Goal: Information Seeking & Learning: Learn about a topic

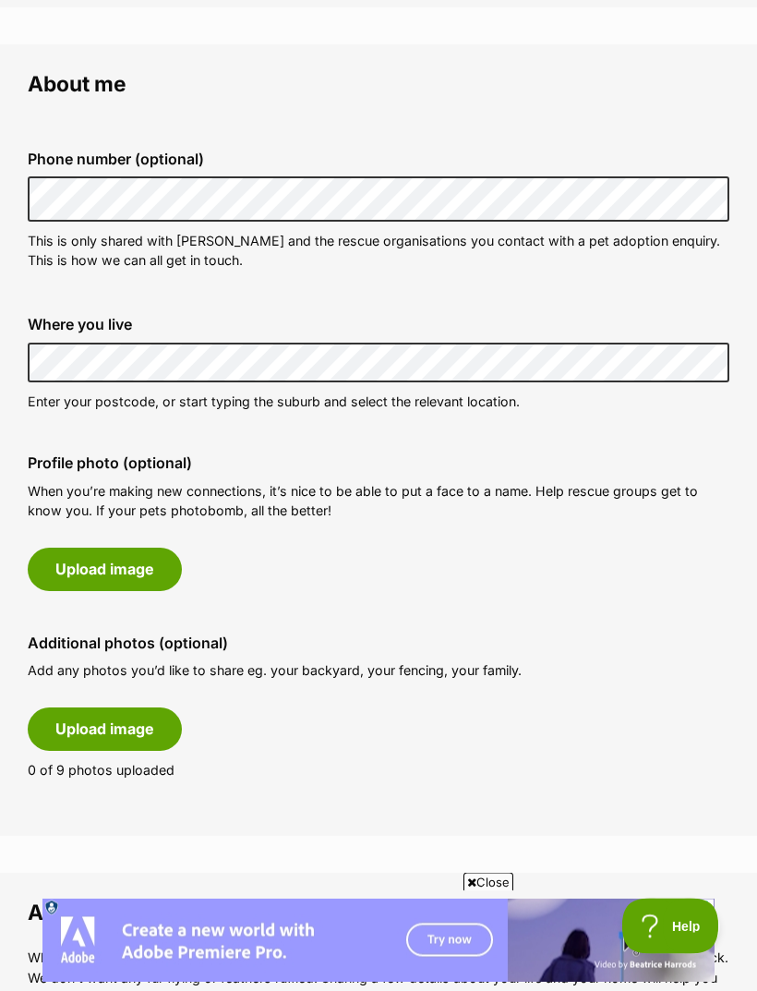
scroll to position [488, 0]
click at [137, 573] on button "Upload image" at bounding box center [105, 569] width 154 height 42
click at [125, 571] on button "Upload image" at bounding box center [105, 569] width 154 height 42
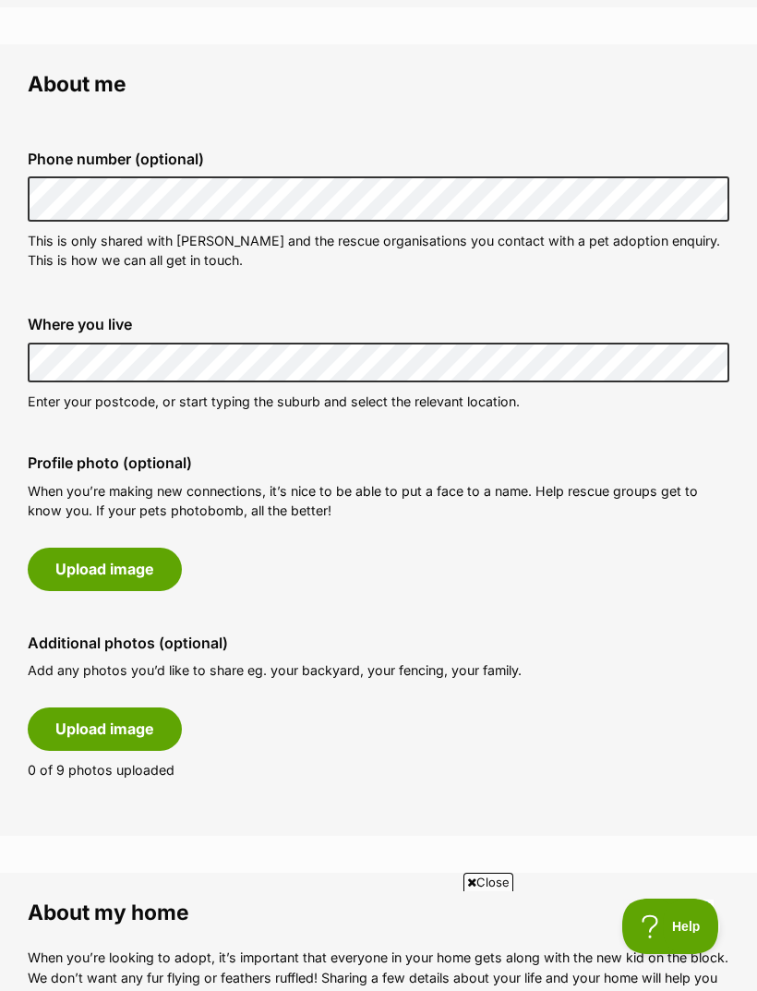
scroll to position [0, 0]
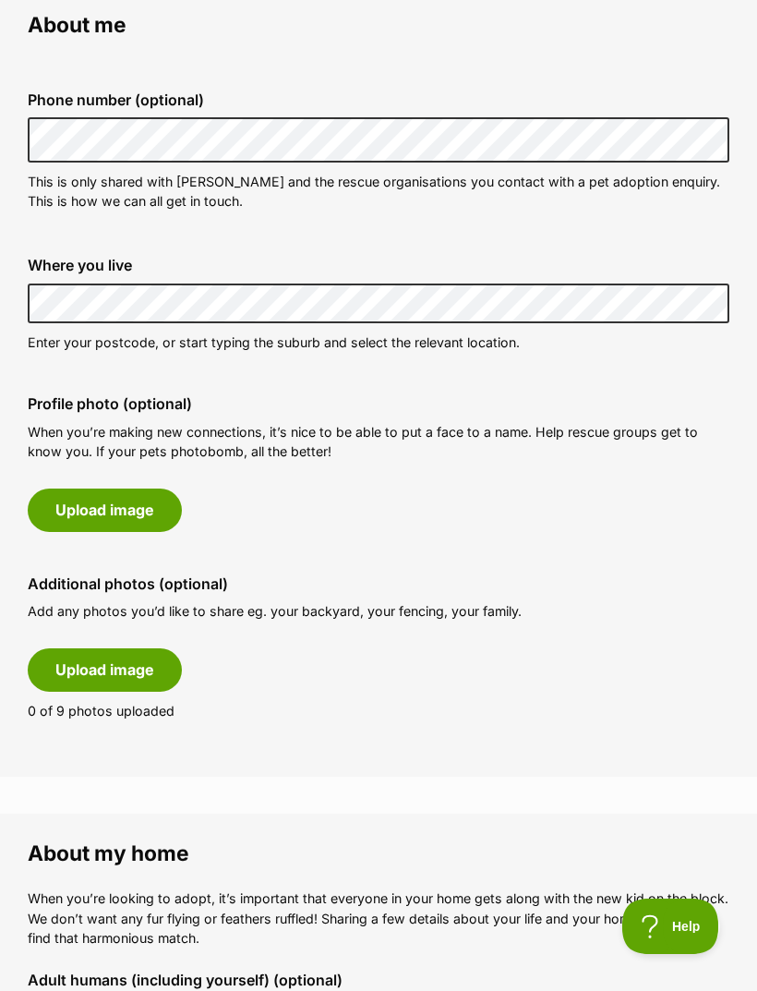
click at [120, 512] on button "Upload image" at bounding box center [105, 509] width 154 height 42
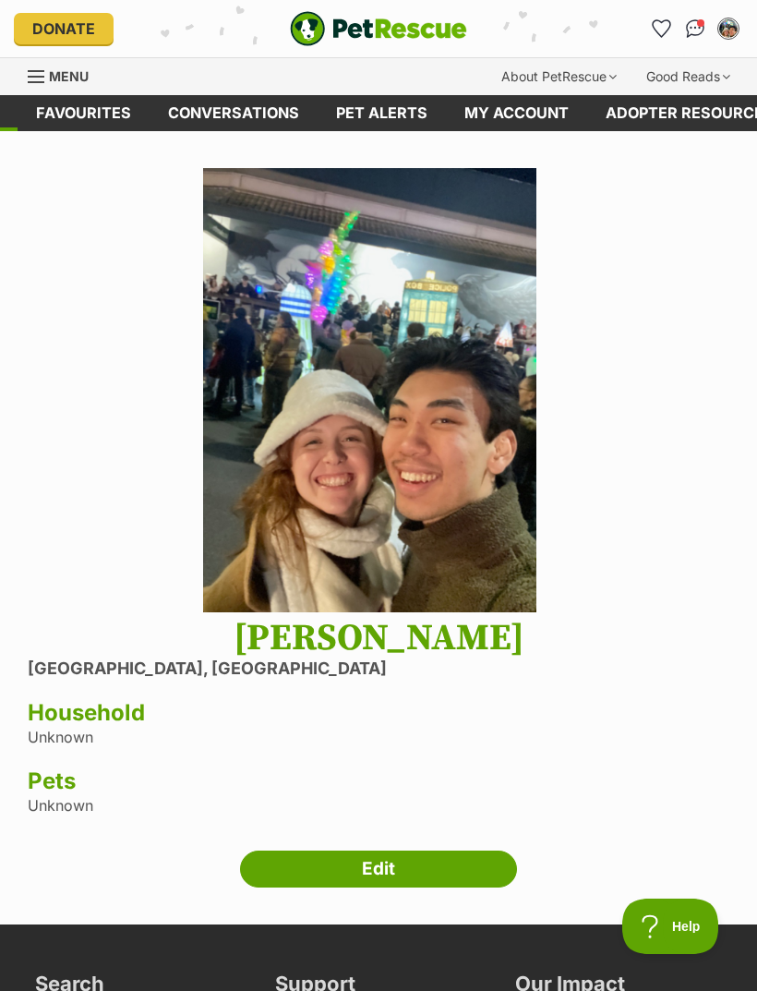
click at [337, 877] on link "Edit" at bounding box center [378, 868] width 277 height 37
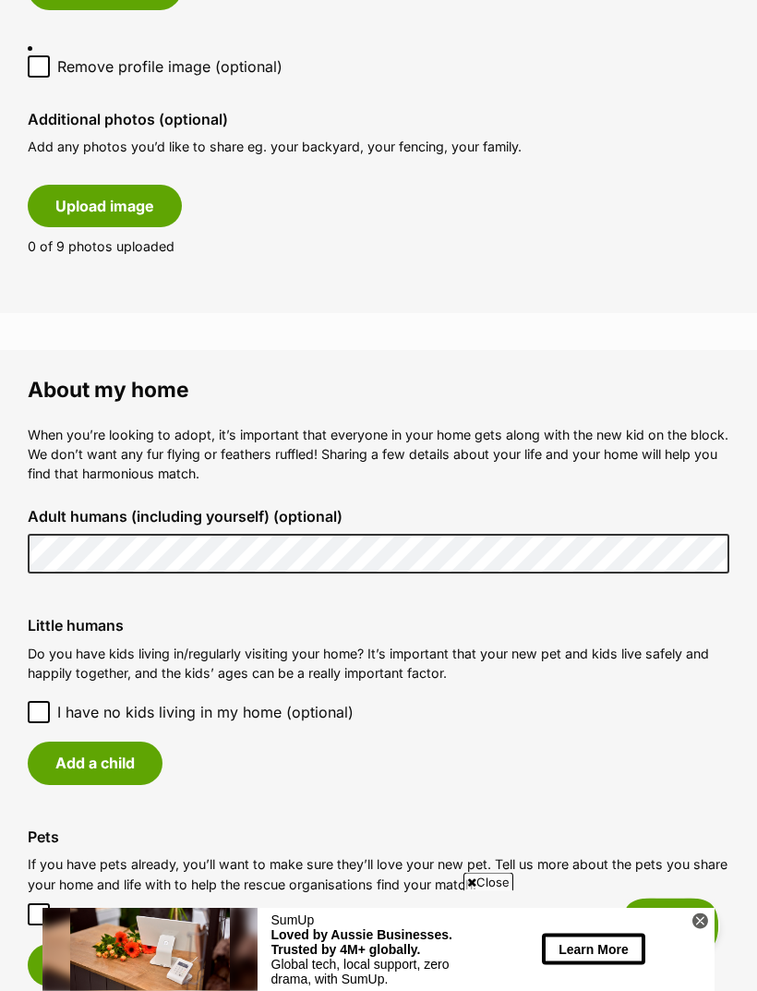
scroll to position [1312, 0]
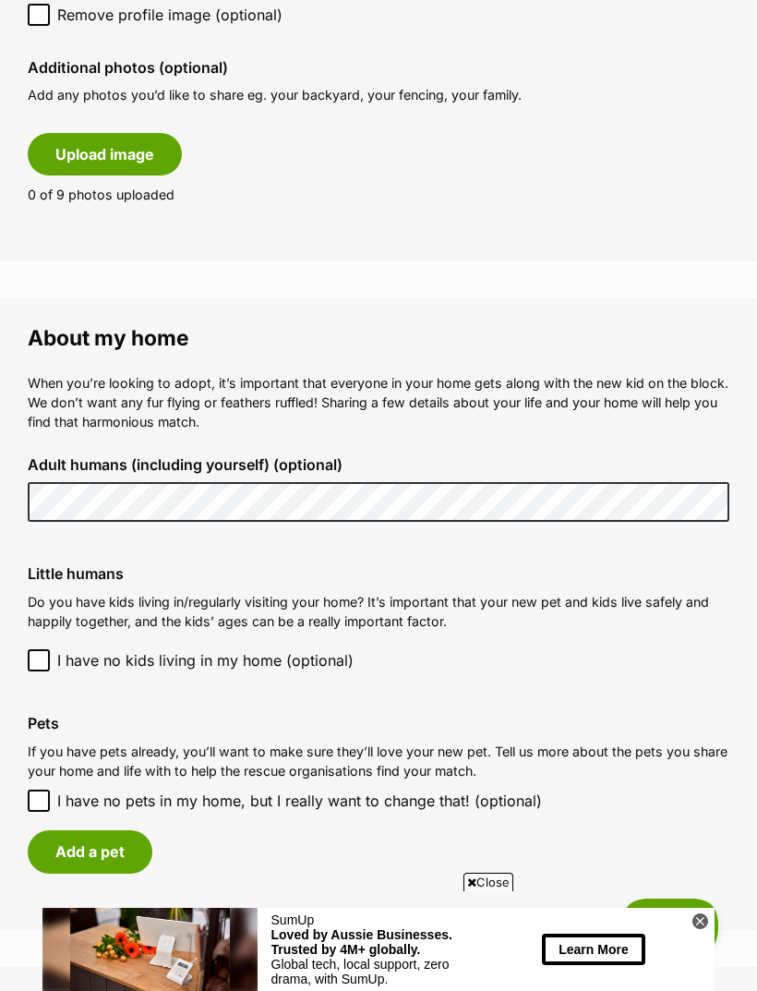
click at [32, 789] on input "I have no pets in my home, but I really want to change that! (optional)" at bounding box center [39, 800] width 22 height 22
checkbox input "true"
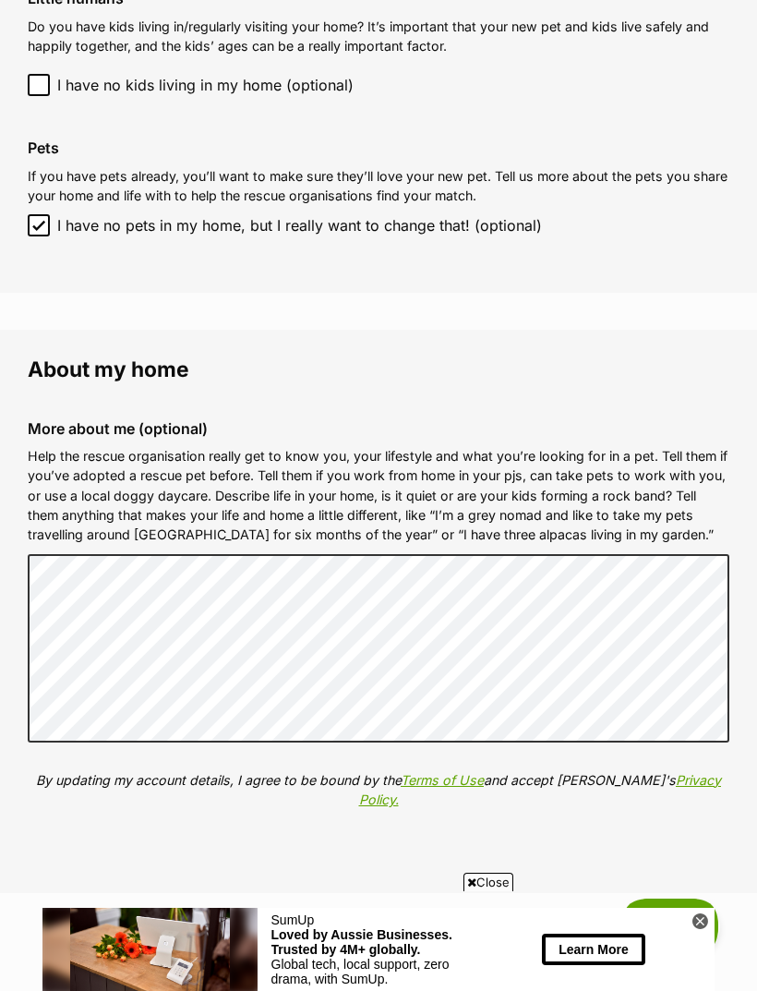
scroll to position [1914, 0]
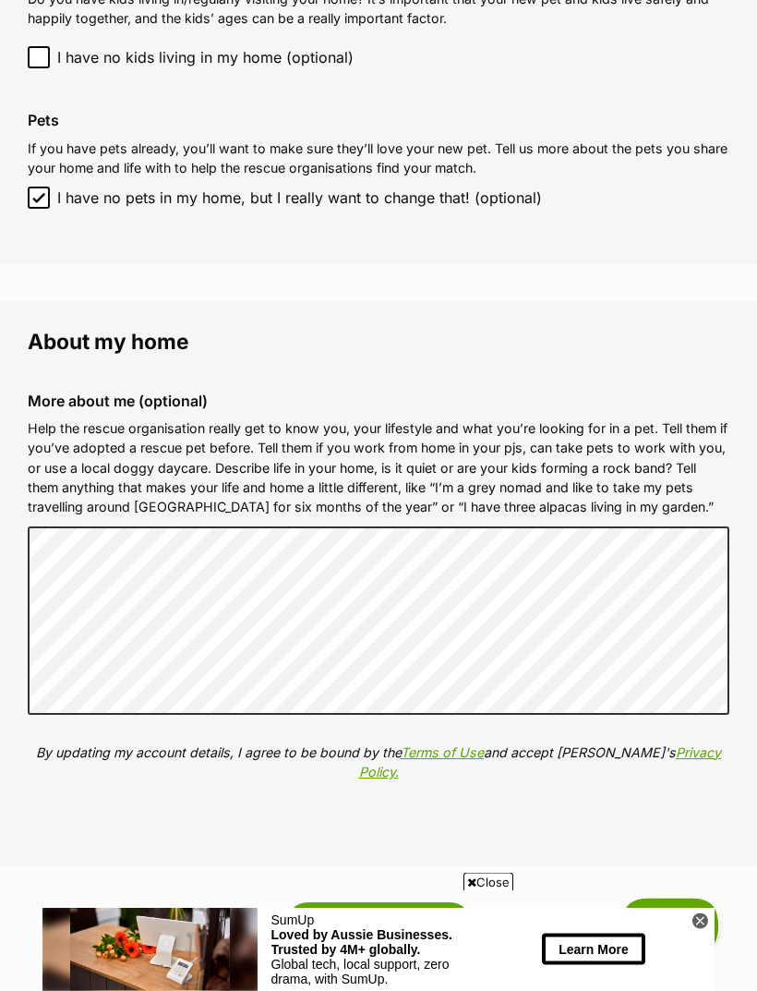
click at [403, 903] on button "Update my profile" at bounding box center [379, 924] width 186 height 42
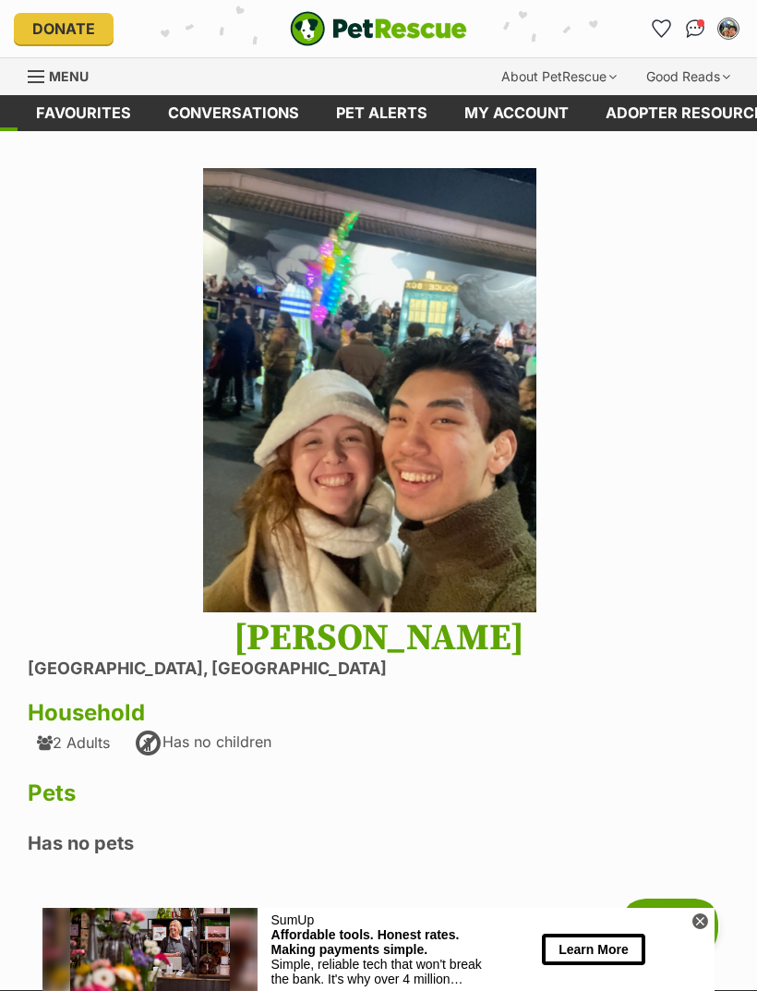
click at [48, 75] on link "Menu" at bounding box center [65, 74] width 74 height 33
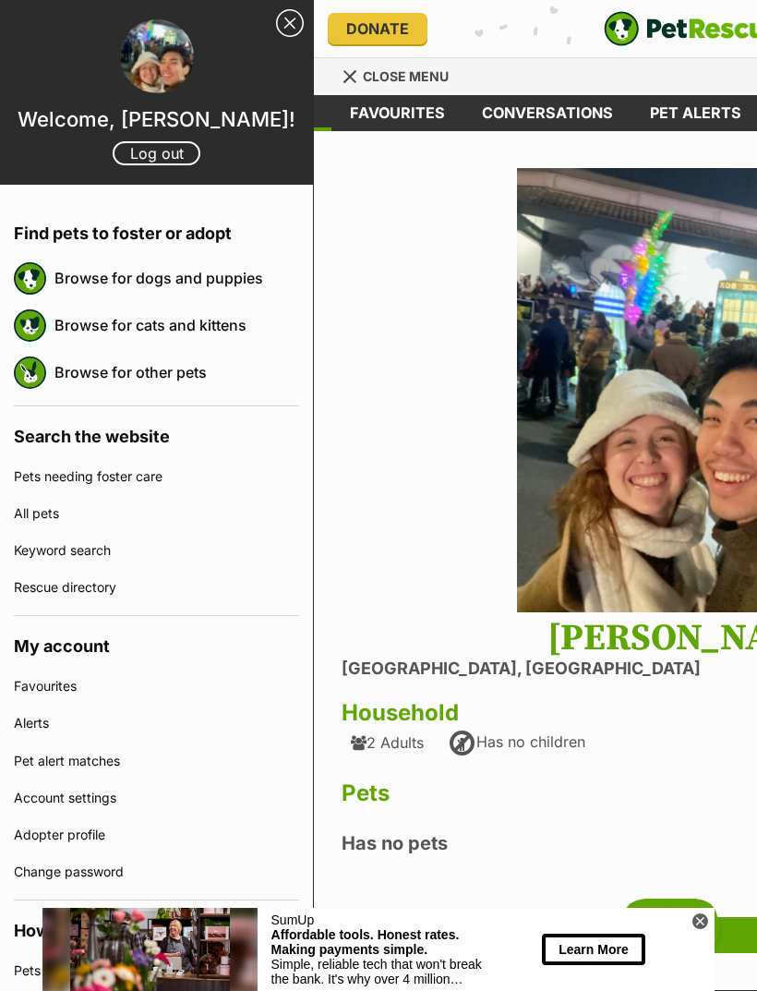
click at [163, 328] on link "Browse for cats and kittens" at bounding box center [176, 325] width 245 height 39
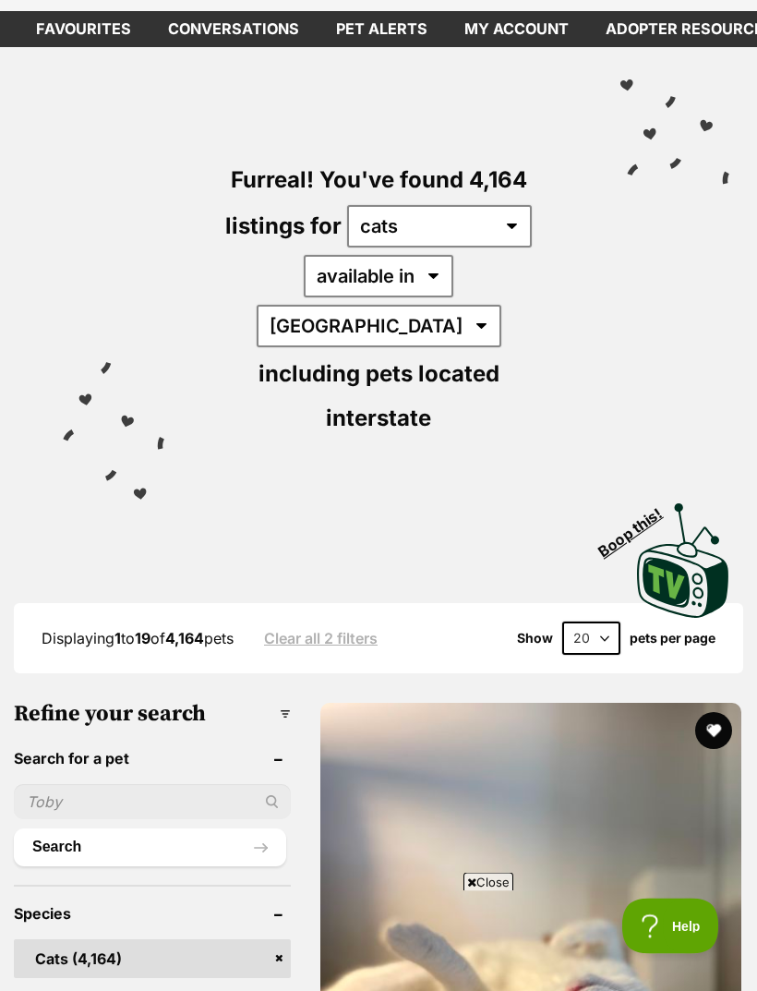
scroll to position [79, 0]
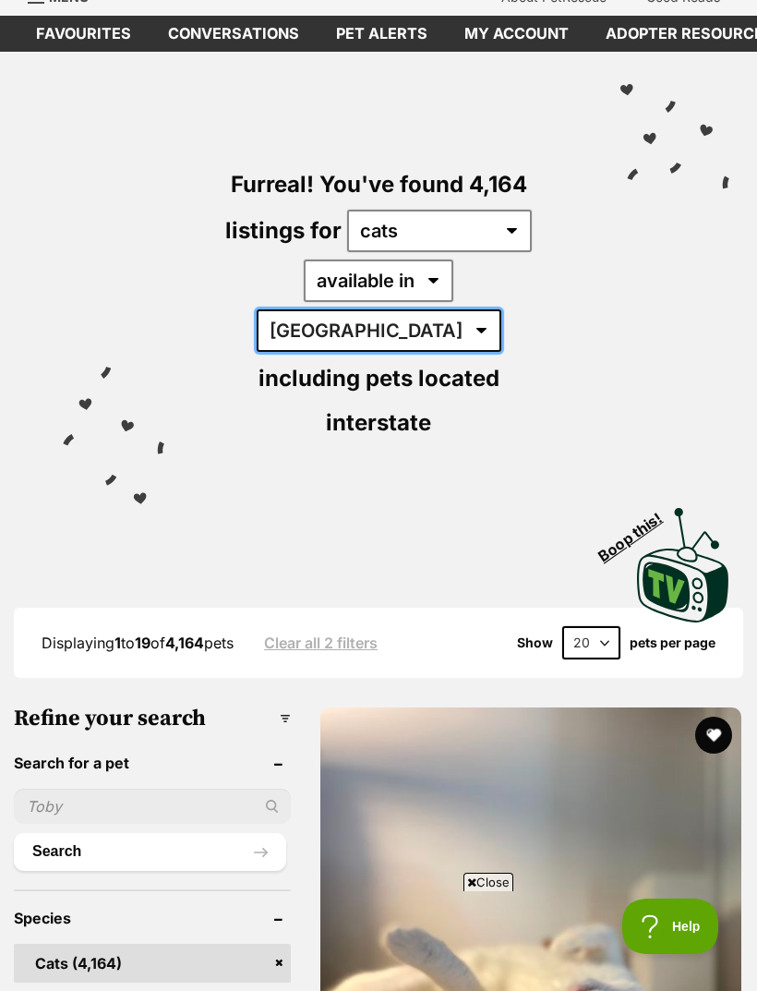
click at [473, 309] on select "Australia ACT NSW NT QLD SA TAS VIC WA" at bounding box center [379, 330] width 245 height 42
select select "VIC"
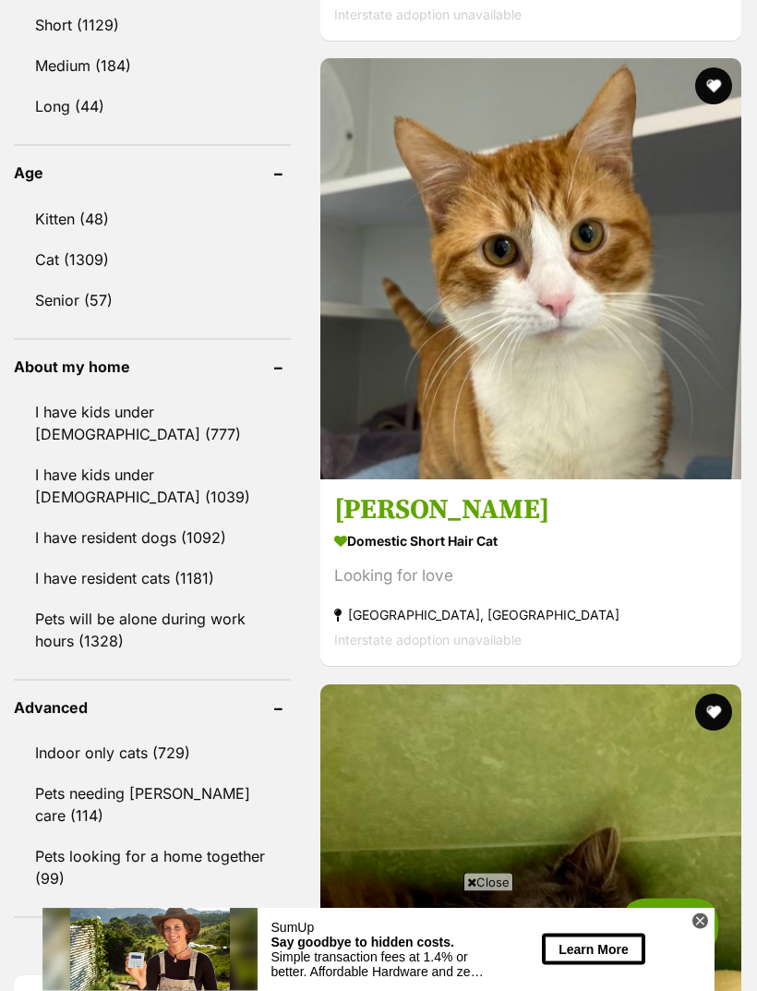
scroll to position [1979, 0]
click at [125, 599] on link "Pets will be alone during work hours (1328)" at bounding box center [152, 629] width 277 height 61
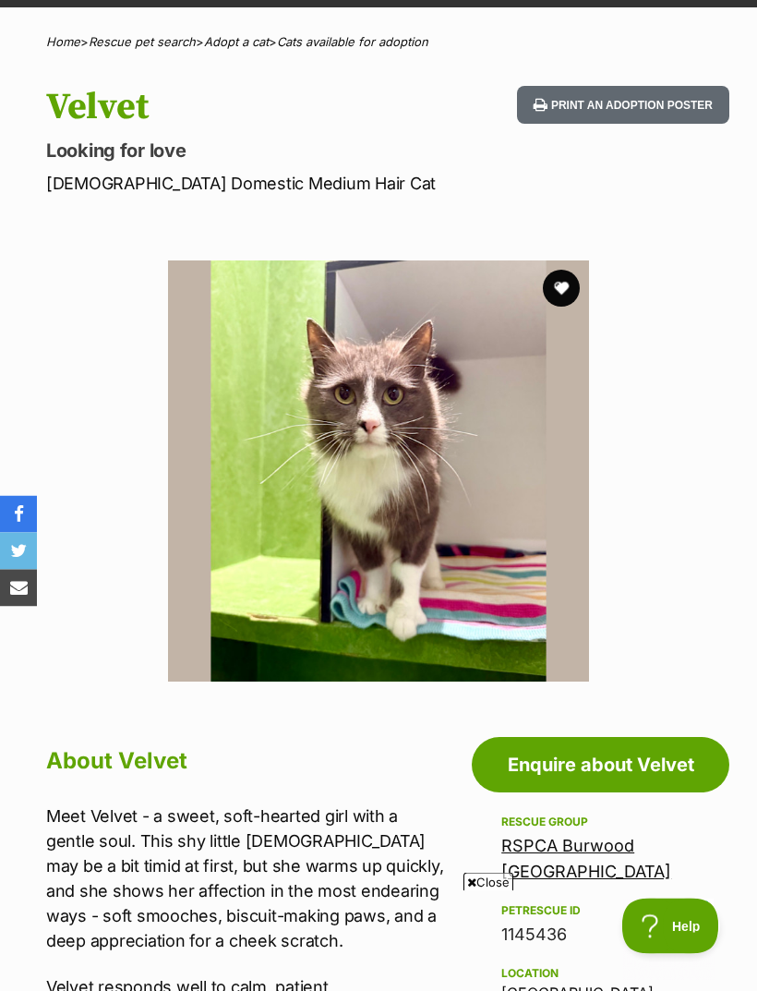
scroll to position [123, 0]
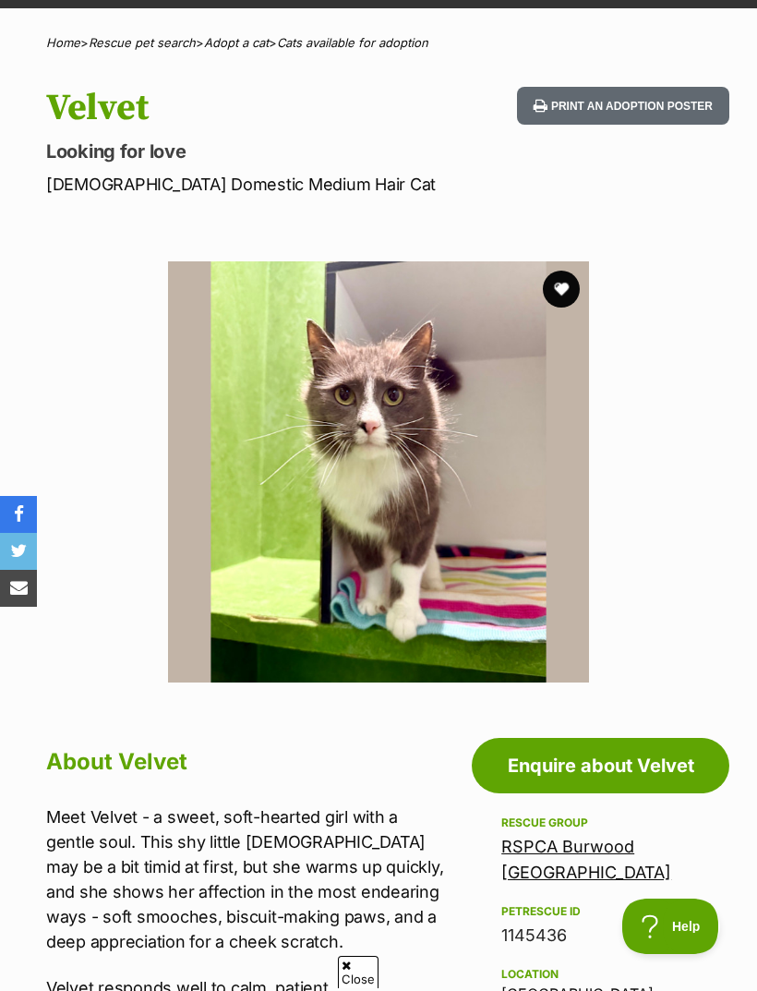
click at [564, 286] on button "favourite" at bounding box center [561, 289] width 37 height 37
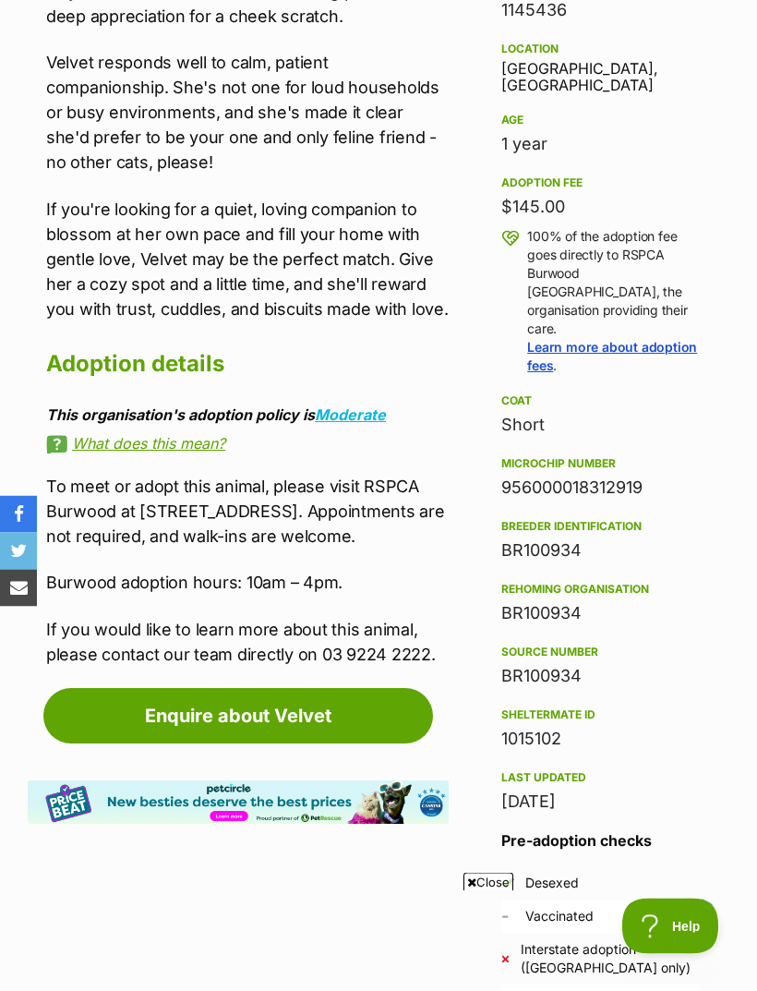
scroll to position [1050, 0]
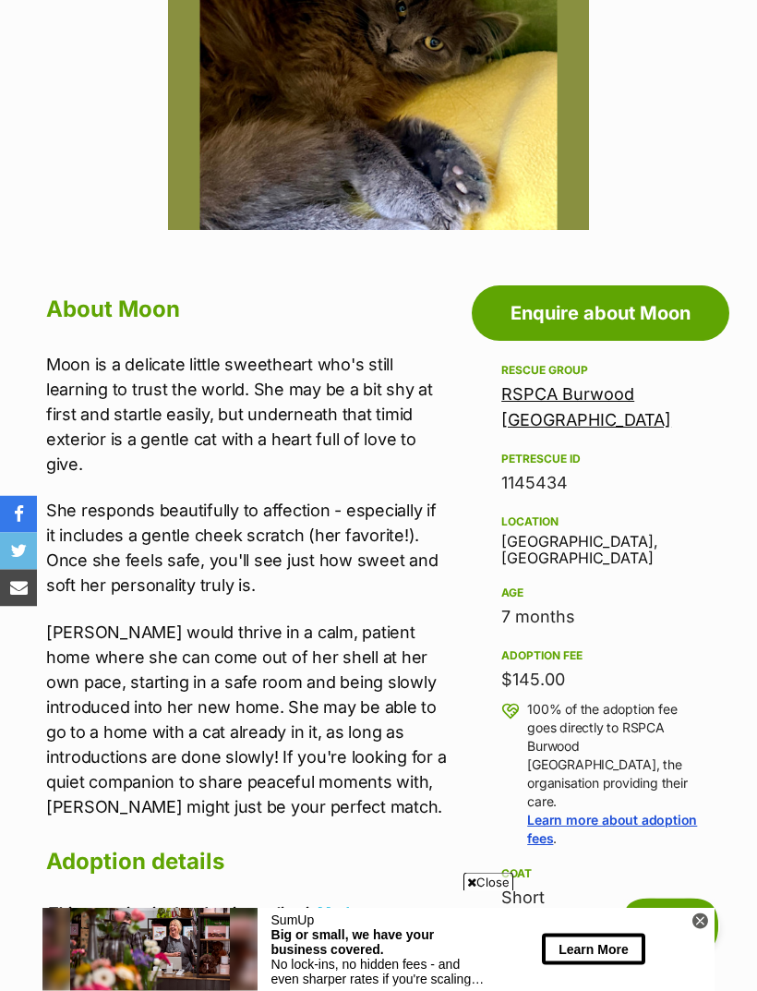
scroll to position [582, 0]
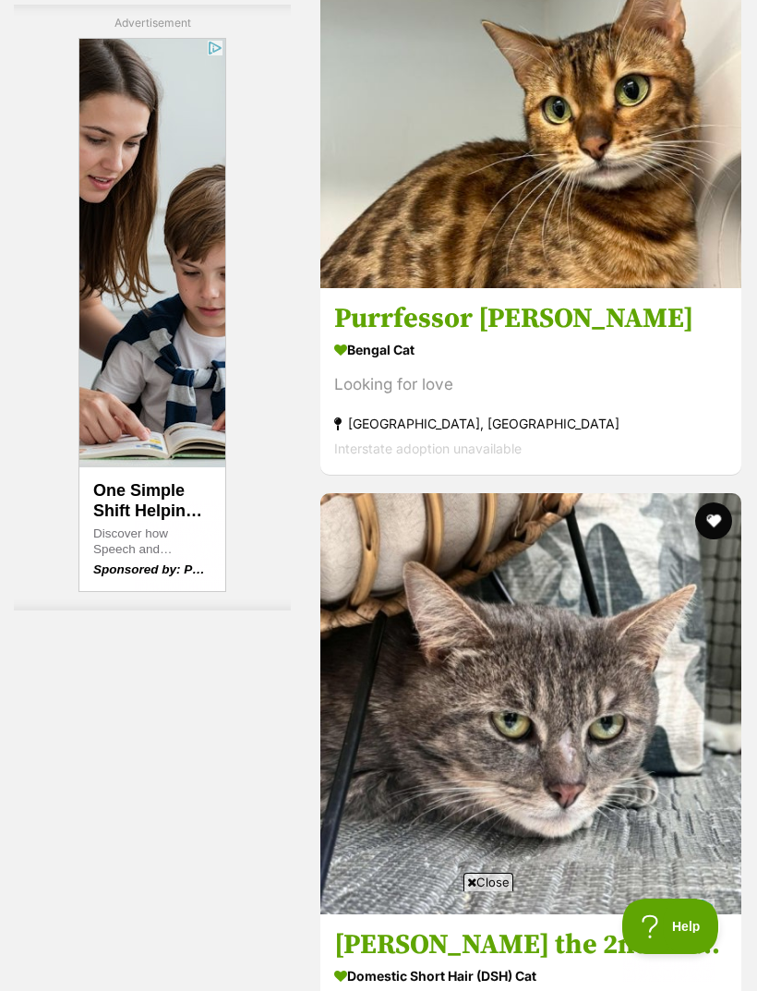
scroll to position [5533, 0]
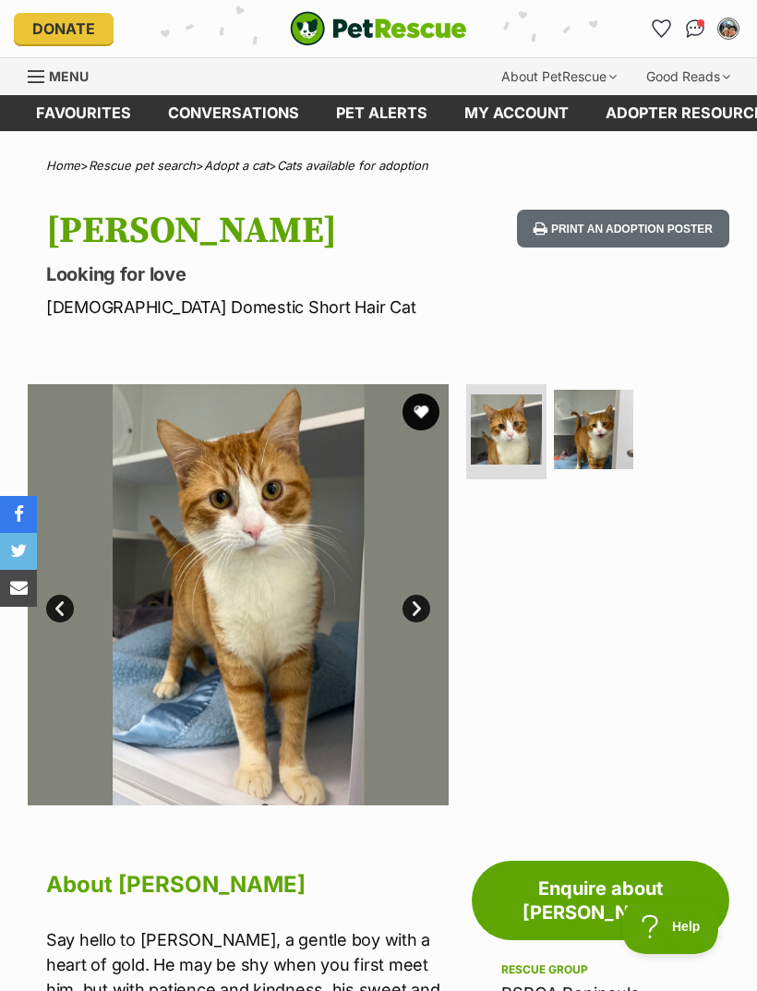
click at [598, 427] on img at bounding box center [594, 430] width 80 height 80
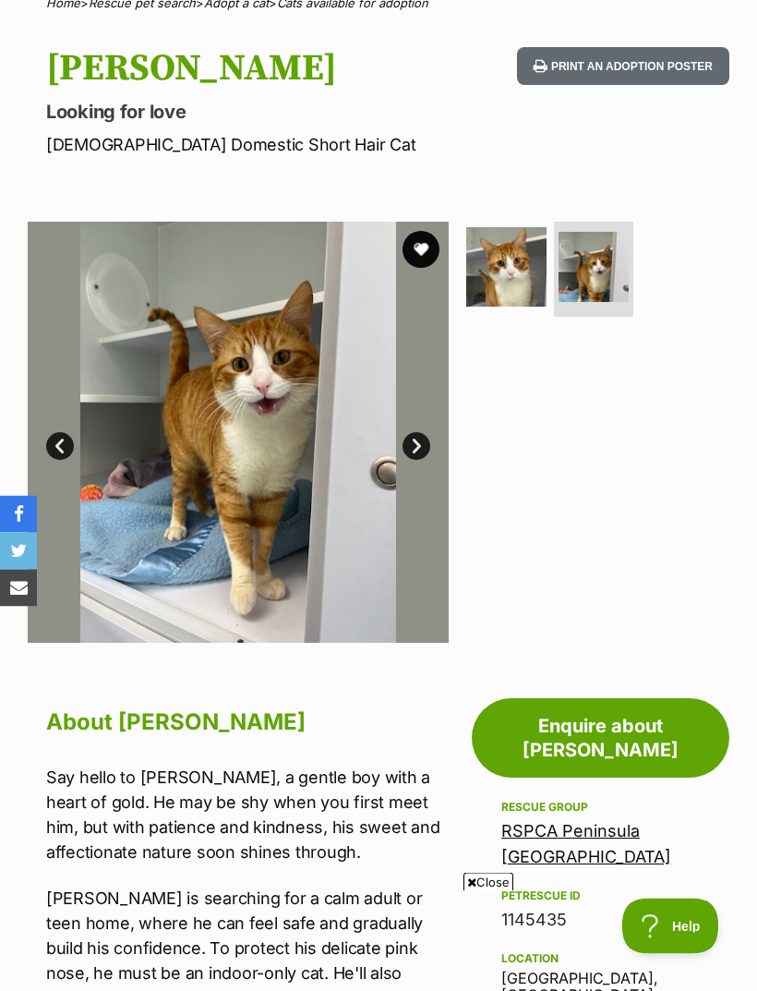
scroll to position [163, 0]
click at [415, 257] on button "favourite" at bounding box center [421, 249] width 37 height 37
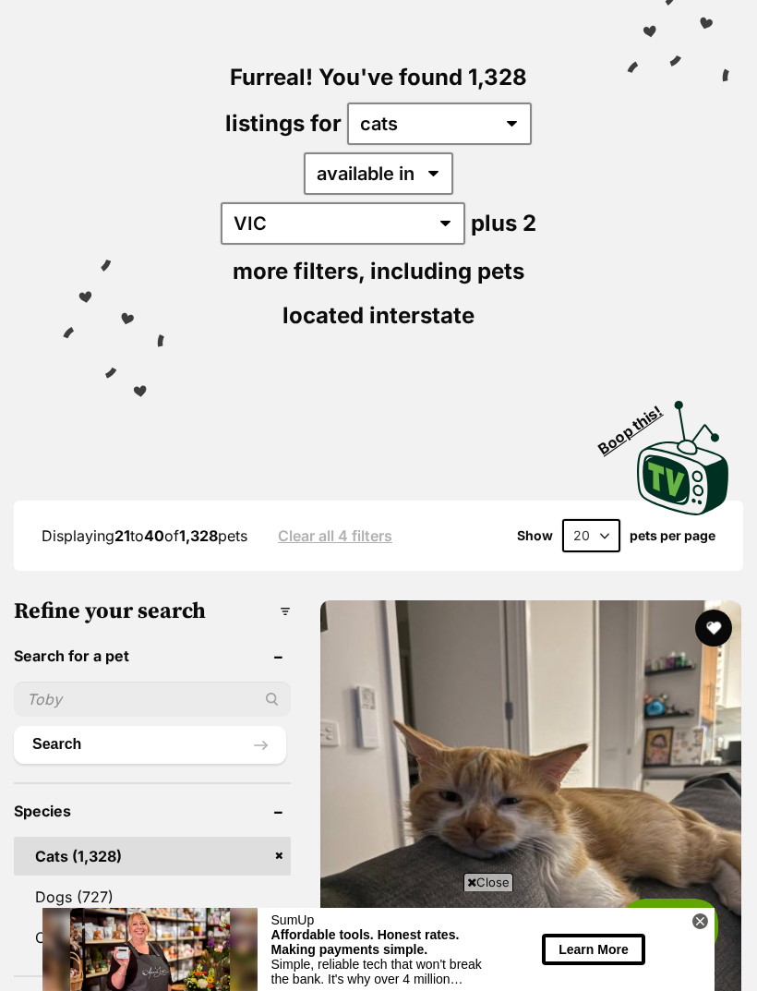
click at [445, 720] on img at bounding box center [530, 810] width 421 height 421
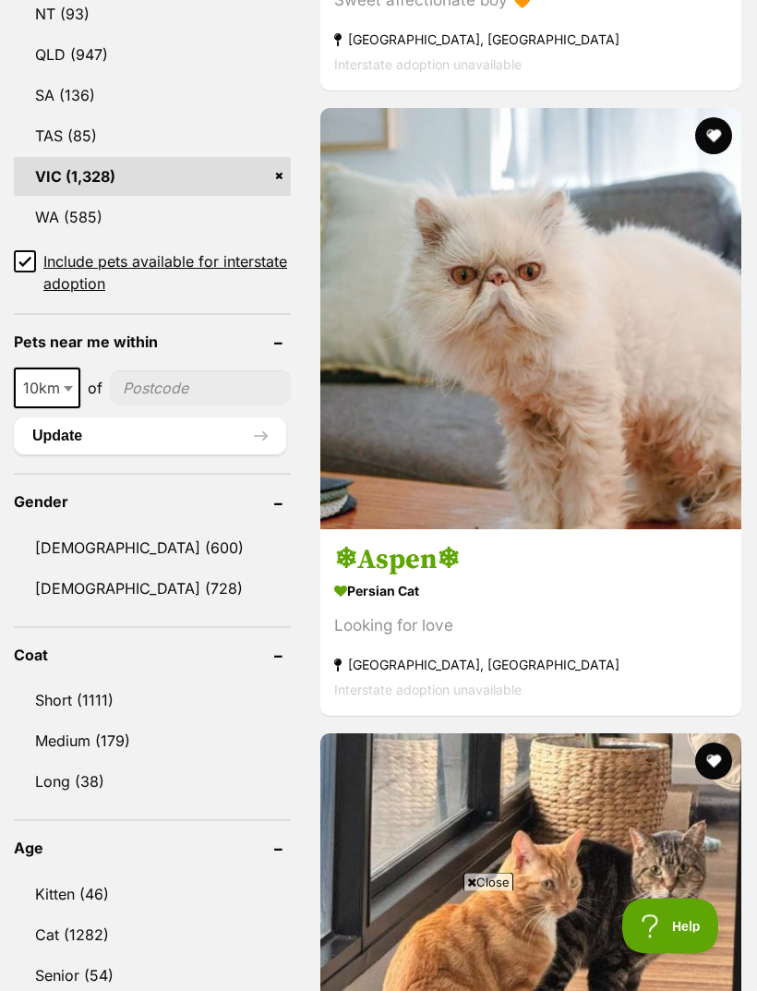
scroll to position [1312, 0]
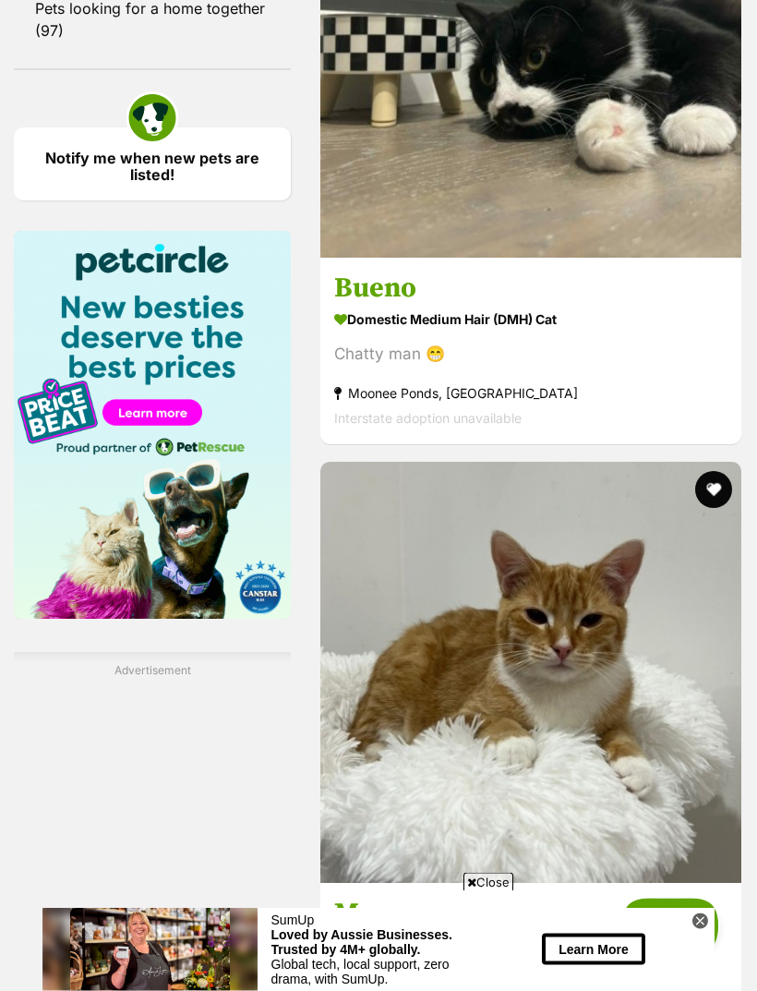
scroll to position [2826, 0]
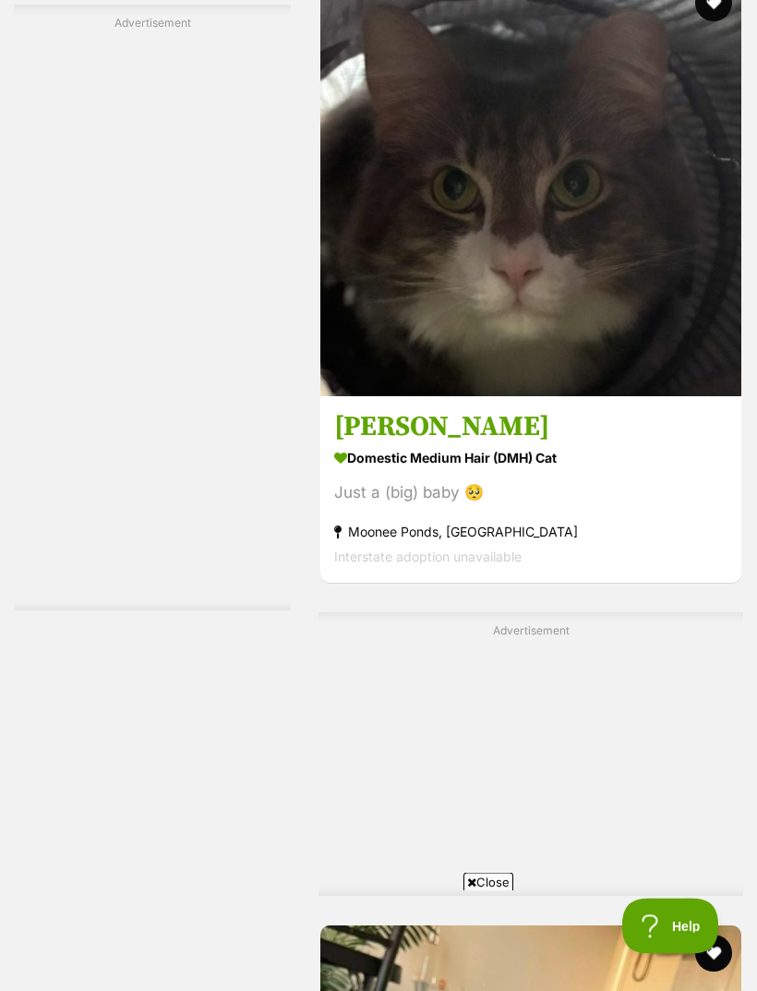
scroll to position [3940, 0]
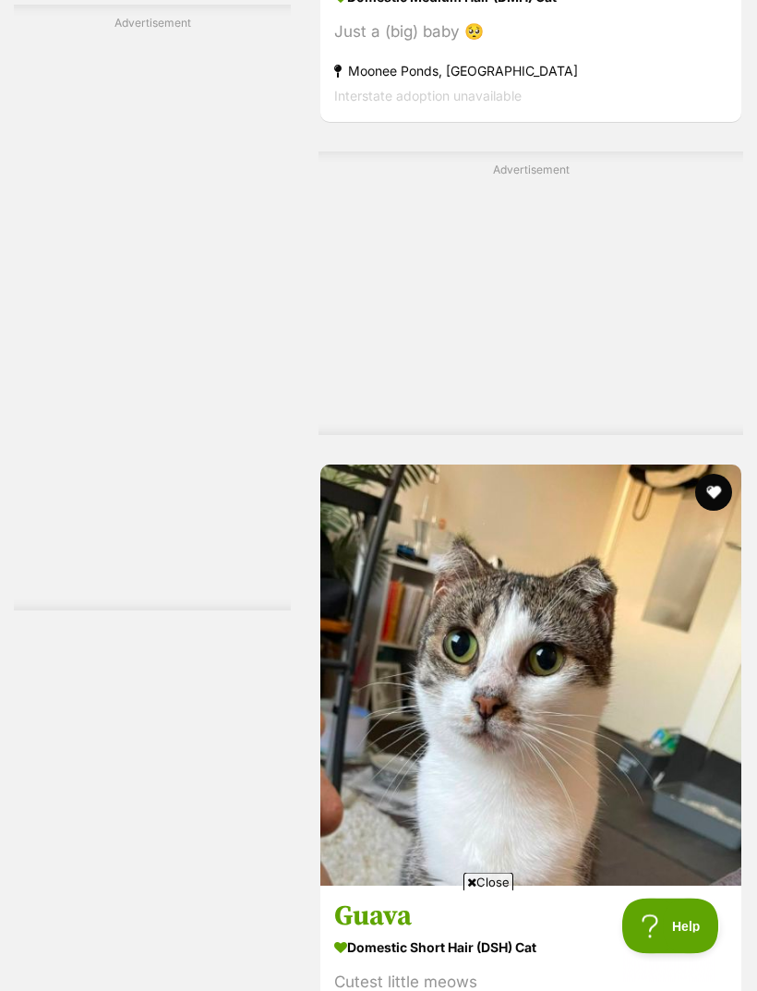
scroll to position [4400, 0]
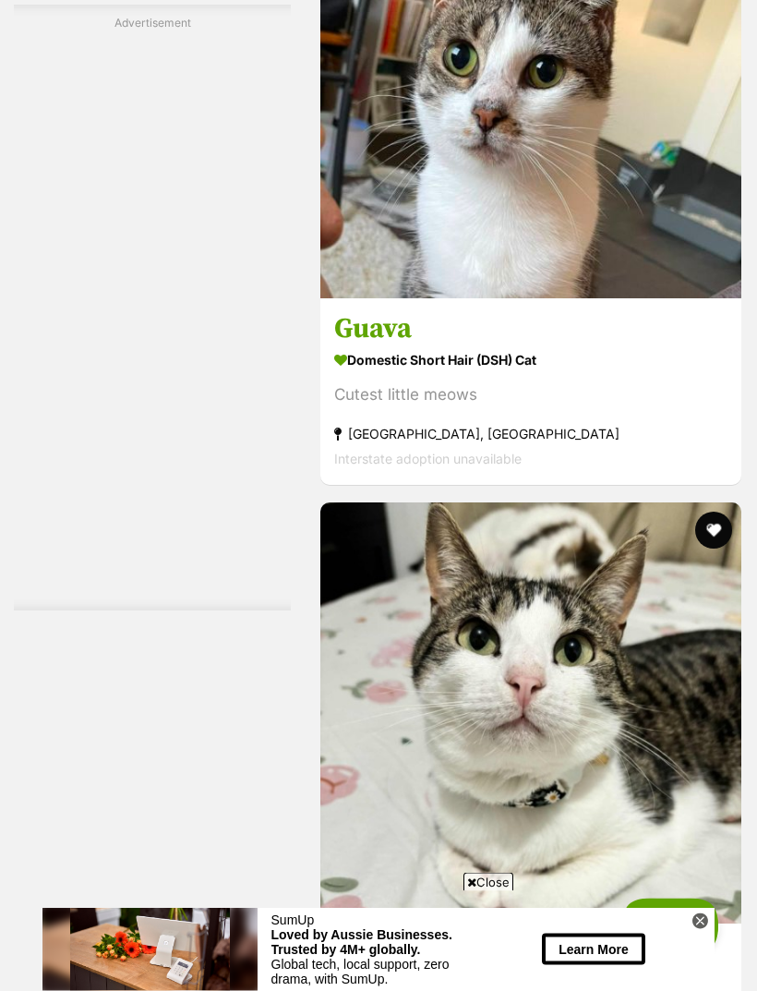
scroll to position [5434, 0]
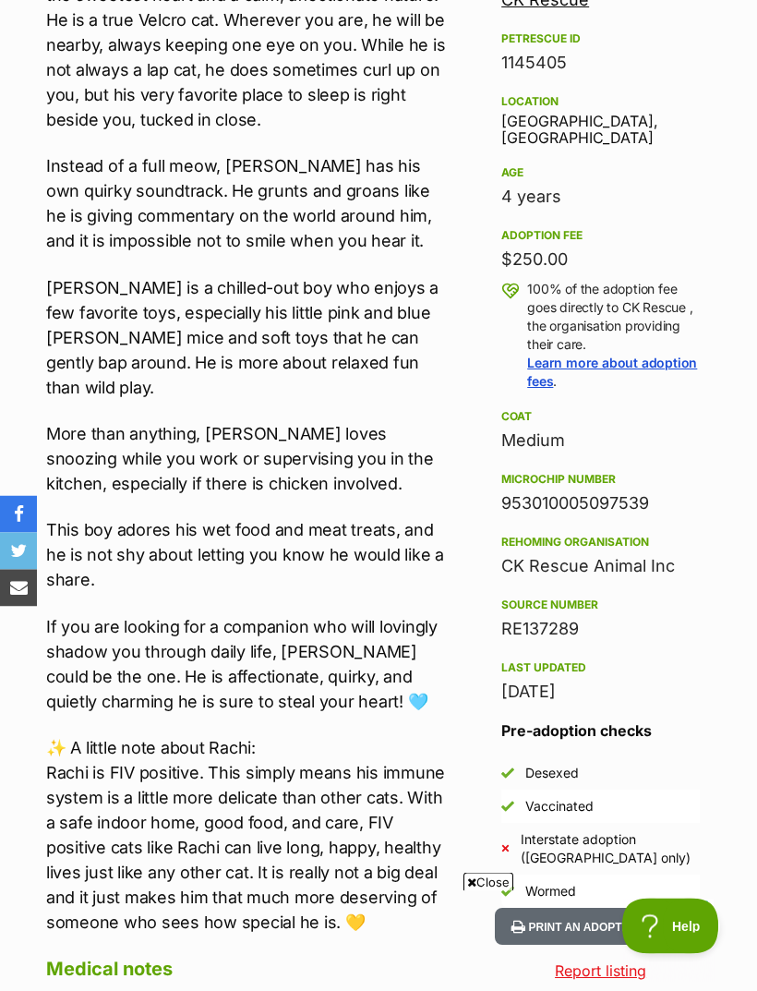
scroll to position [989, 0]
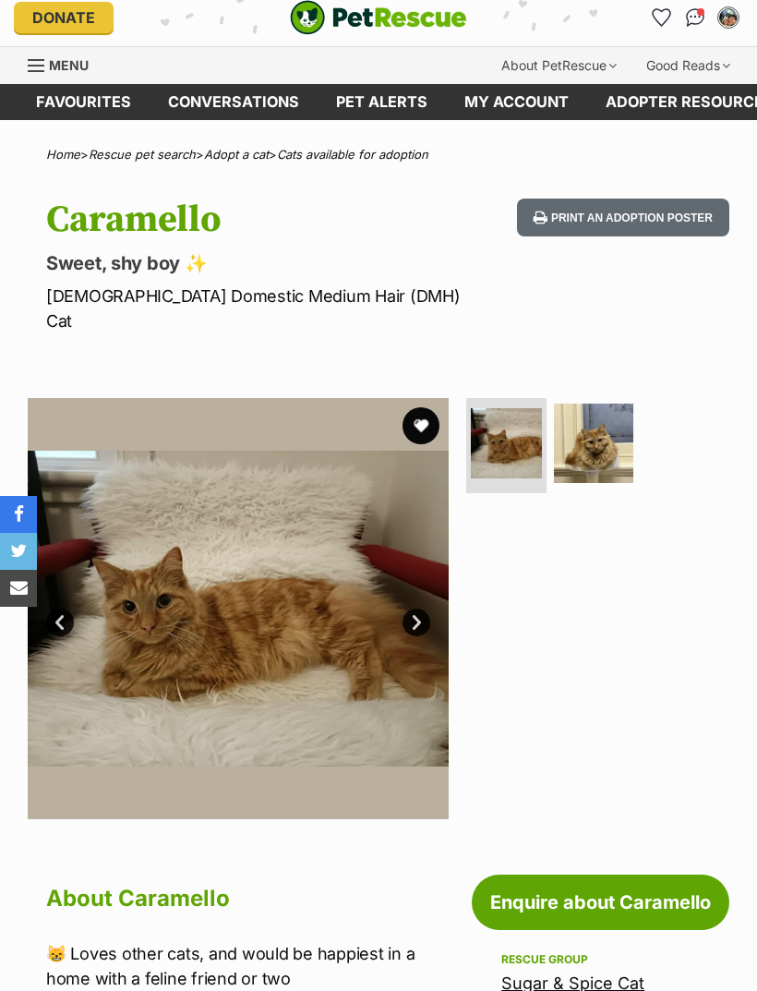
scroll to position [11, 0]
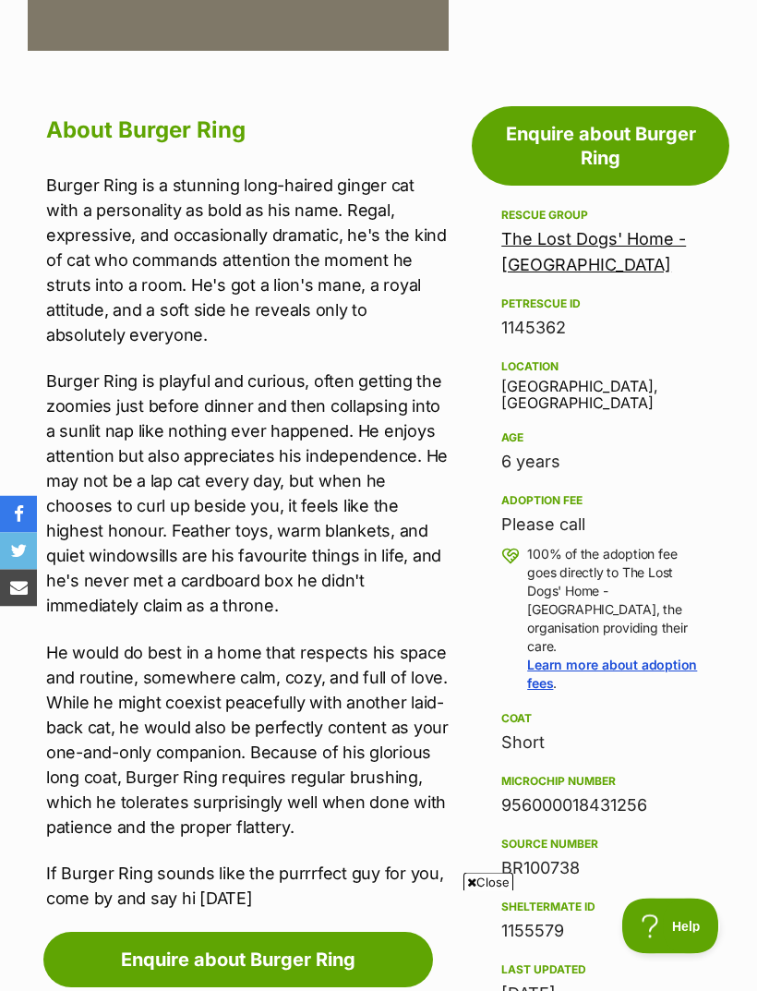
scroll to position [754, 0]
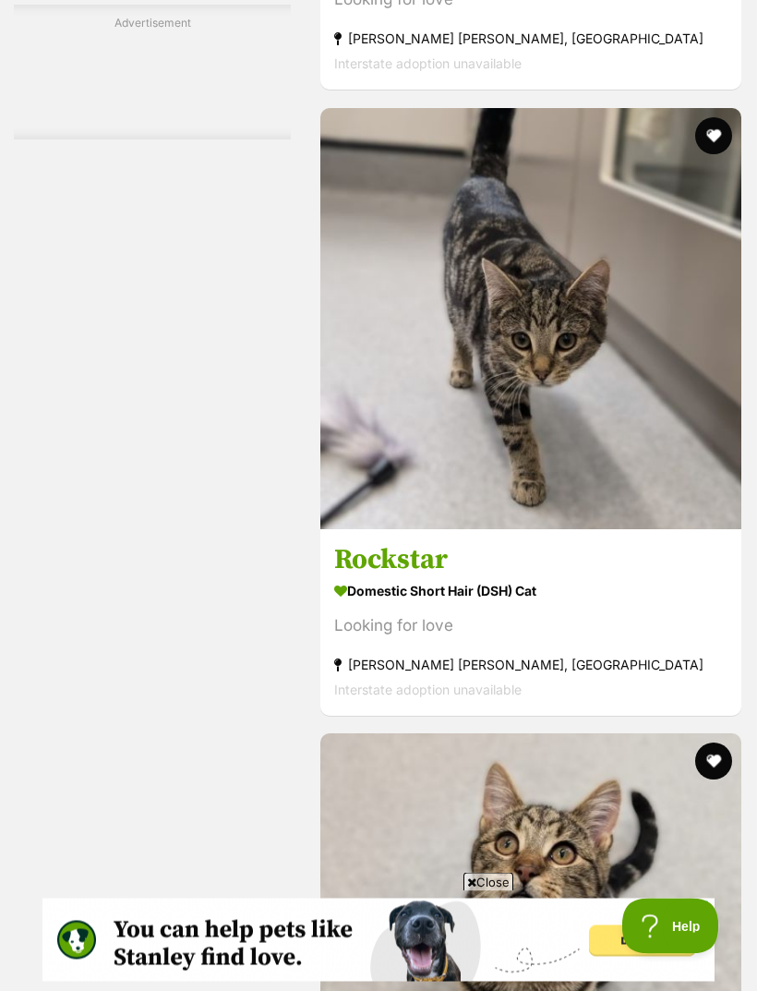
scroll to position [5611, 0]
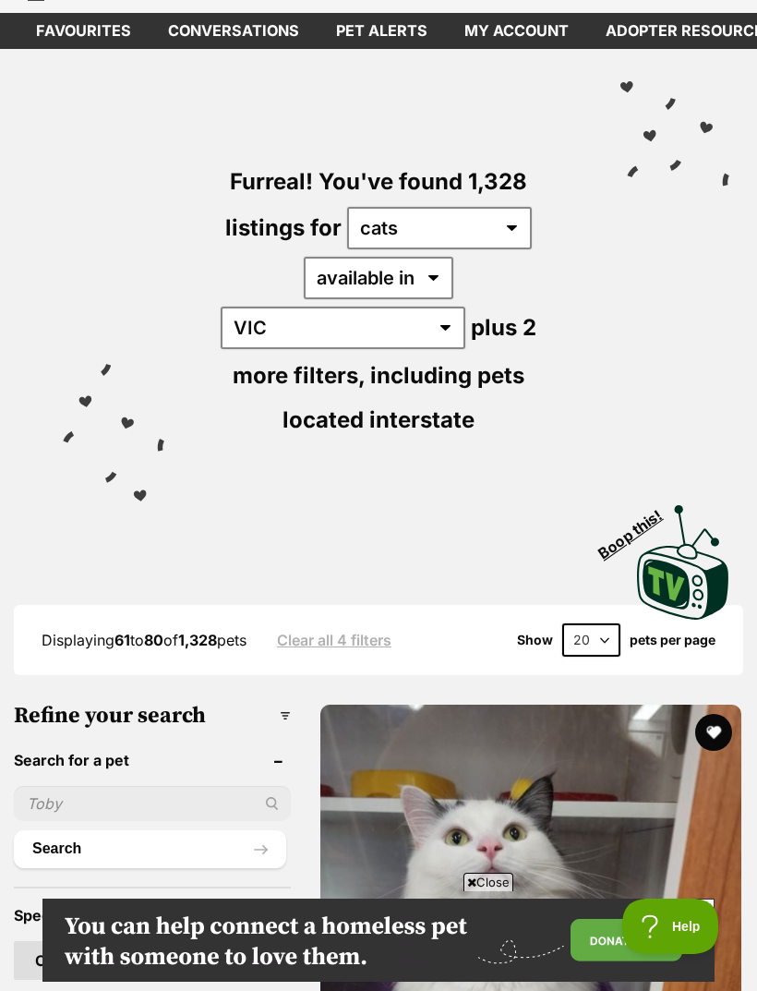
scroll to position [129, 0]
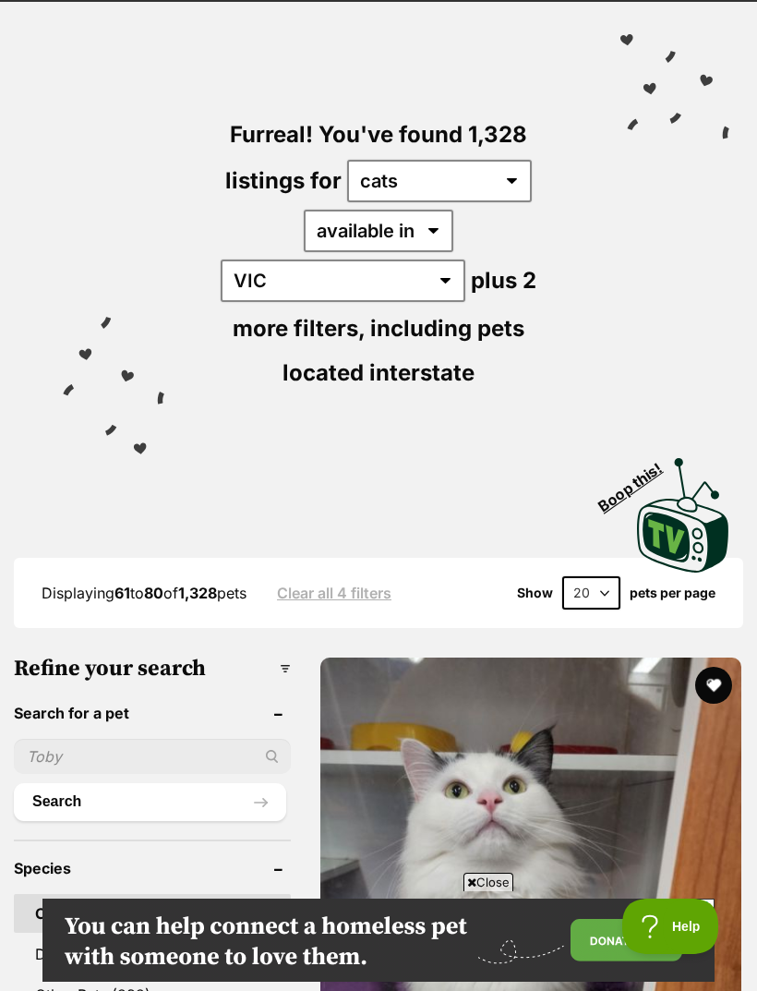
click at [125, 739] on input "text" at bounding box center [152, 756] width 277 height 35
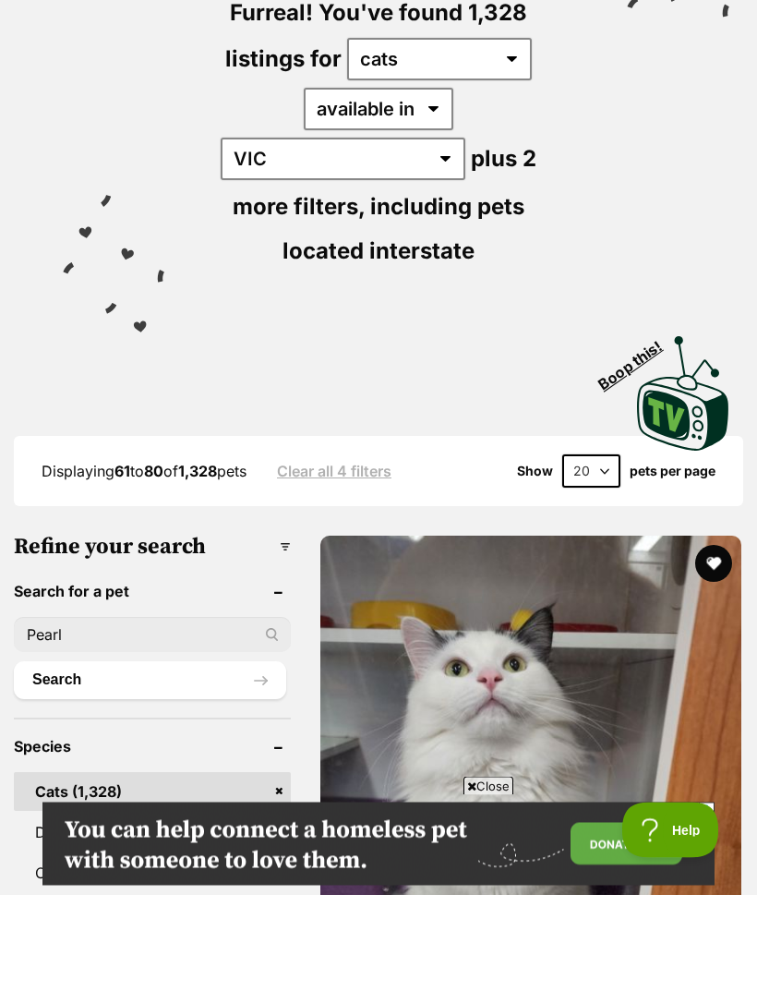
type input "Pearl"
click at [150, 758] on button "Search" at bounding box center [150, 776] width 272 height 37
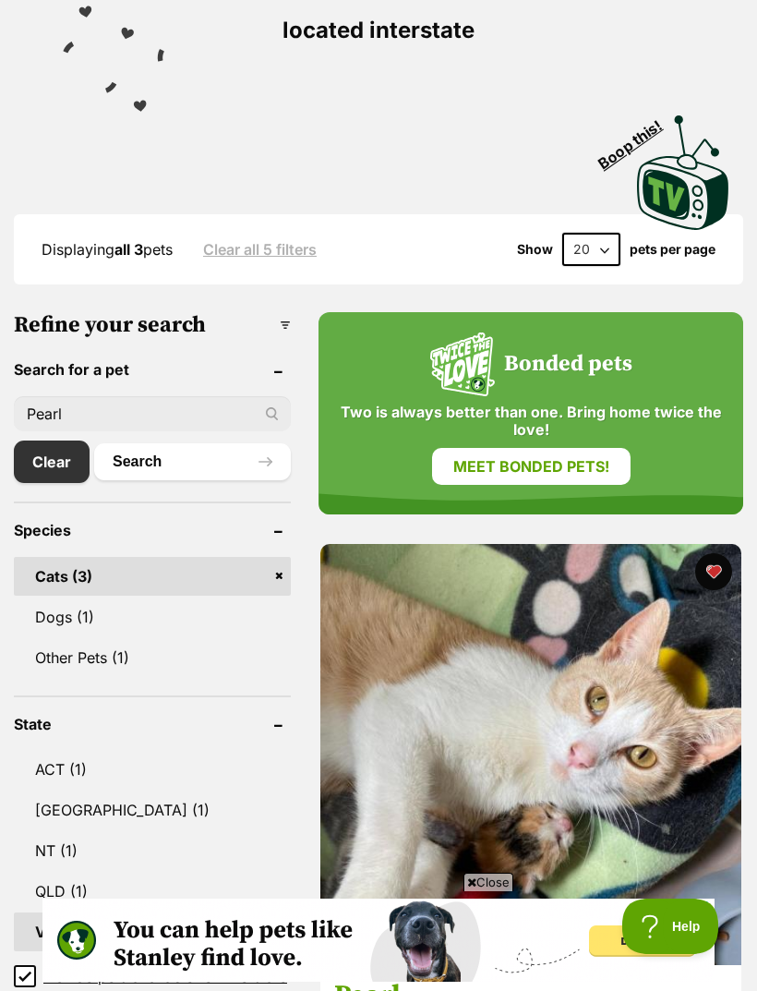
click at [176, 396] on input "Pearl" at bounding box center [152, 413] width 277 height 35
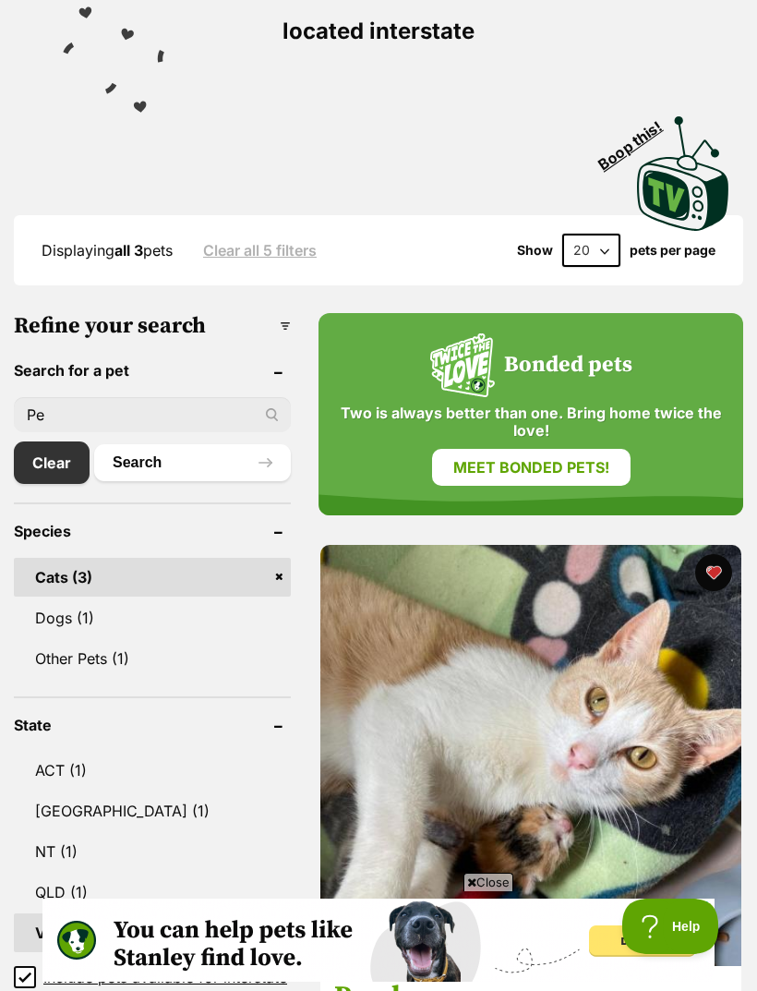
type input "P"
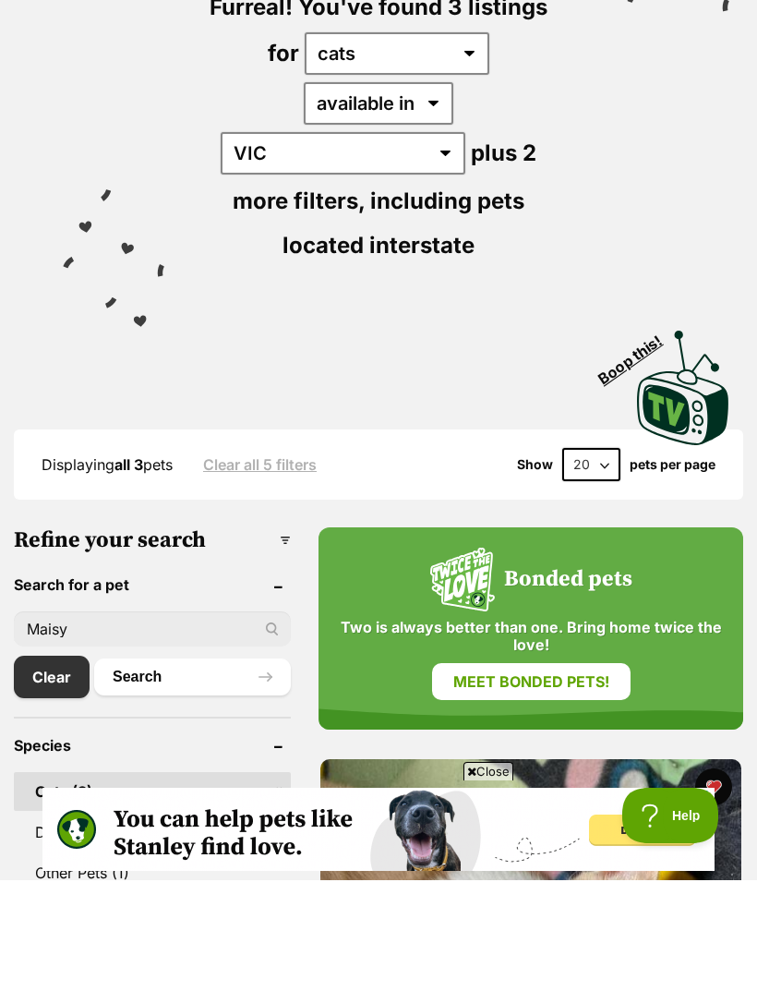
type input "Maisy"
click at [170, 769] on button "Search" at bounding box center [192, 787] width 197 height 37
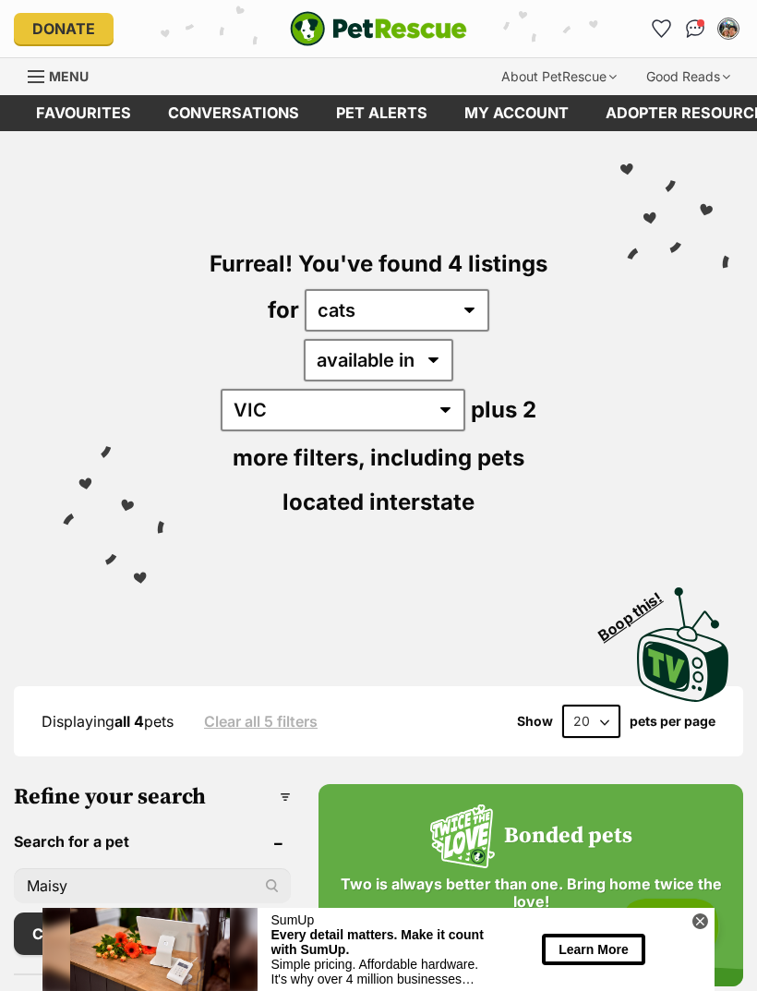
scroll to position [4, 0]
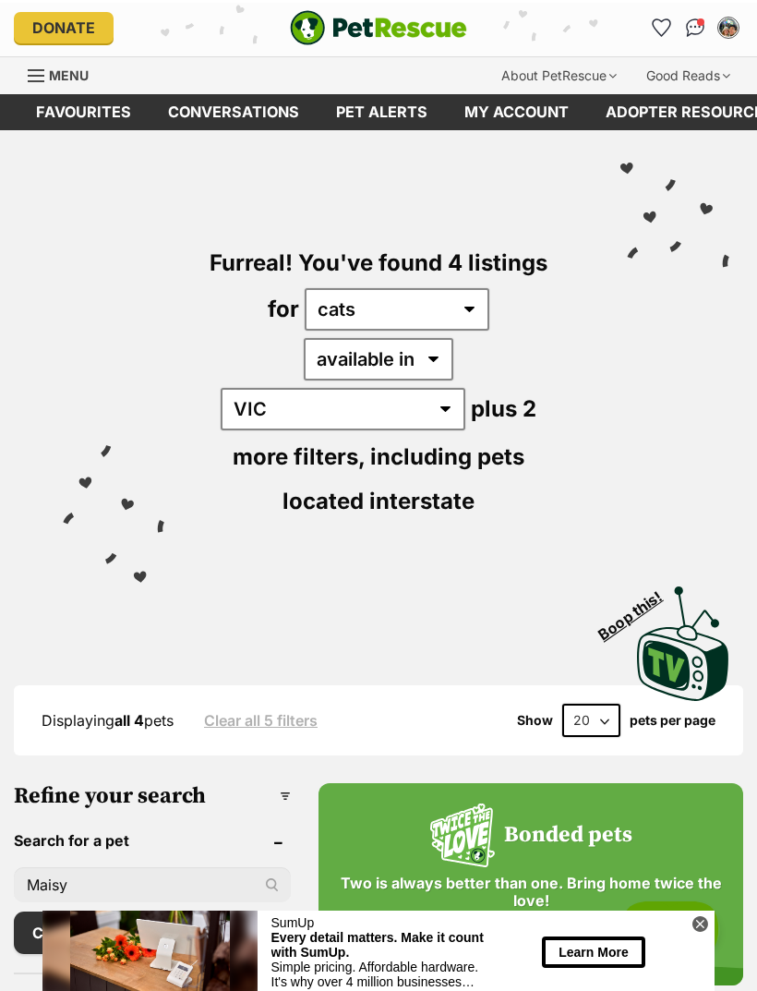
click at [127, 864] on input "Maisy" at bounding box center [152, 881] width 277 height 35
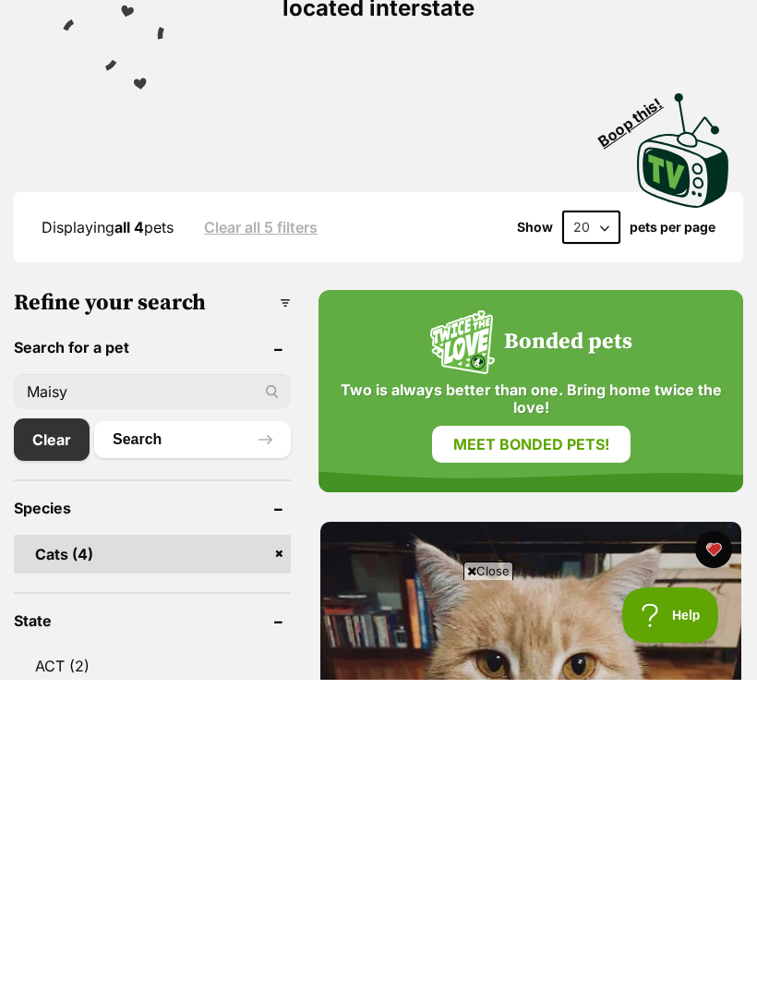
scroll to position [0, 0]
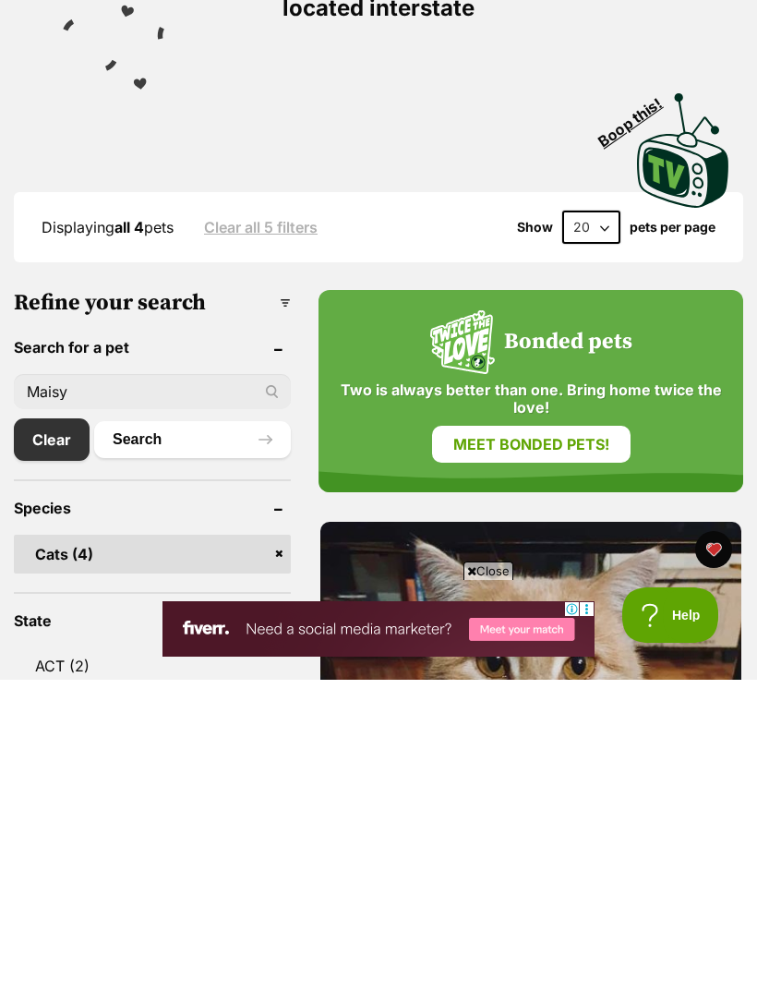
click at [69, 685] on input "Maisy" at bounding box center [152, 702] width 277 height 35
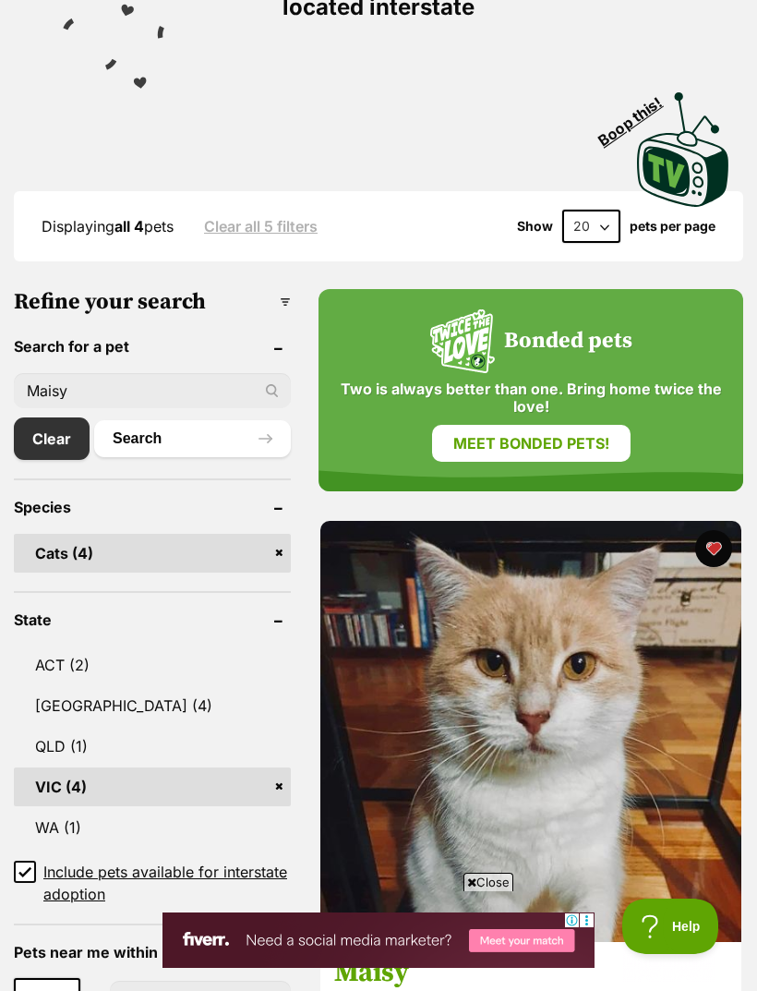
click at [66, 373] on input "Maisy" at bounding box center [152, 390] width 277 height 35
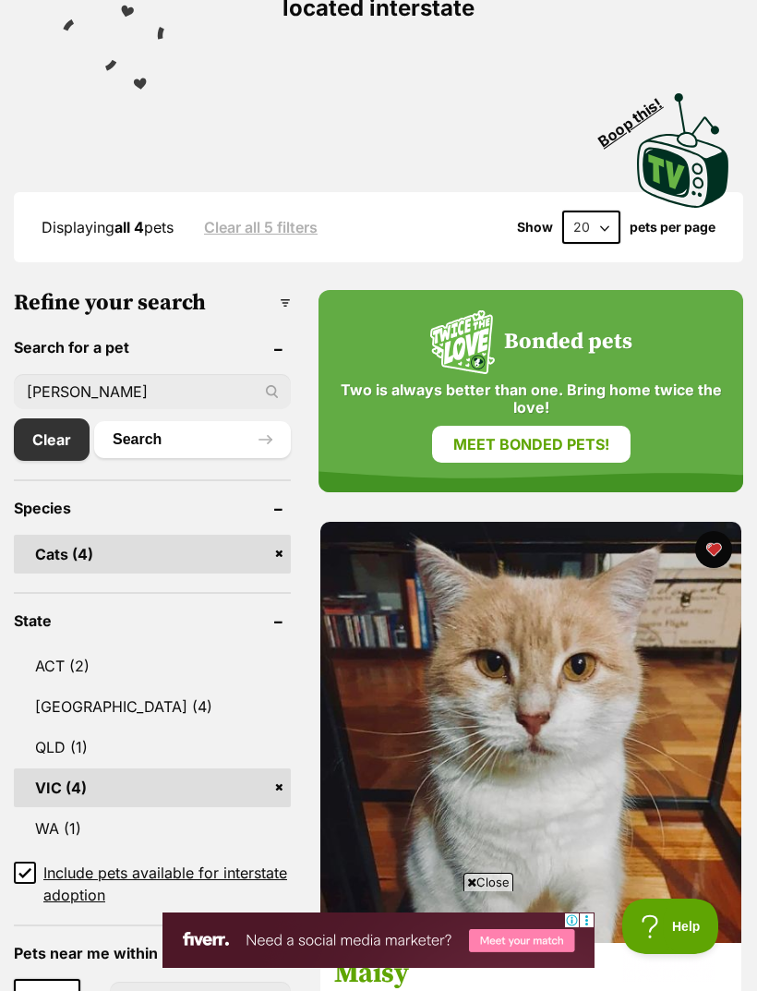
type input "Ethel"
click at [138, 421] on button "Search" at bounding box center [192, 439] width 197 height 37
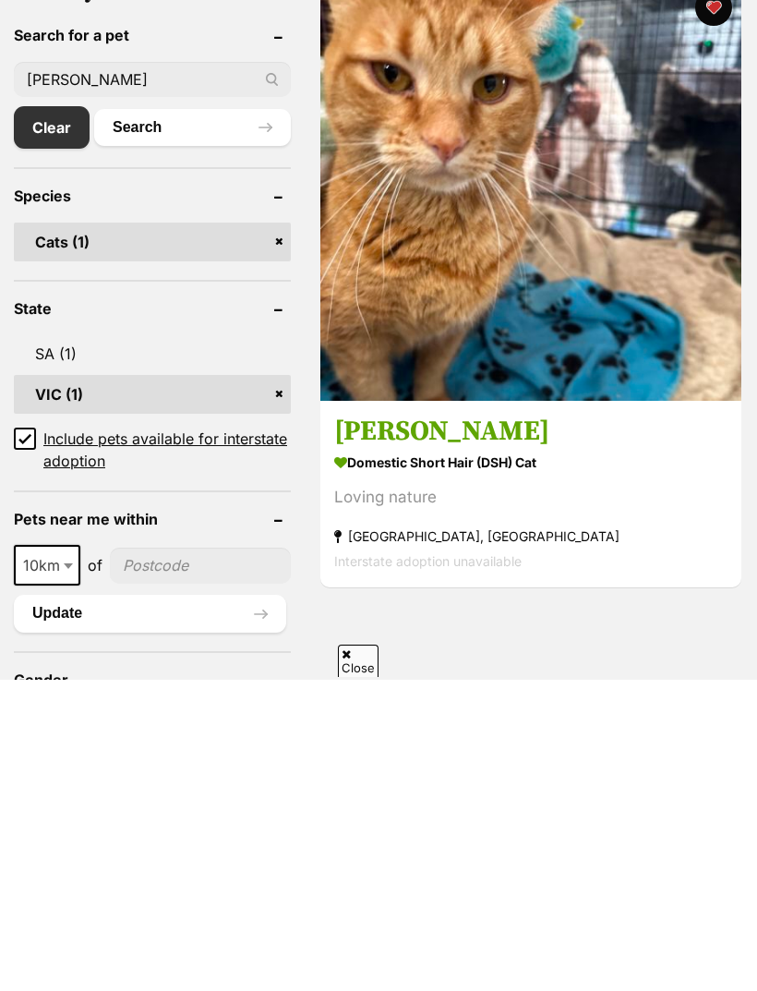
click at [48, 373] on input "Ethel" at bounding box center [152, 390] width 277 height 35
click at [51, 373] on input "Ethel" at bounding box center [152, 390] width 277 height 35
click at [43, 373] on input "Ethel" at bounding box center [152, 390] width 277 height 35
type input "E"
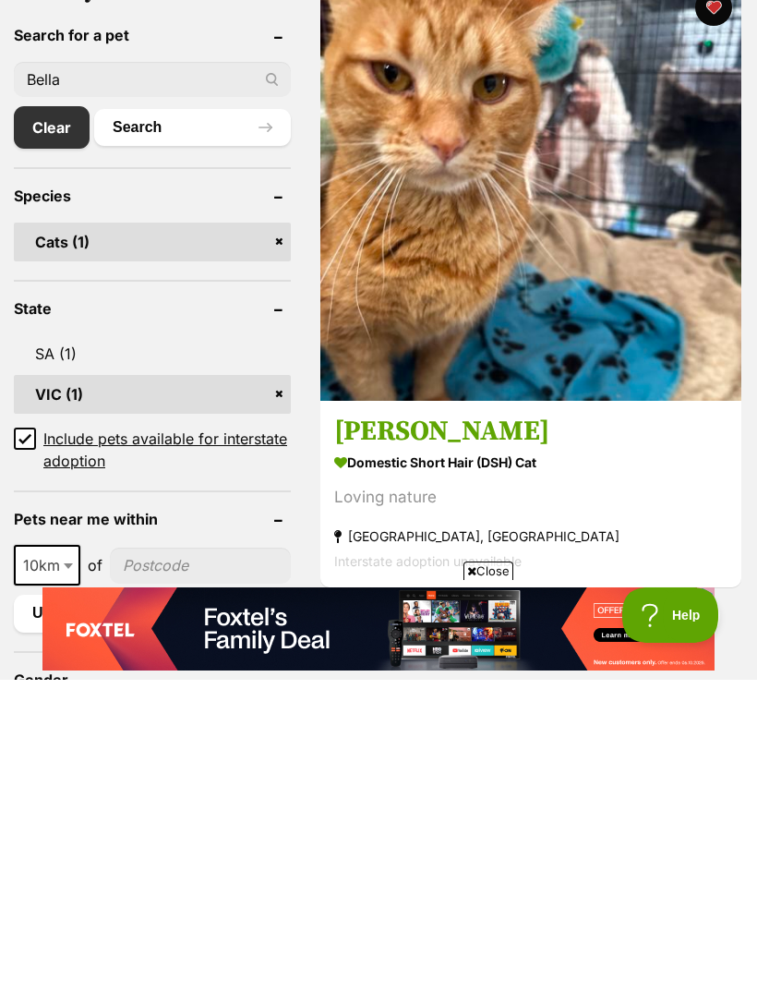
type input "Bella"
click at [170, 420] on button "Search" at bounding box center [192, 438] width 197 height 37
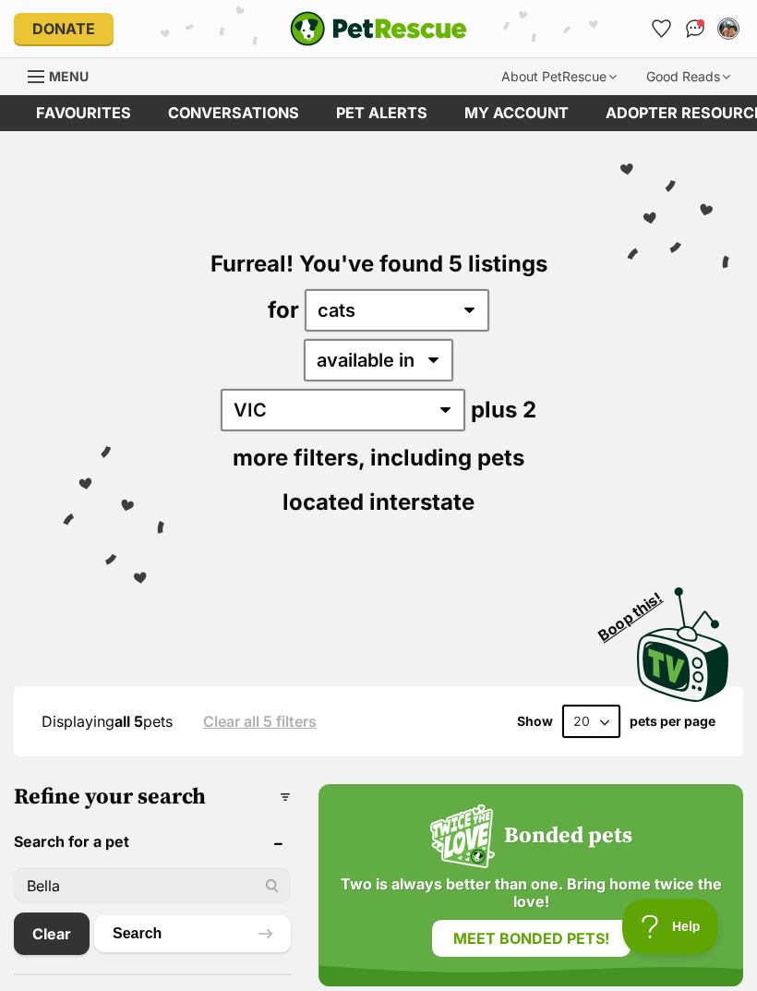
click at [130, 868] on input "Bella" at bounding box center [152, 885] width 277 height 35
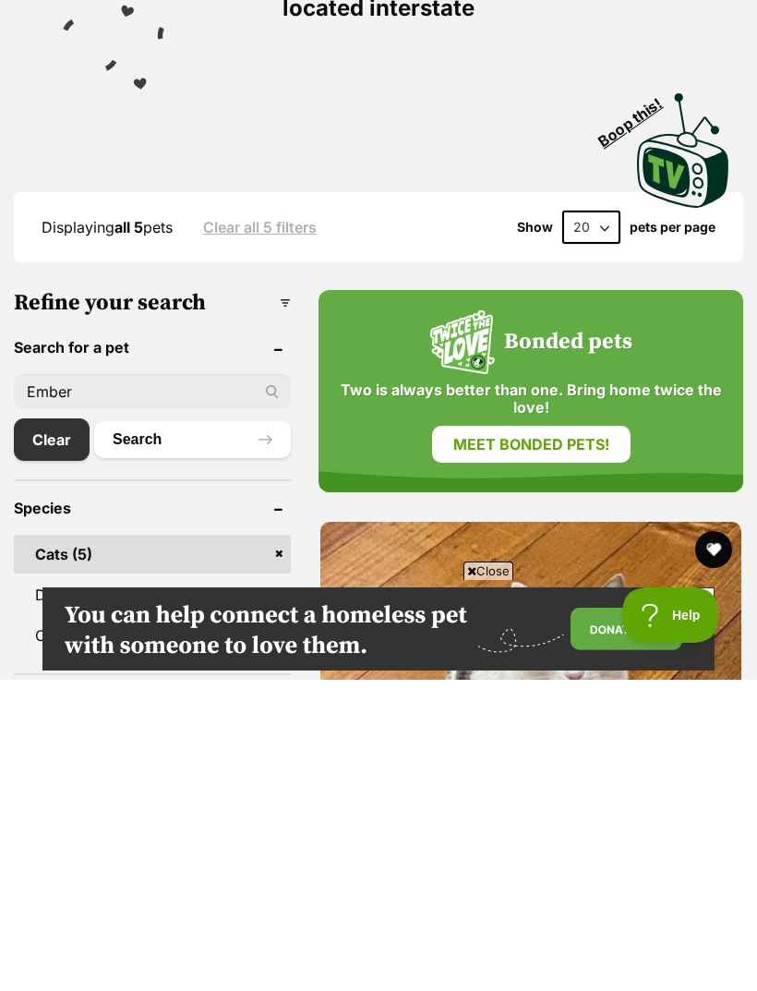
type input "Ember"
click at [156, 732] on button "Search" at bounding box center [192, 750] width 197 height 37
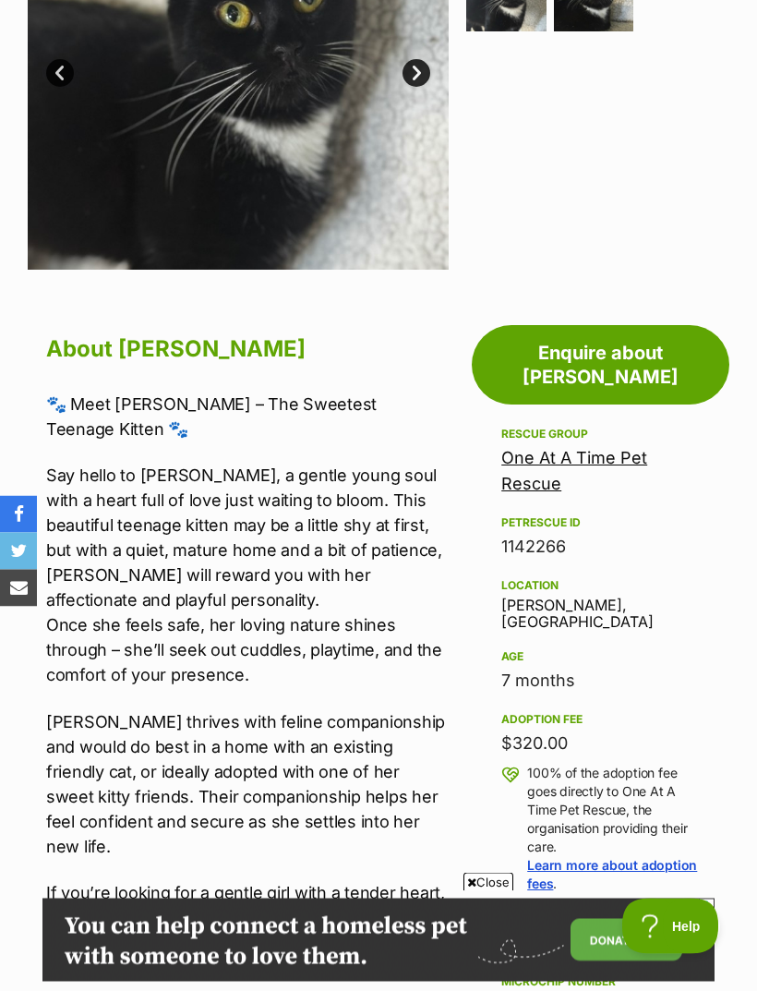
scroll to position [539, 0]
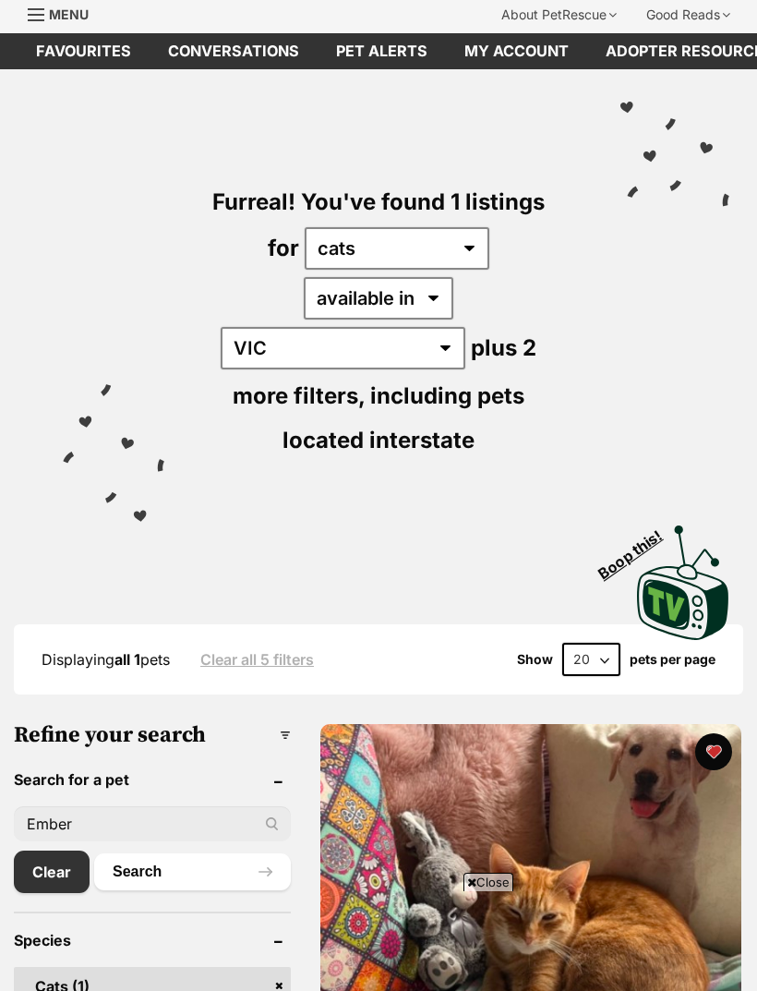
scroll to position [166, 0]
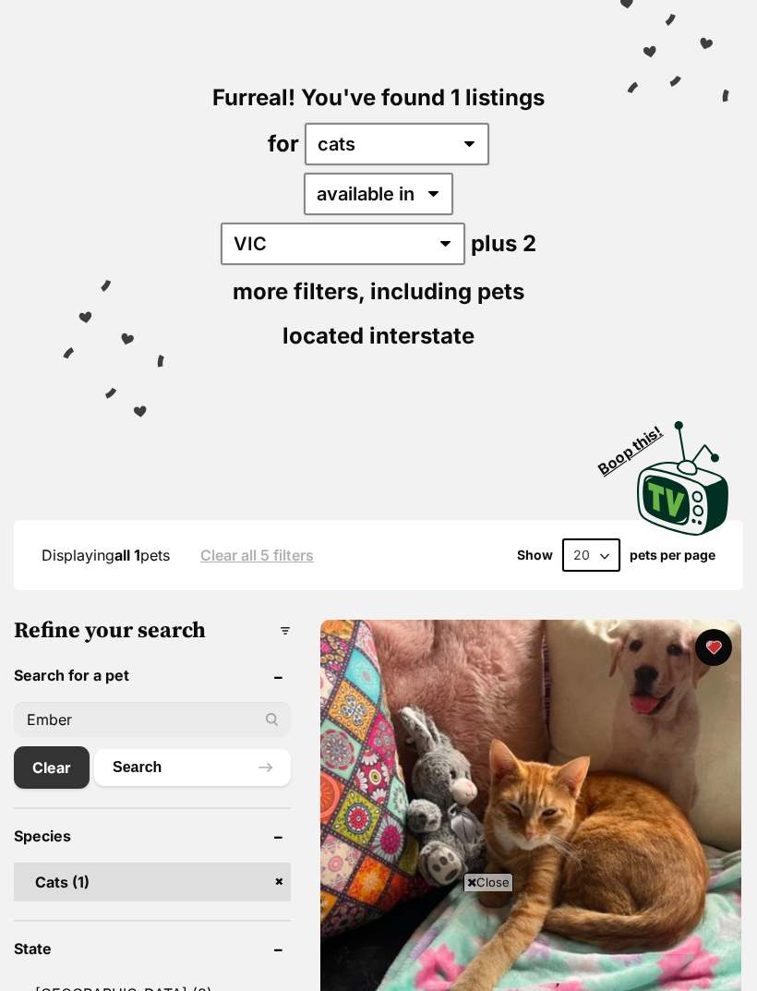
click at [465, 745] on img at bounding box center [530, 830] width 421 height 421
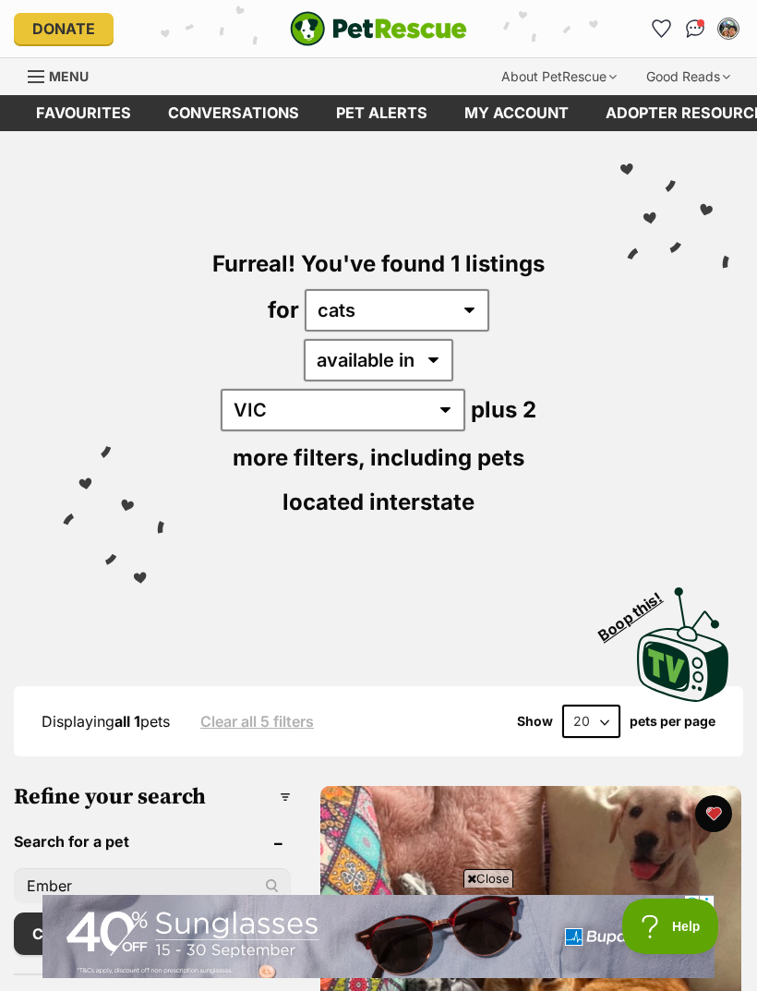
scroll to position [0, 0]
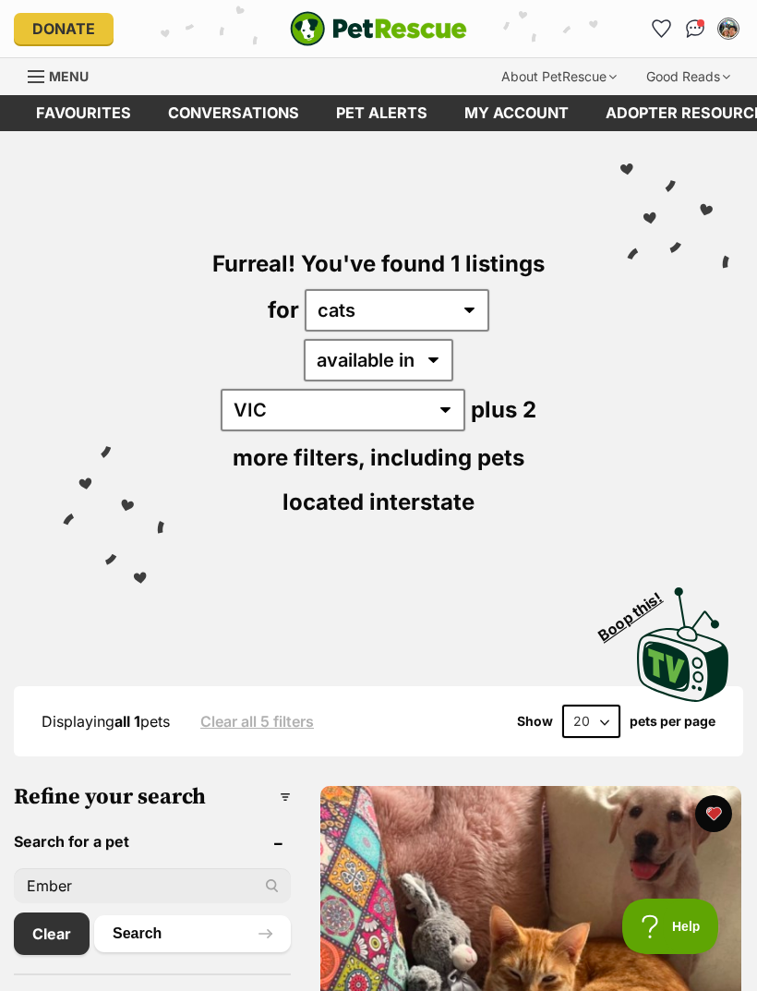
click at [48, 82] on link "Menu" at bounding box center [65, 74] width 74 height 33
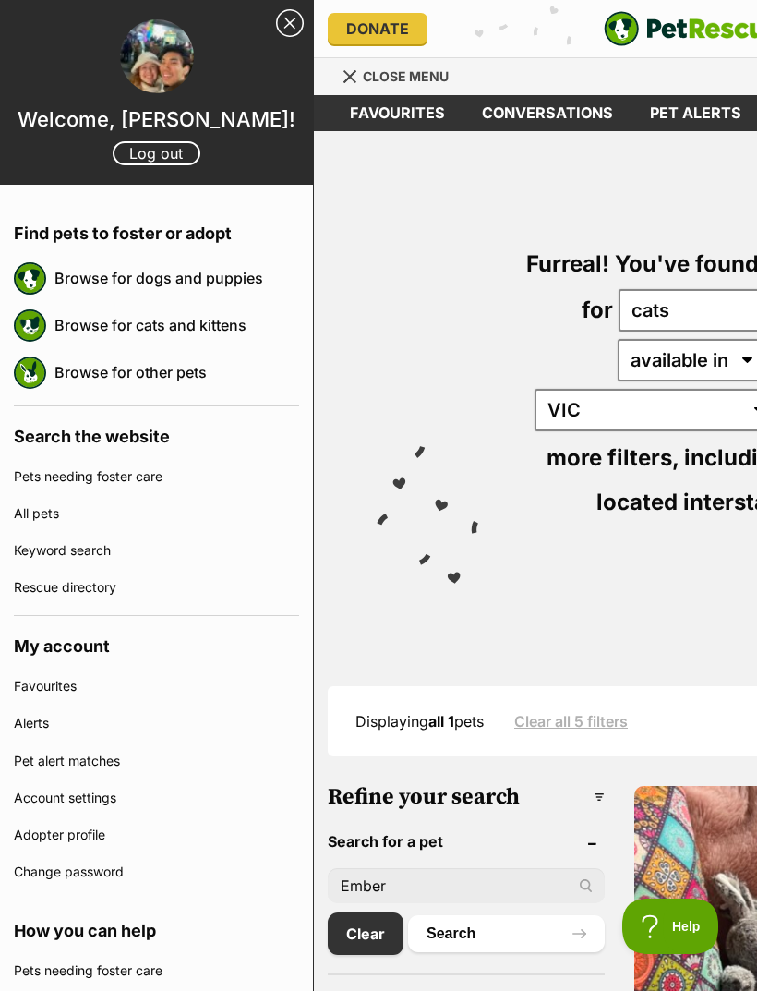
click at [286, 36] on link "Close Sidebar" at bounding box center [290, 23] width 28 height 28
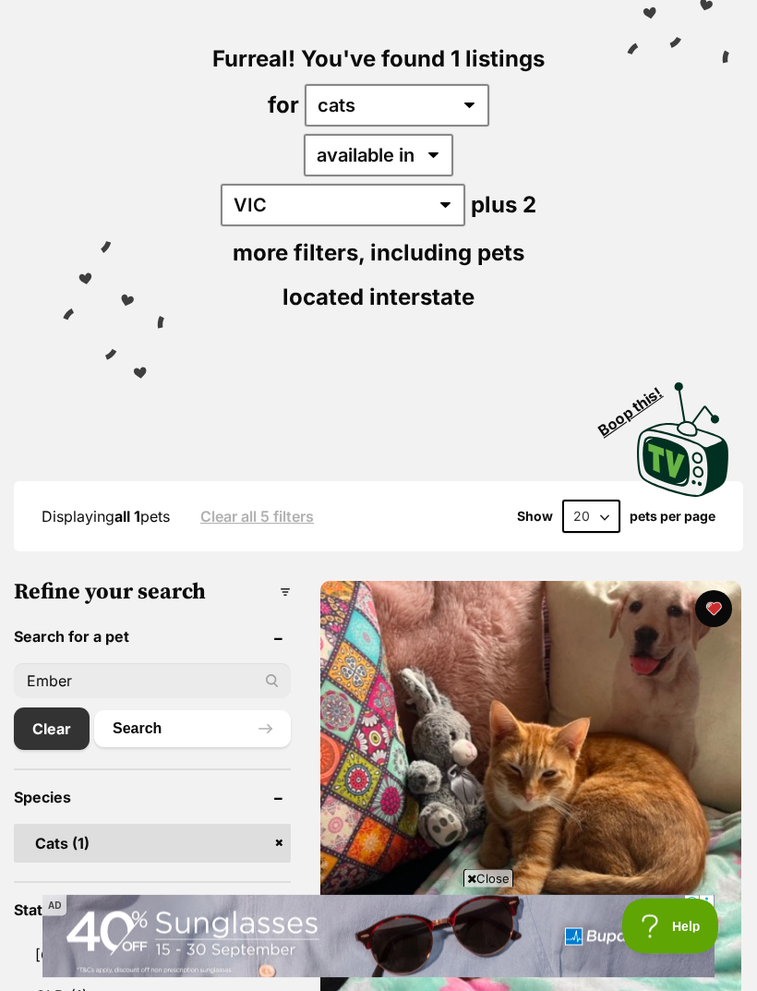
scroll to position [205, 0]
click at [64, 707] on link "Clear" at bounding box center [52, 728] width 76 height 42
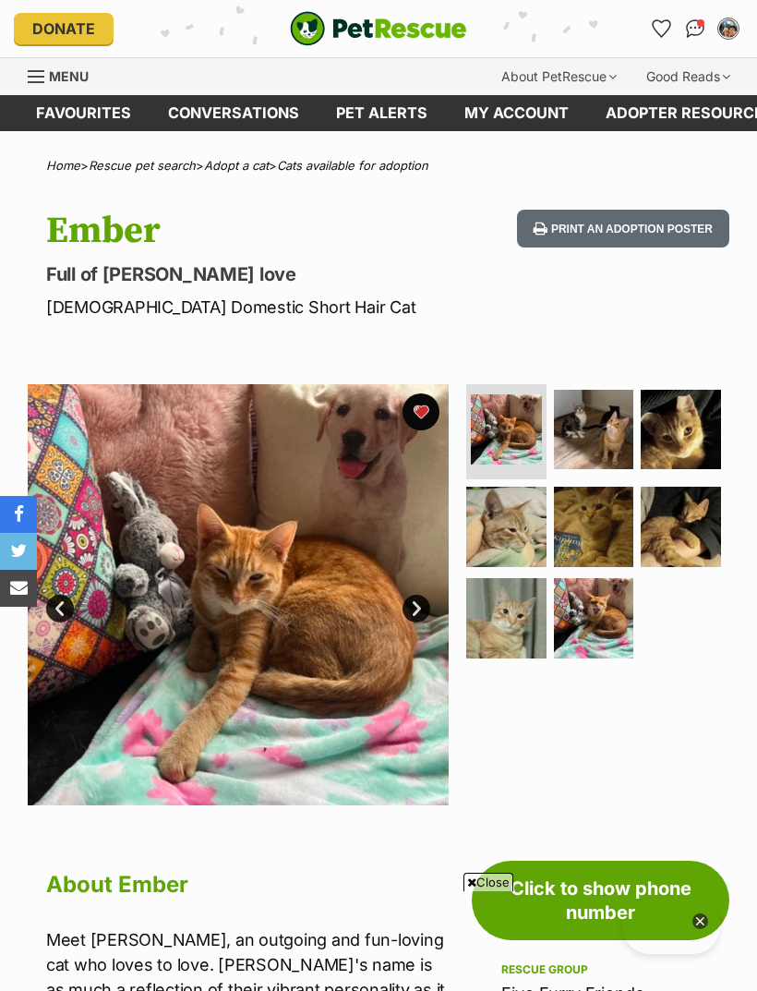
scroll to position [441, 0]
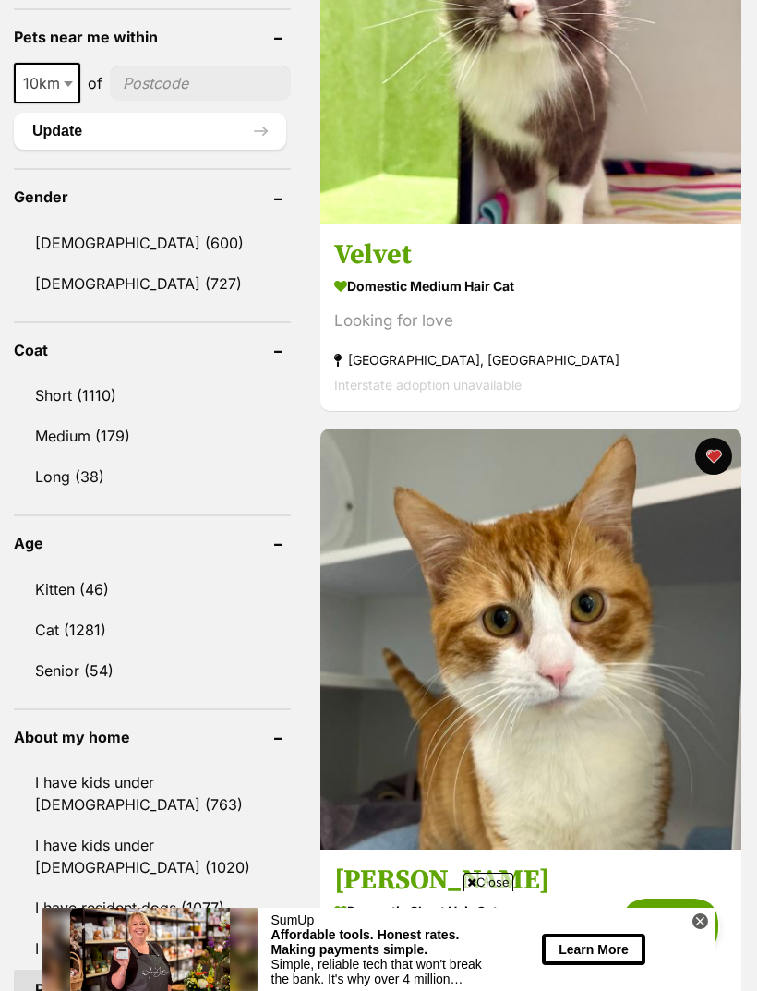
scroll to position [673, 0]
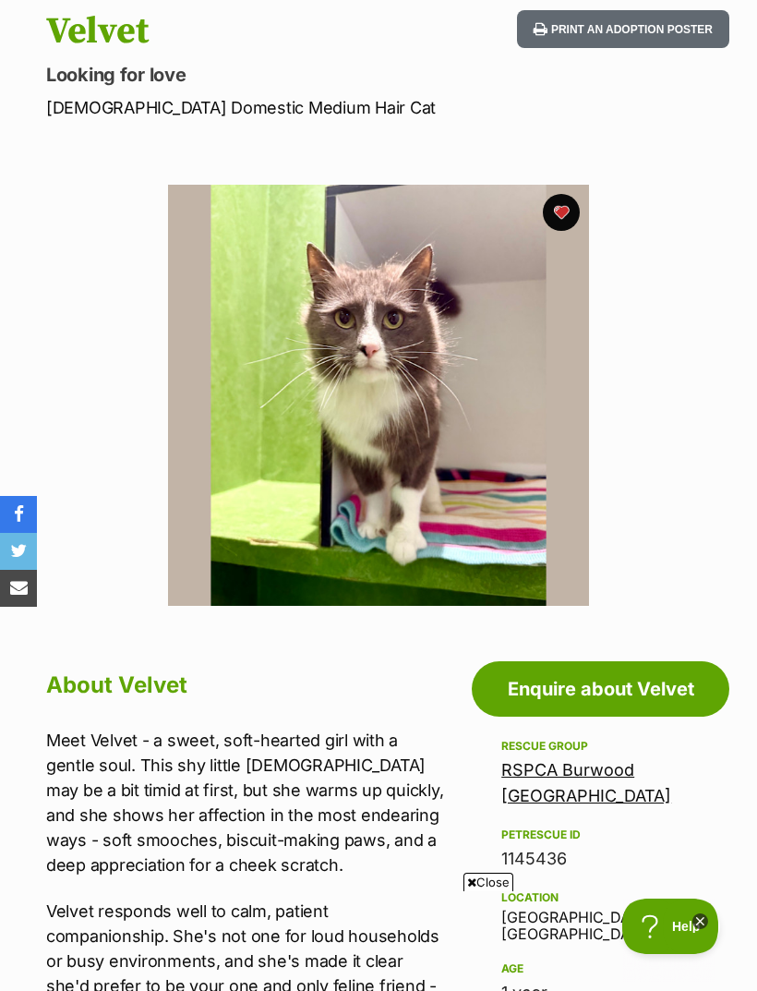
scroll to position [199, 0]
click at [606, 769] on link "RSPCA Burwood [GEOGRAPHIC_DATA]" at bounding box center [586, 782] width 170 height 45
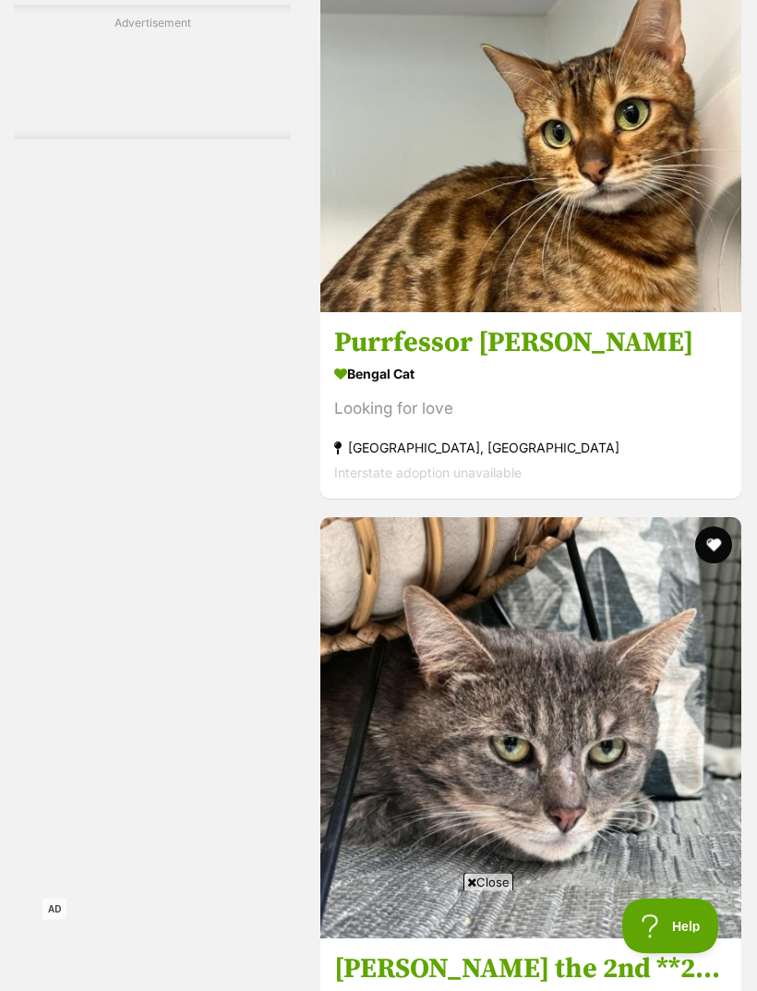
scroll to position [5449, 0]
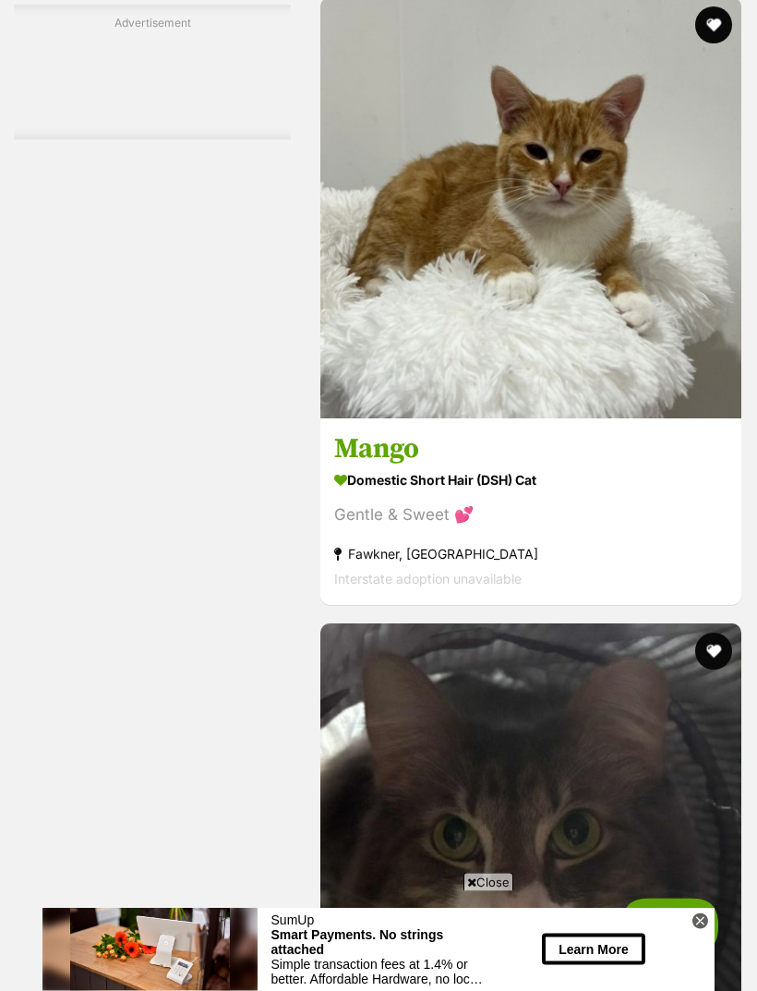
scroll to position [5523, 0]
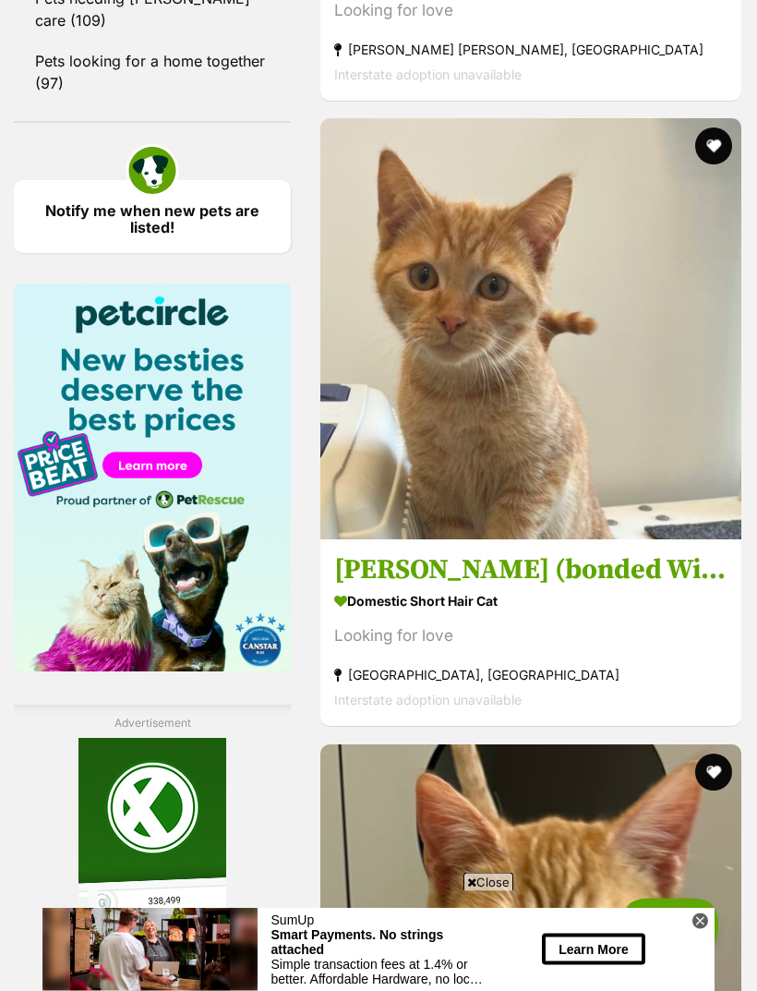
scroll to position [2774, 0]
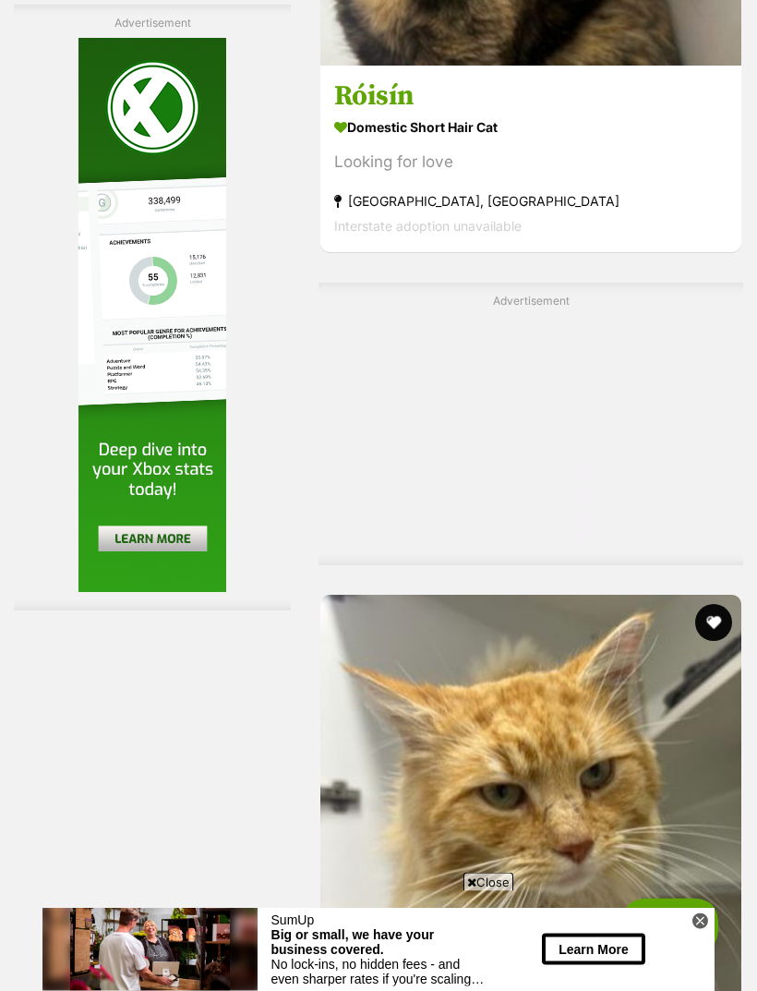
scroll to position [4498, 0]
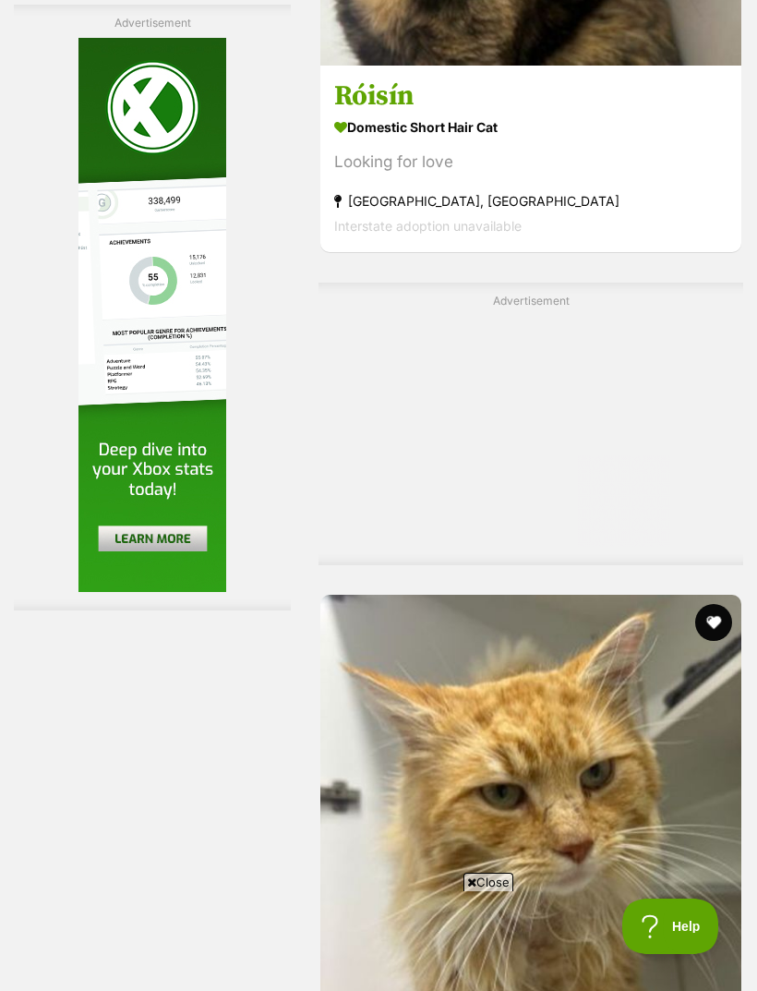
scroll to position [0, 0]
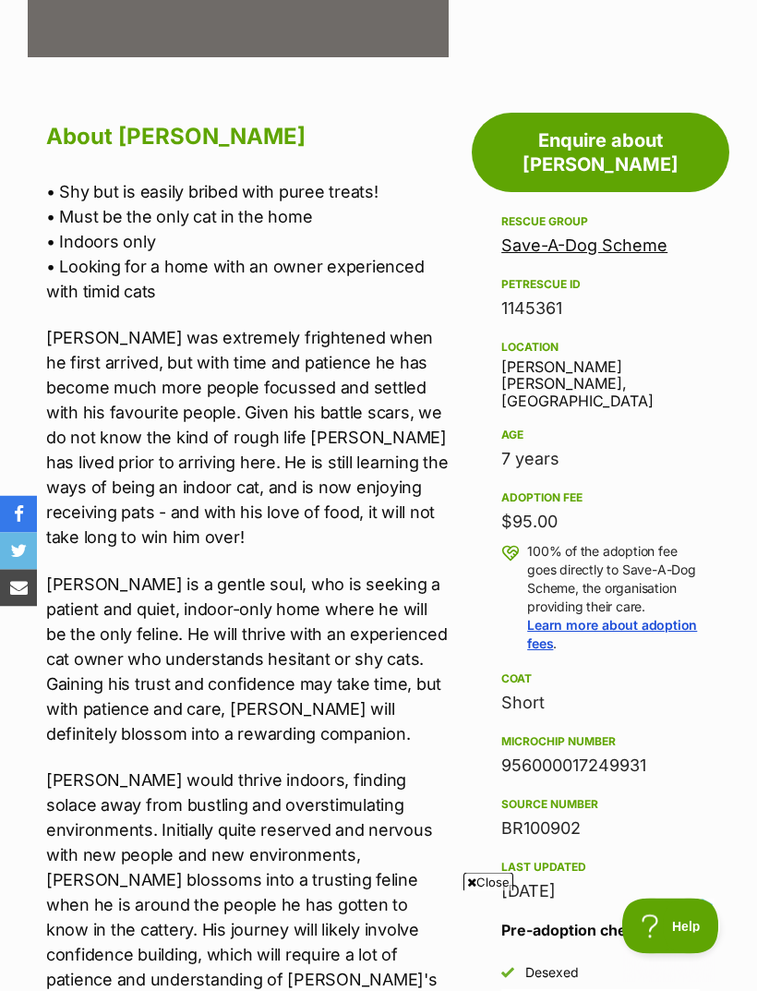
scroll to position [750, 0]
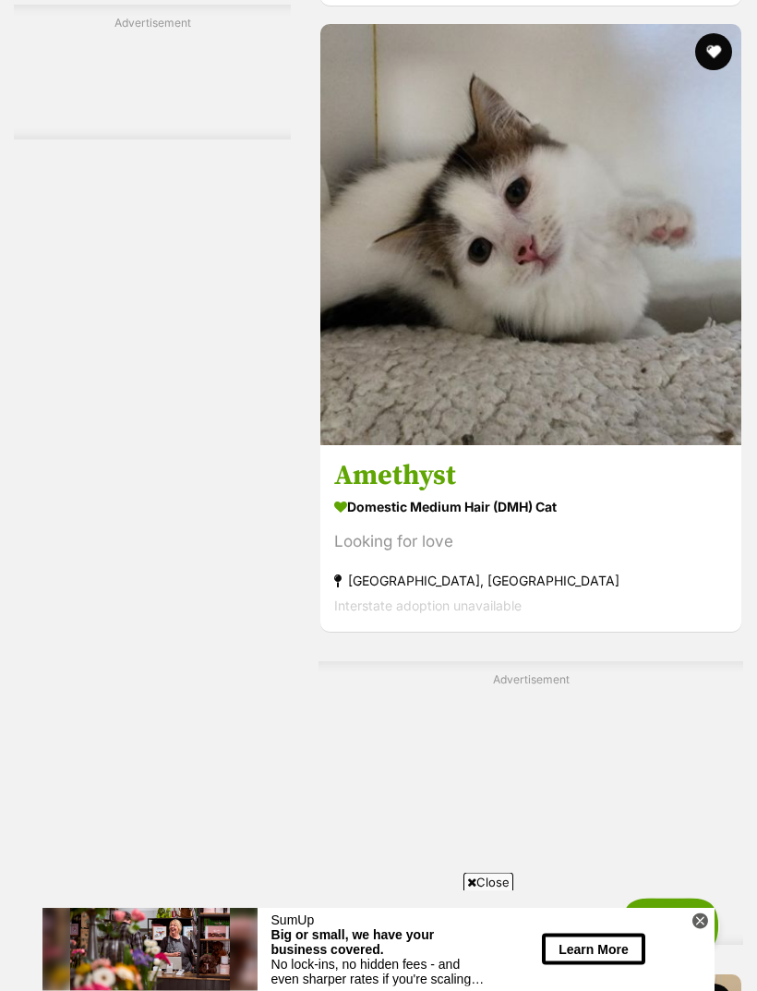
scroll to position [3890, 0]
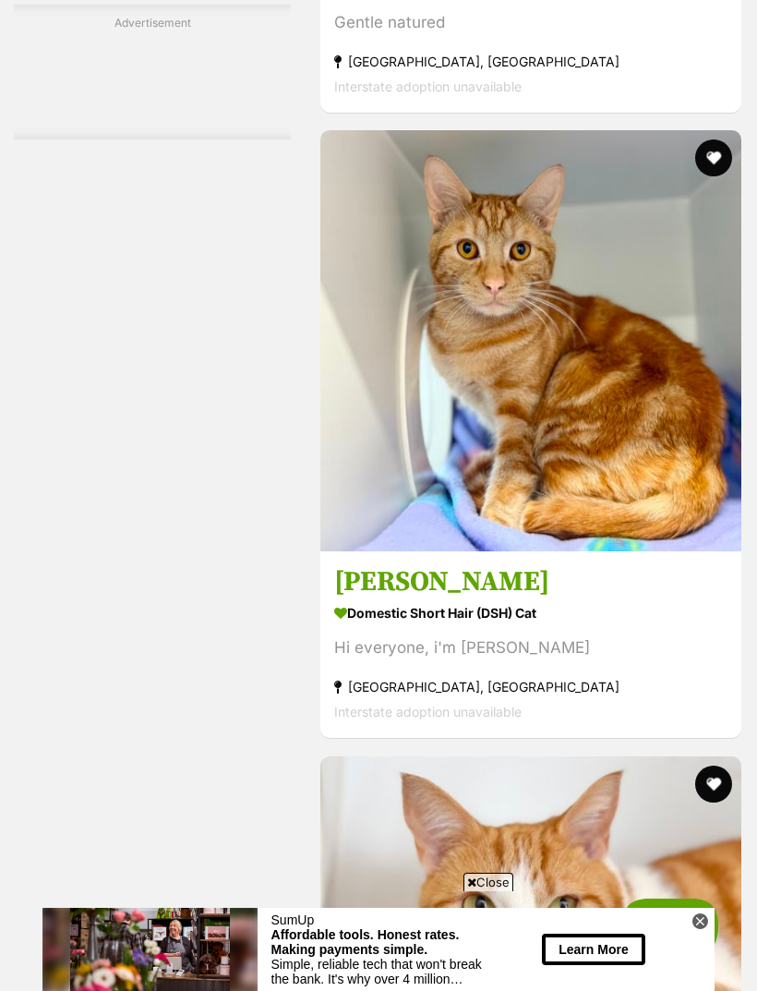
scroll to position [0, 0]
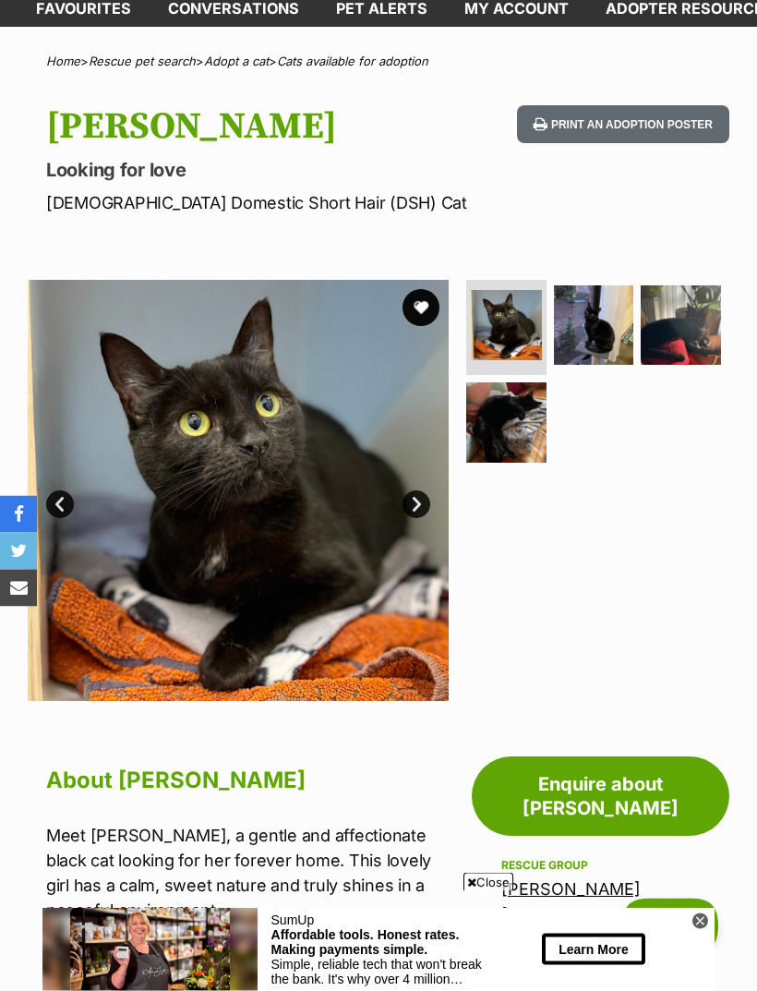
scroll to position [104, 0]
click at [587, 310] on img at bounding box center [594, 325] width 80 height 80
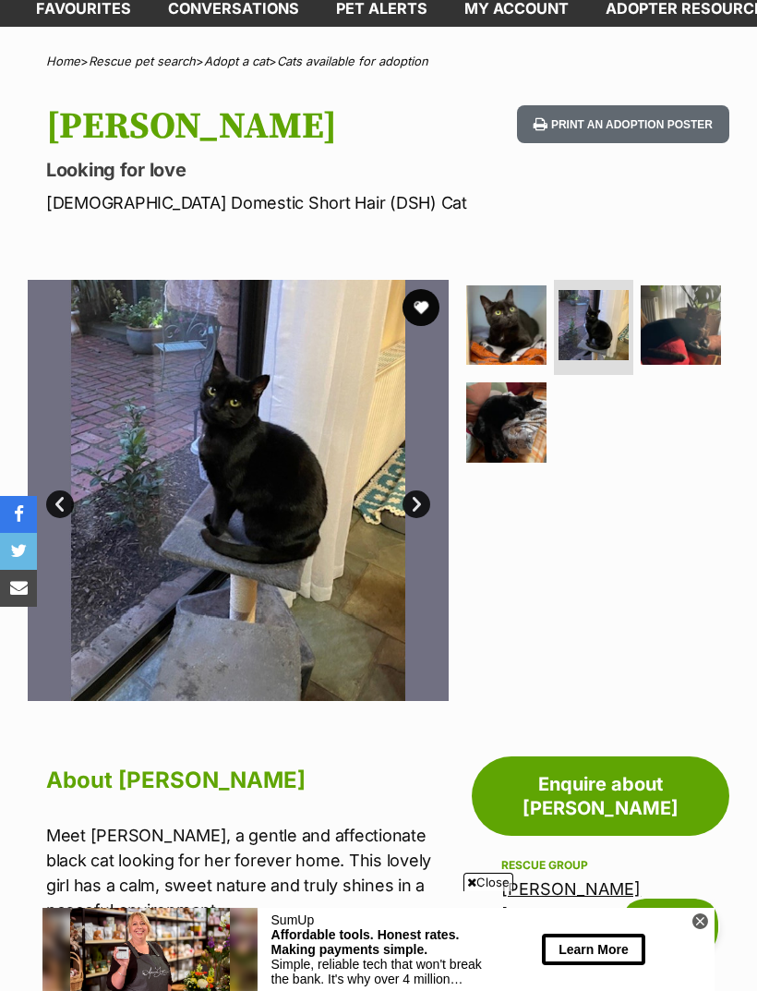
click at [681, 324] on img at bounding box center [681, 325] width 80 height 80
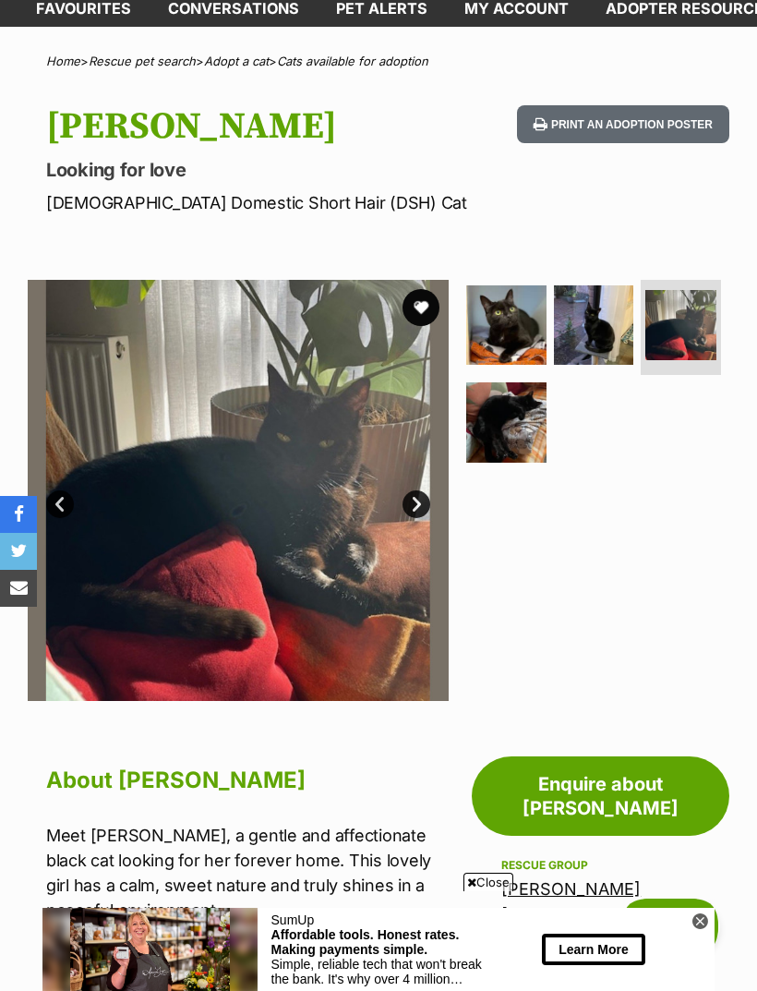
click at [477, 415] on img at bounding box center [506, 422] width 80 height 80
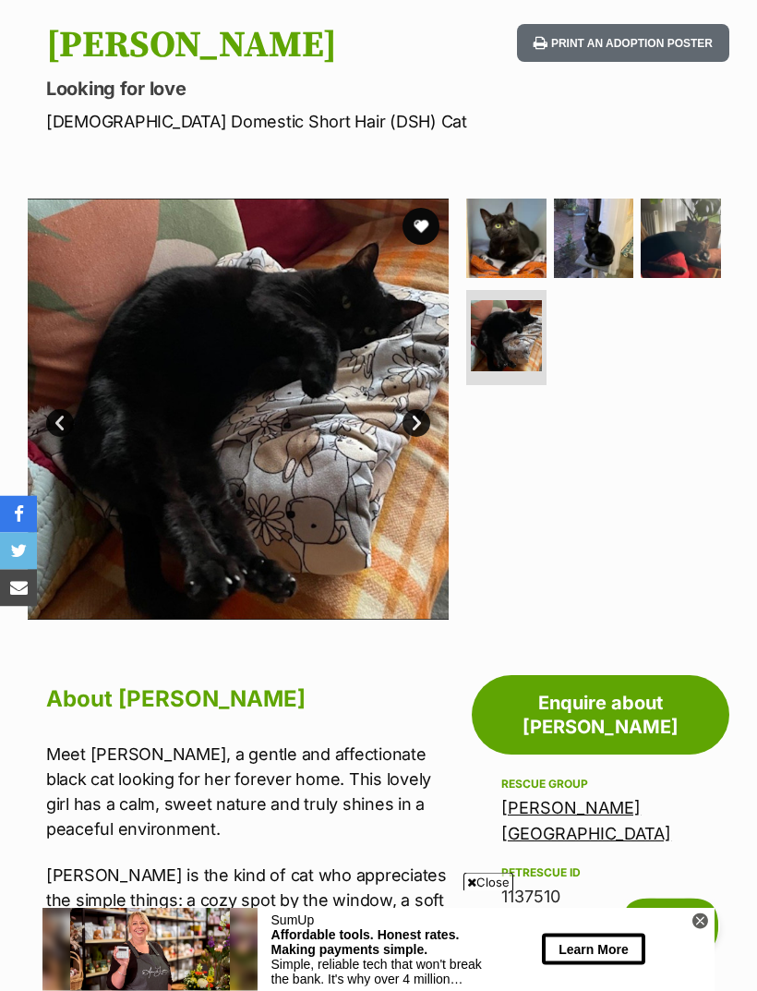
scroll to position [136, 0]
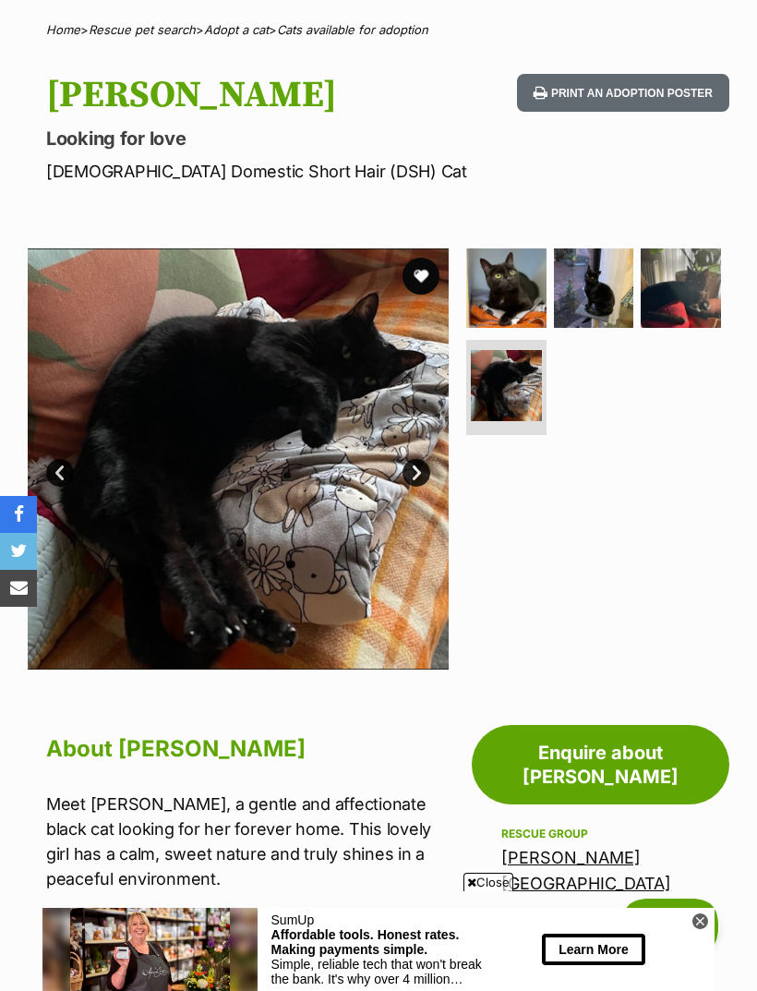
click at [421, 274] on button "favourite" at bounding box center [421, 276] width 37 height 37
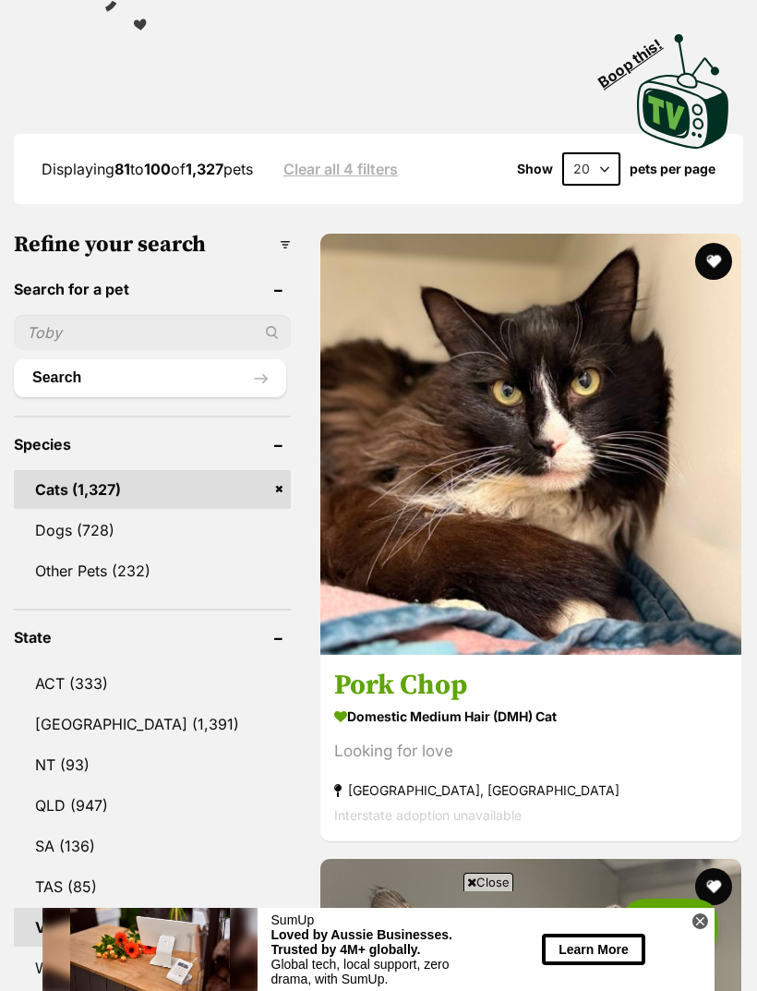
scroll to position [504, 0]
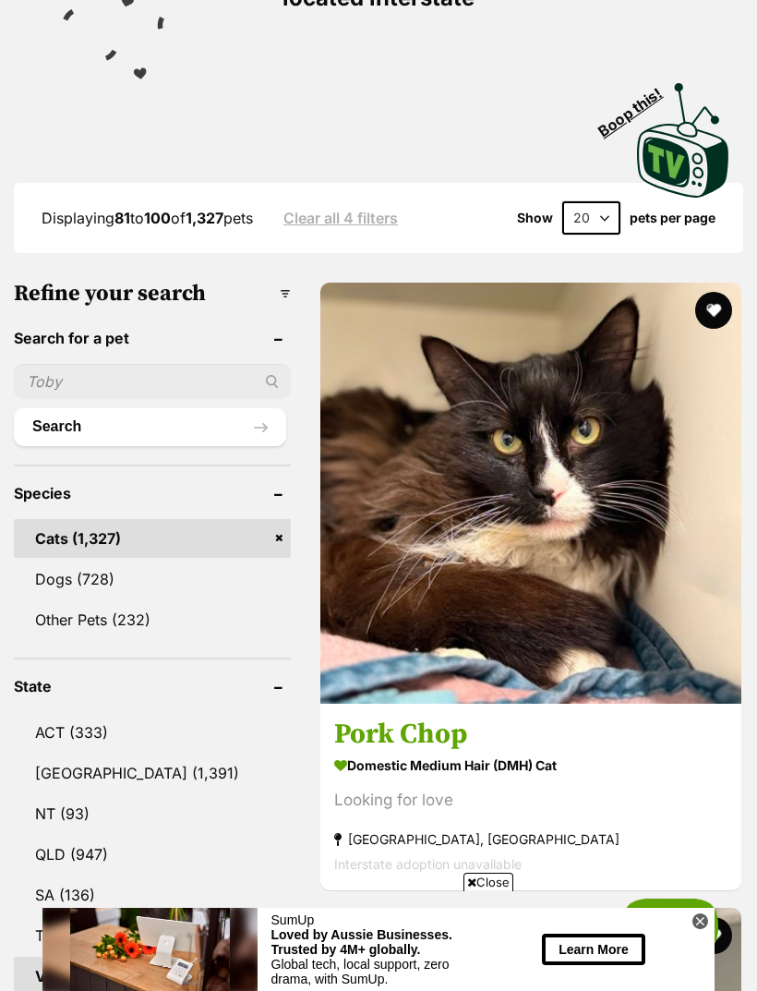
click at [465, 408] on img at bounding box center [530, 493] width 421 height 421
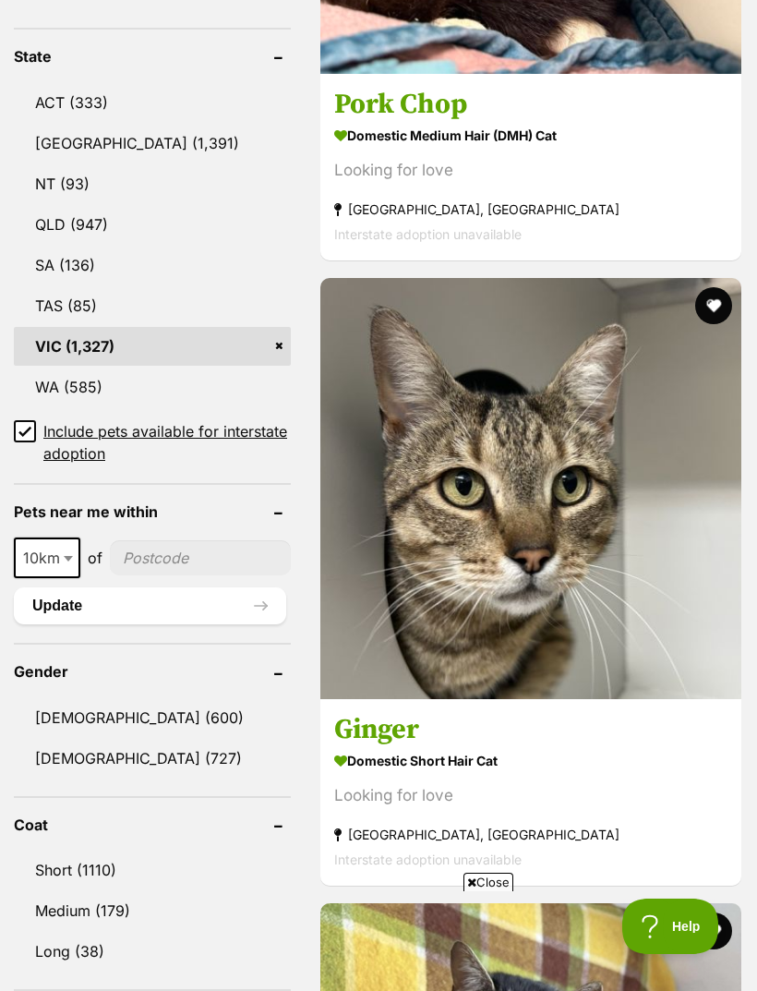
scroll to position [1135, 0]
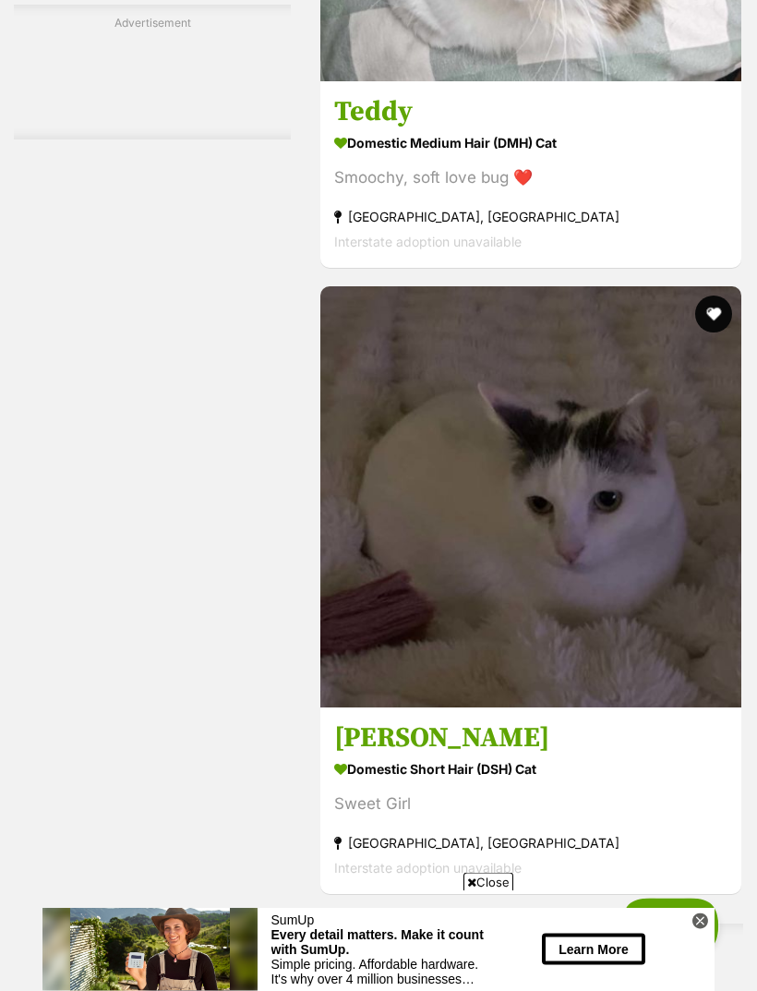
scroll to position [3628, 0]
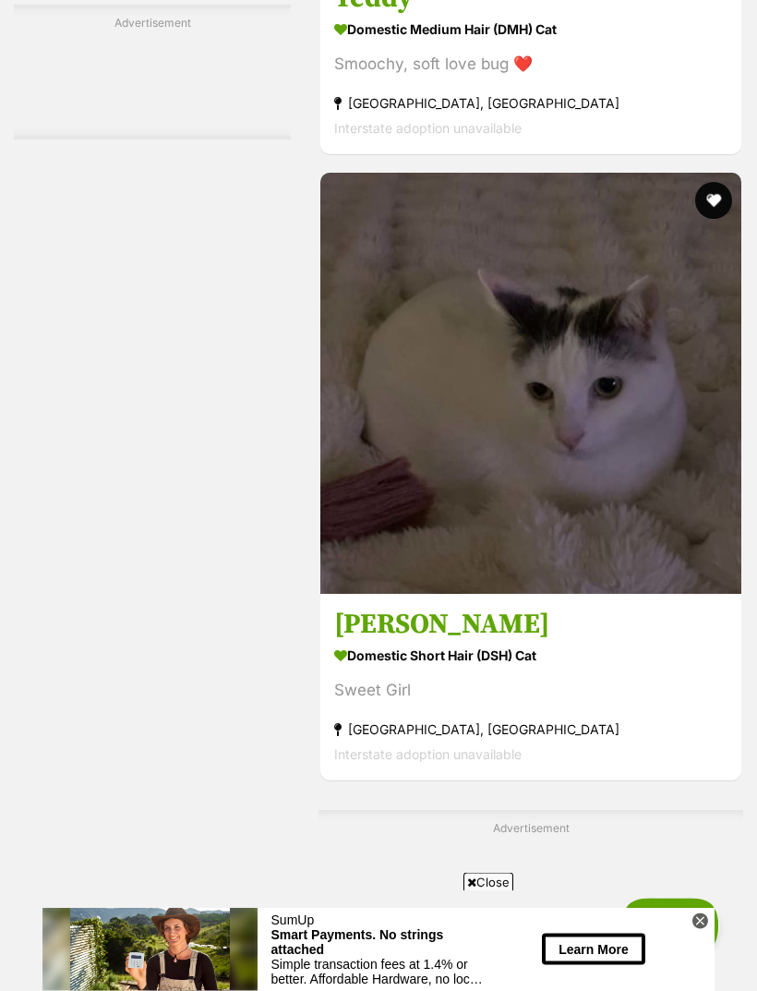
scroll to position [3706, 0]
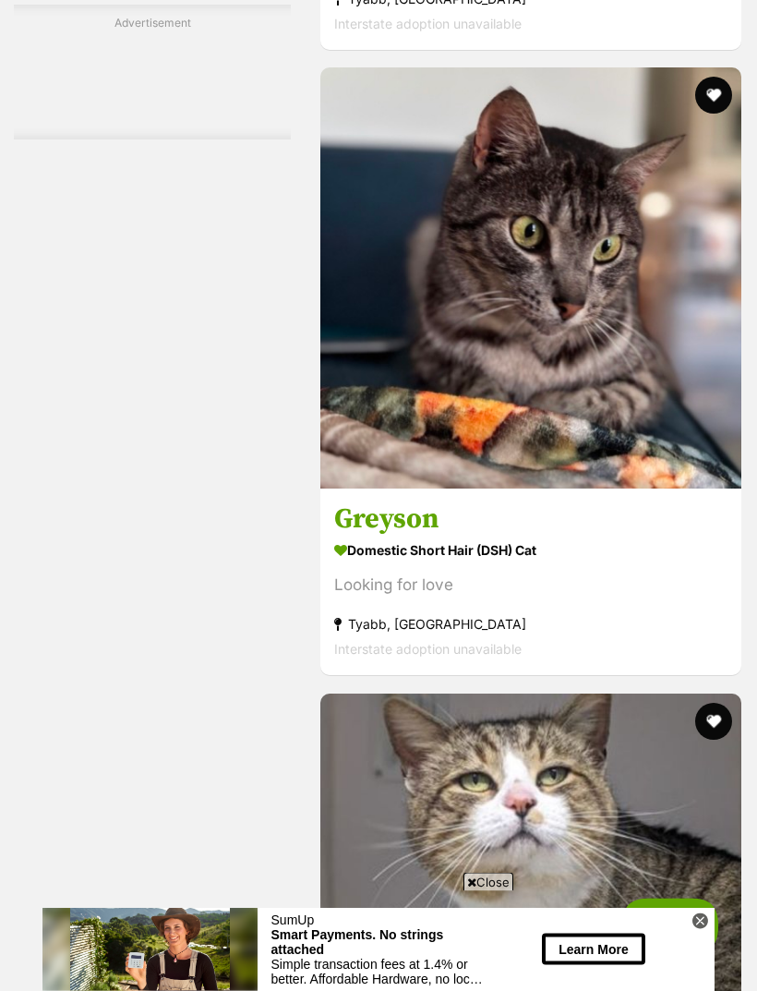
scroll to position [5422, 0]
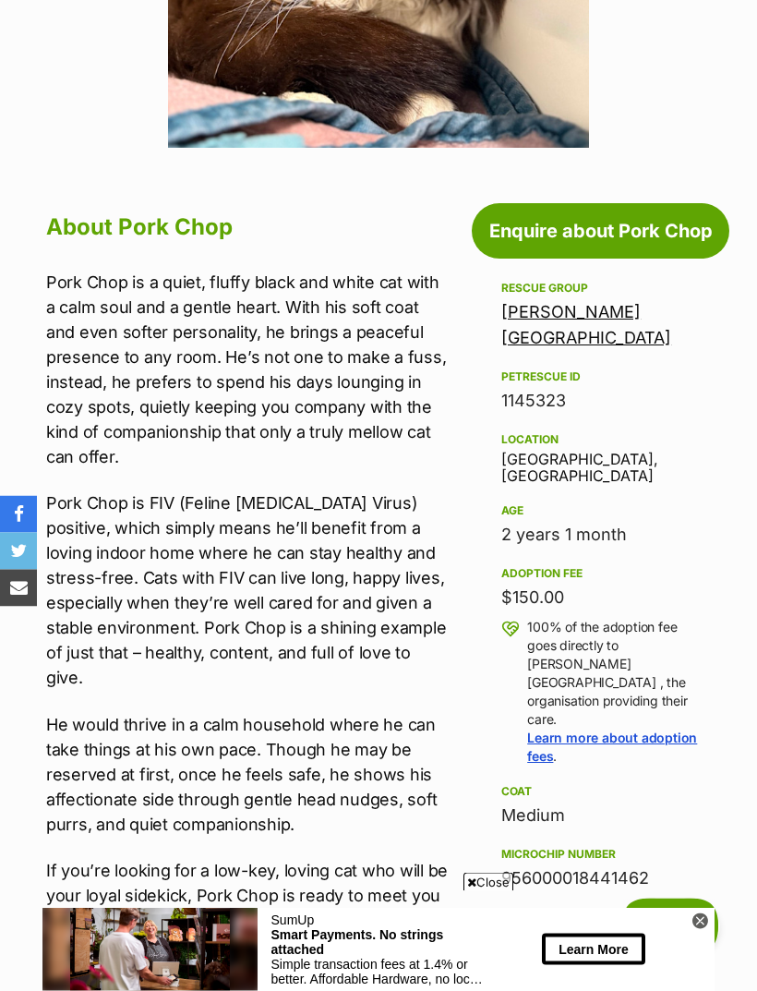
scroll to position [683, 0]
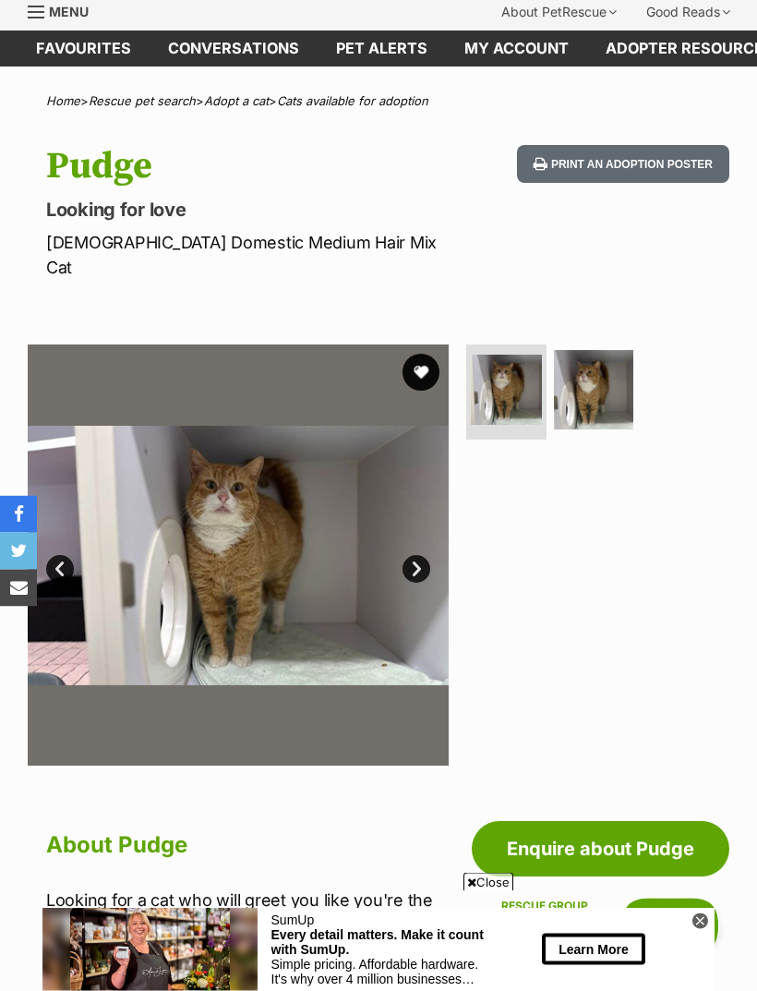
scroll to position [44, 0]
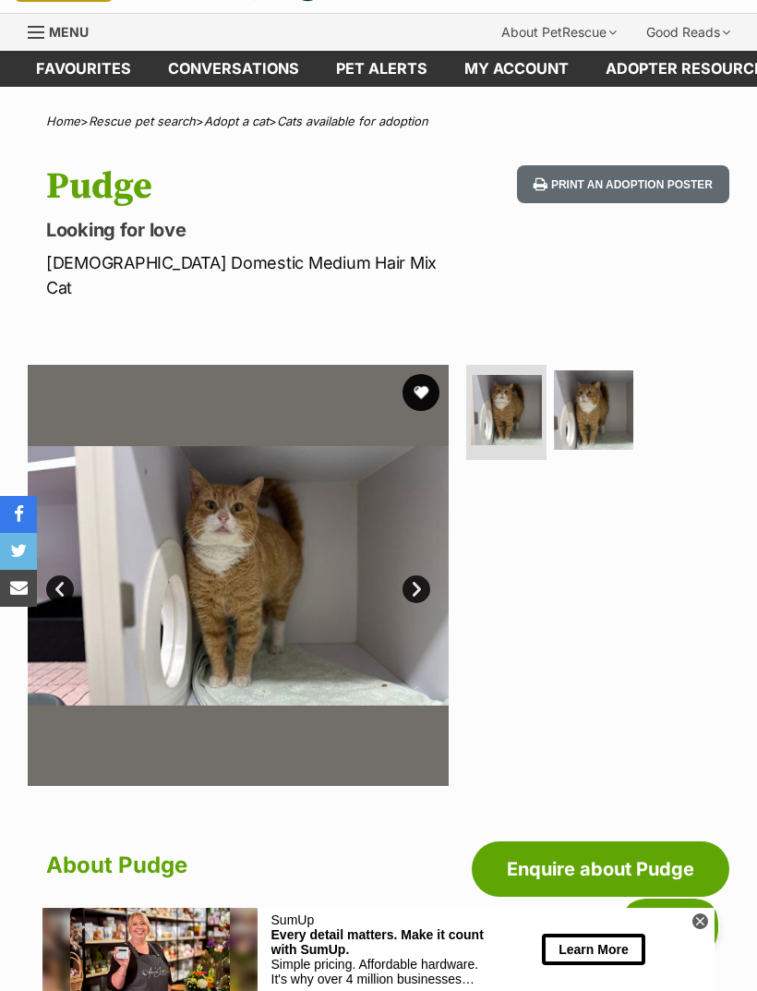
click at [417, 374] on button "favourite" at bounding box center [421, 392] width 37 height 37
click at [632, 377] on img at bounding box center [594, 410] width 80 height 80
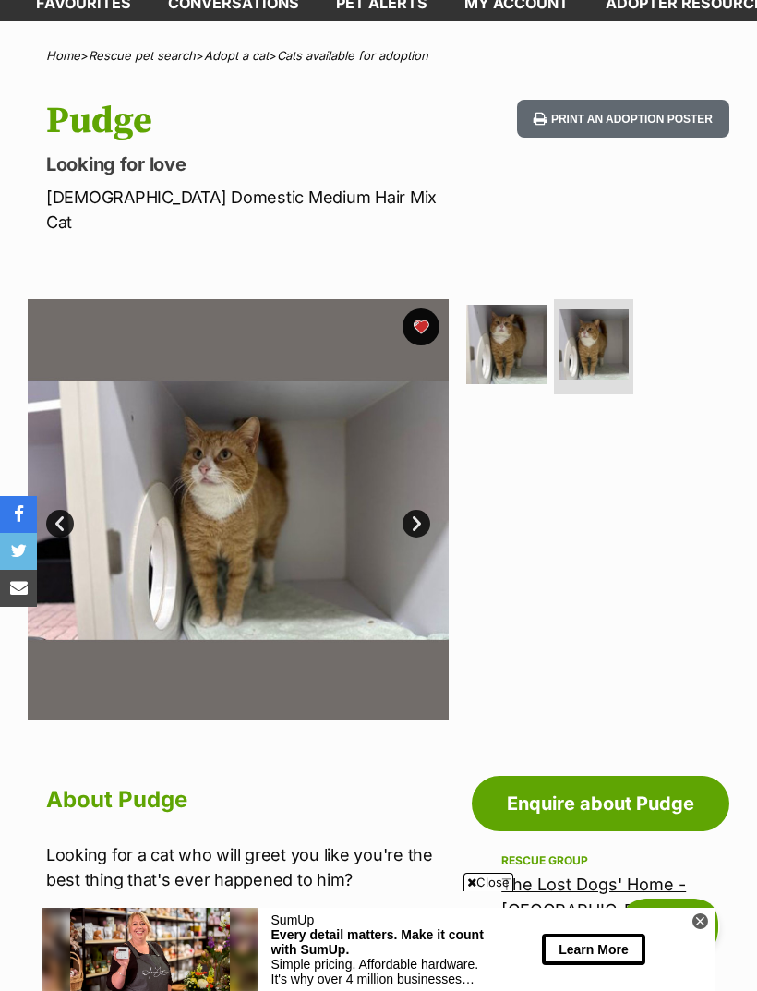
scroll to position [0, 0]
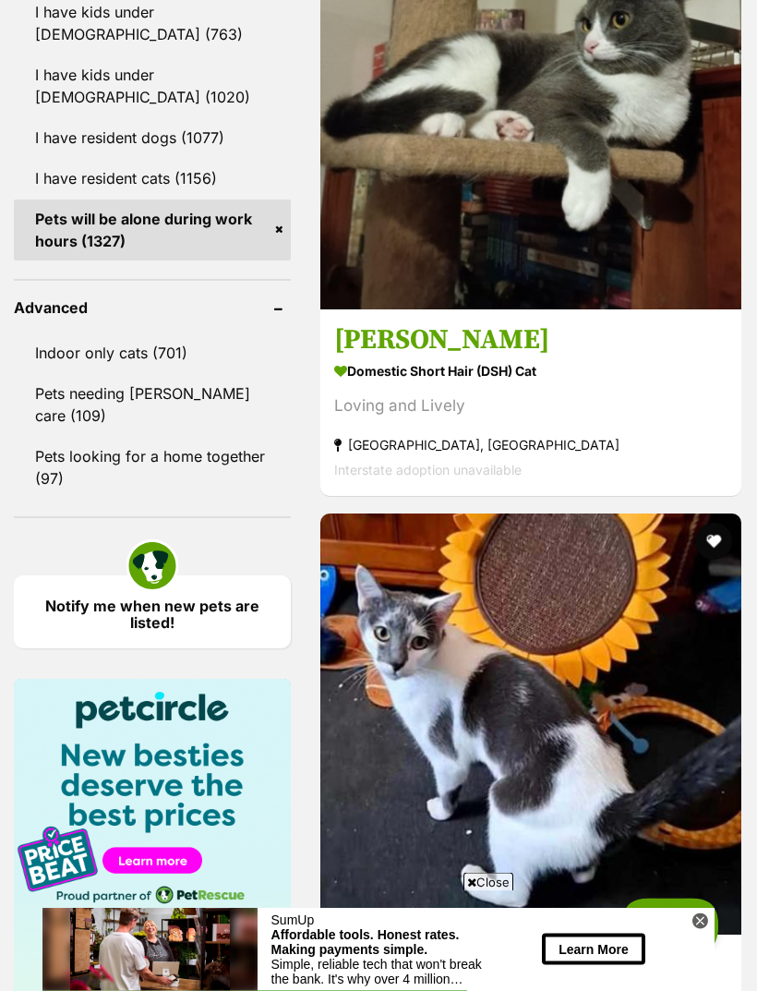
scroll to position [2378, 0]
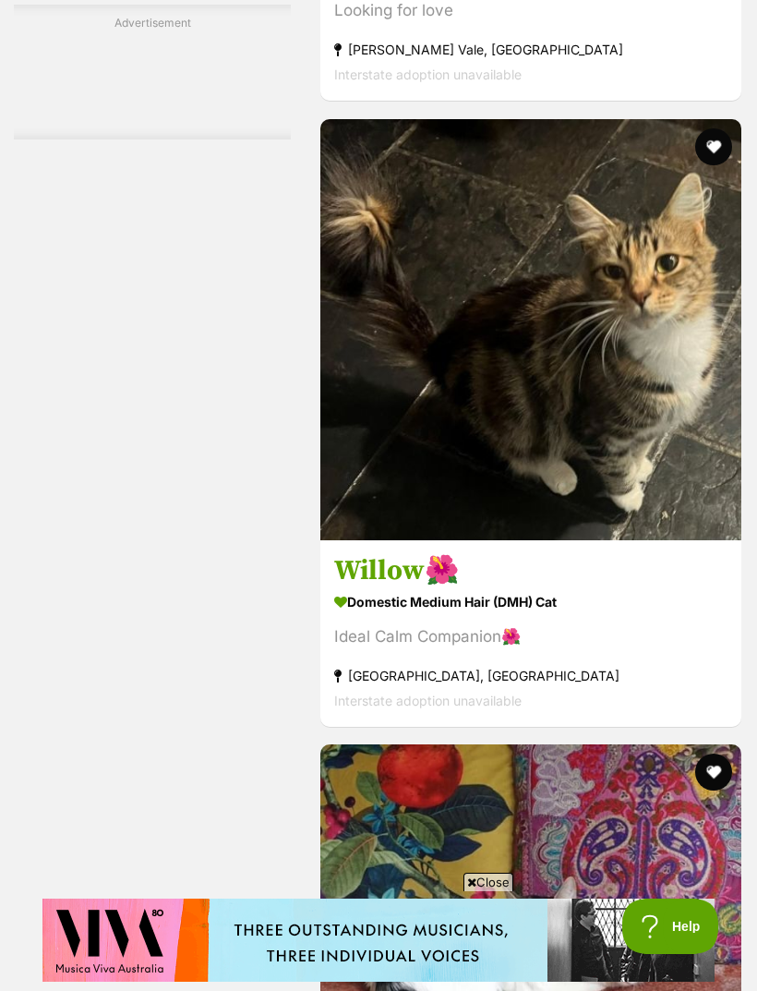
scroll to position [5672, 0]
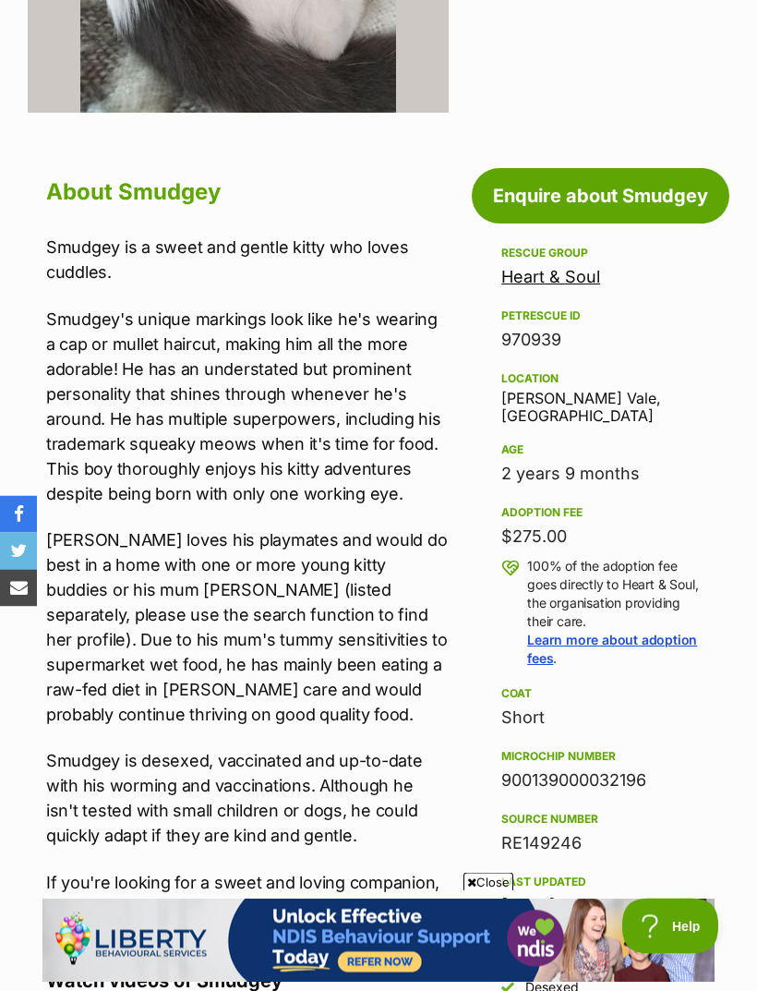
scroll to position [704, 0]
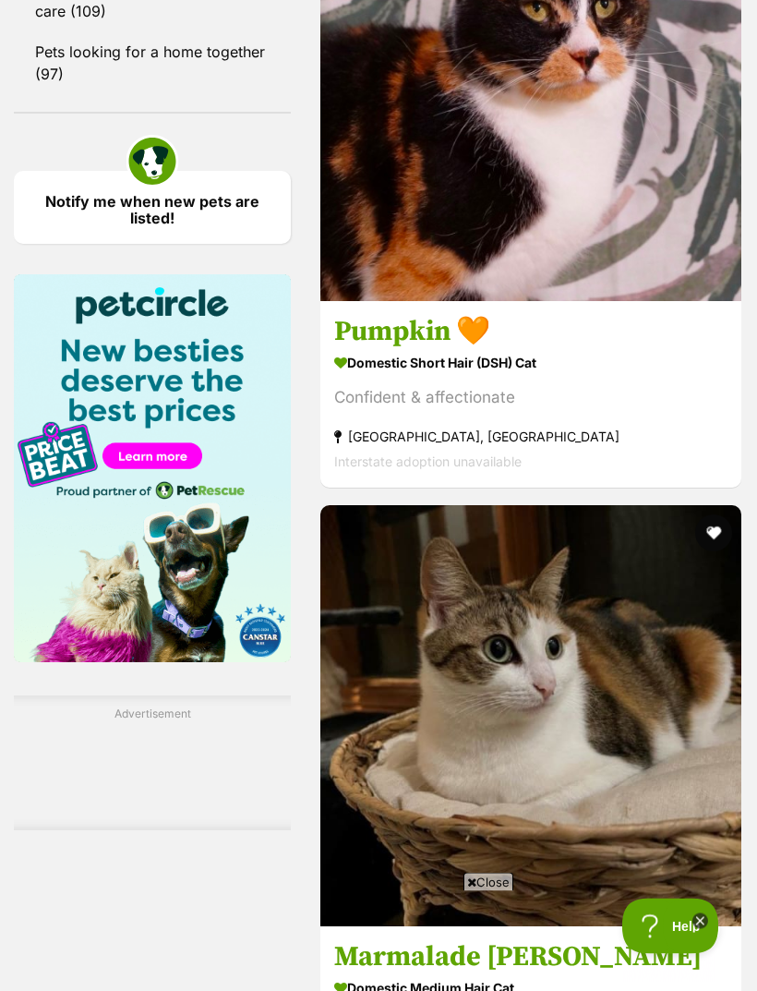
scroll to position [2783, 0]
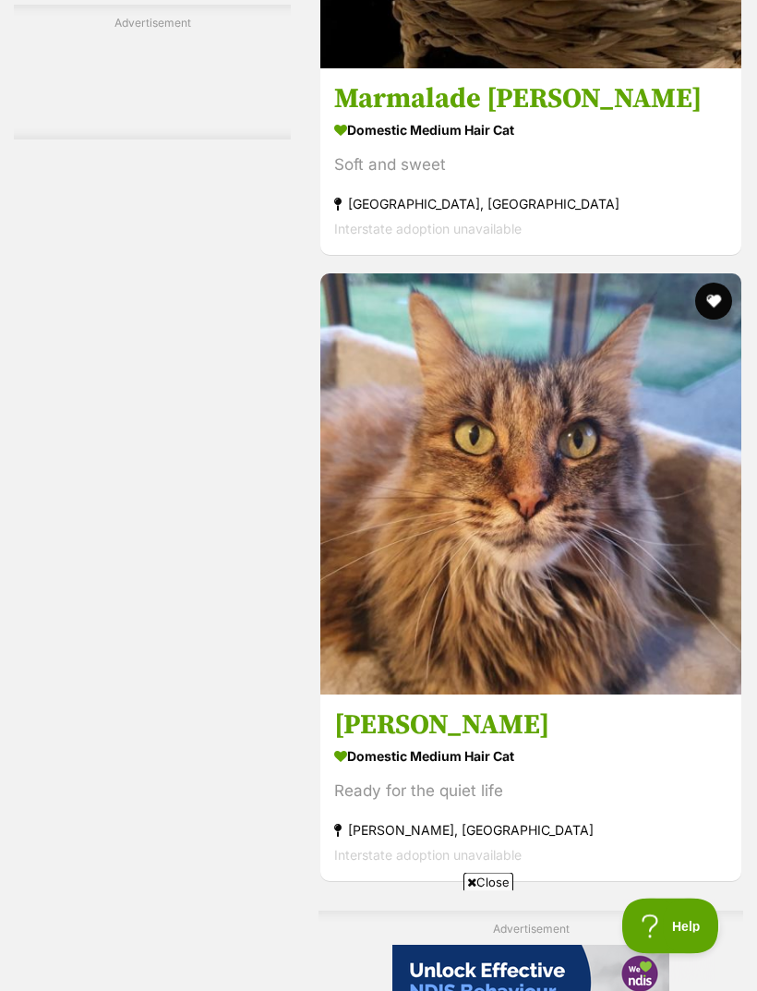
scroll to position [3641, 0]
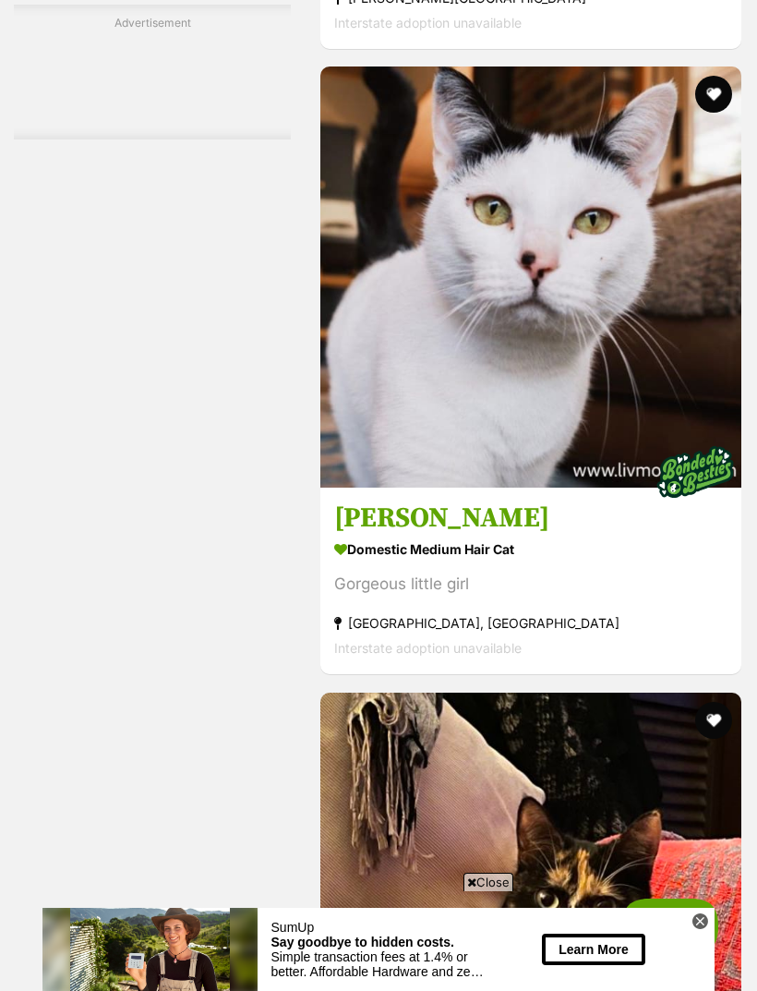
scroll to position [5423, 0]
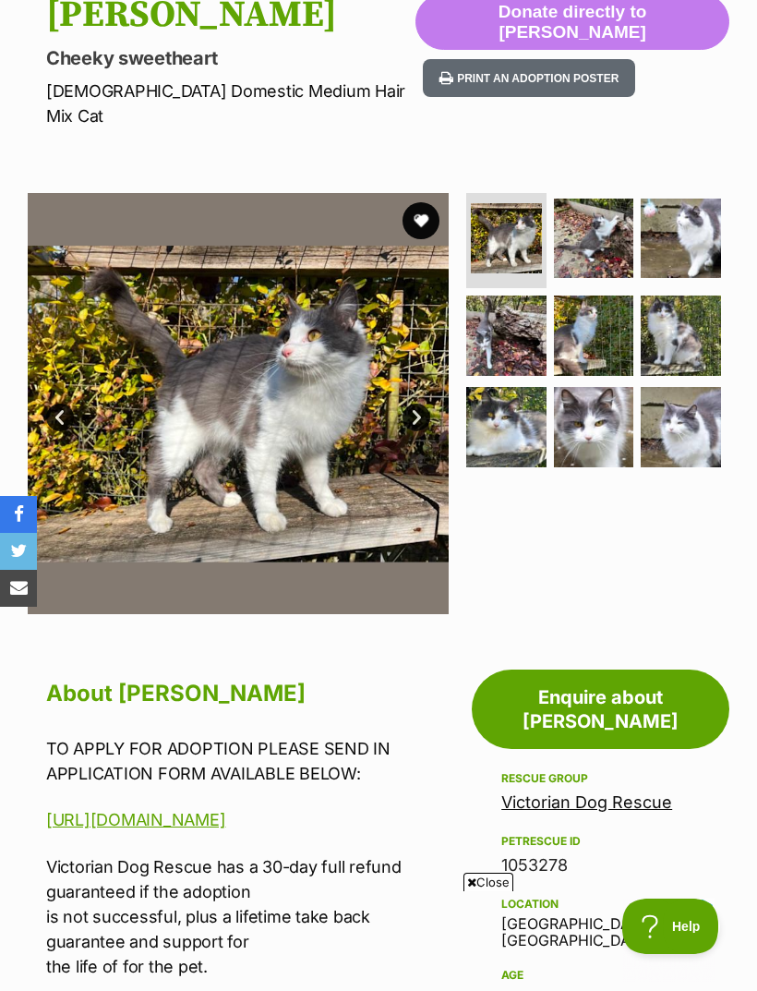
scroll to position [209, 0]
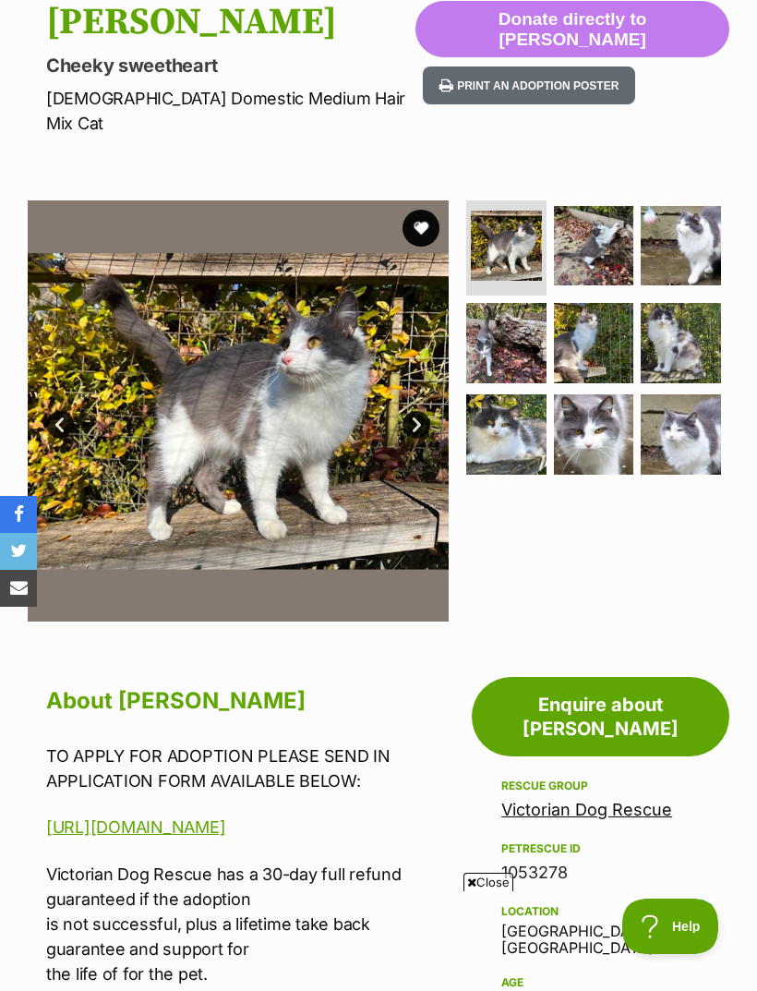
click at [409, 210] on button "favourite" at bounding box center [421, 228] width 37 height 37
click at [607, 219] on img at bounding box center [594, 246] width 80 height 80
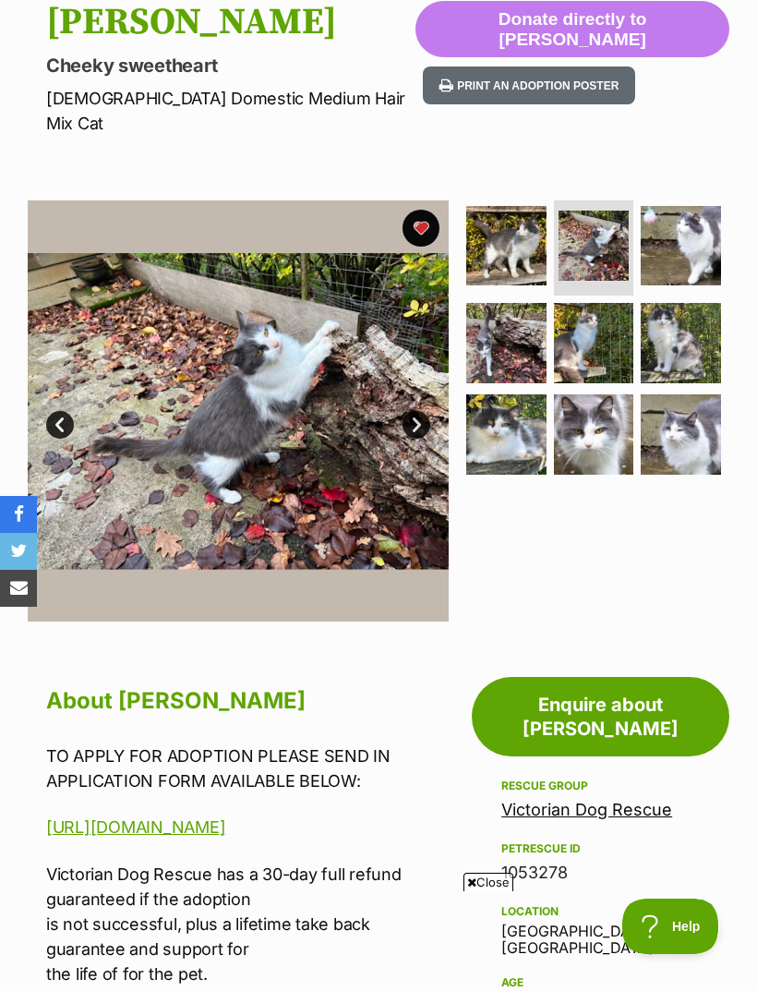
click at [703, 221] on img at bounding box center [681, 246] width 80 height 80
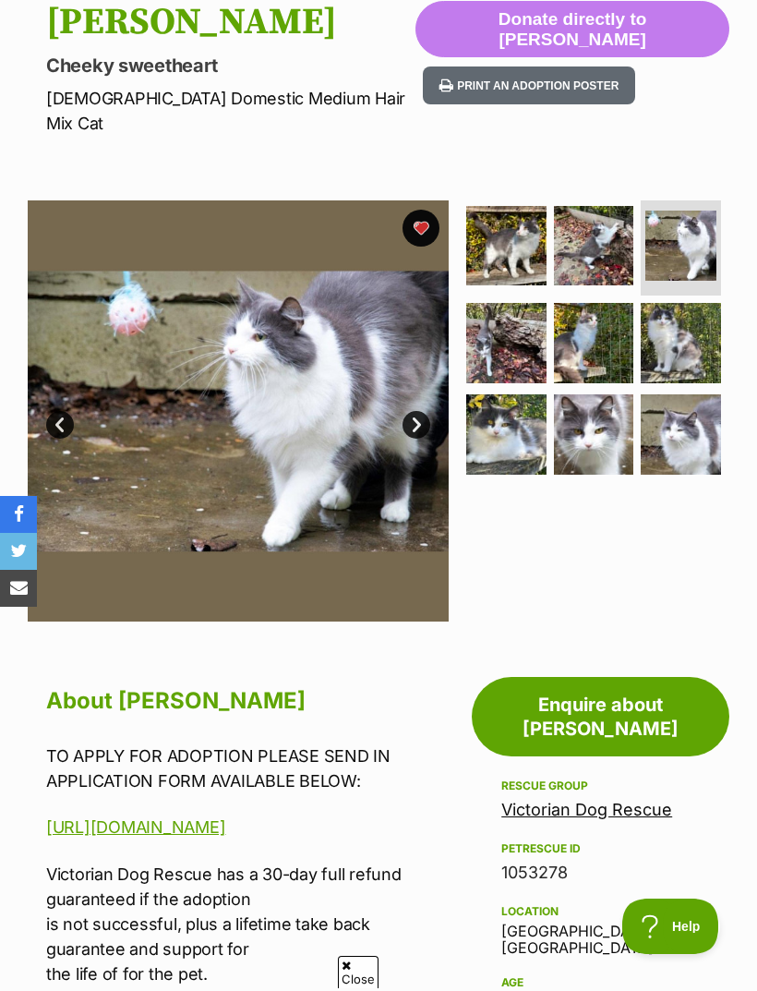
click at [603, 319] on img at bounding box center [594, 343] width 80 height 80
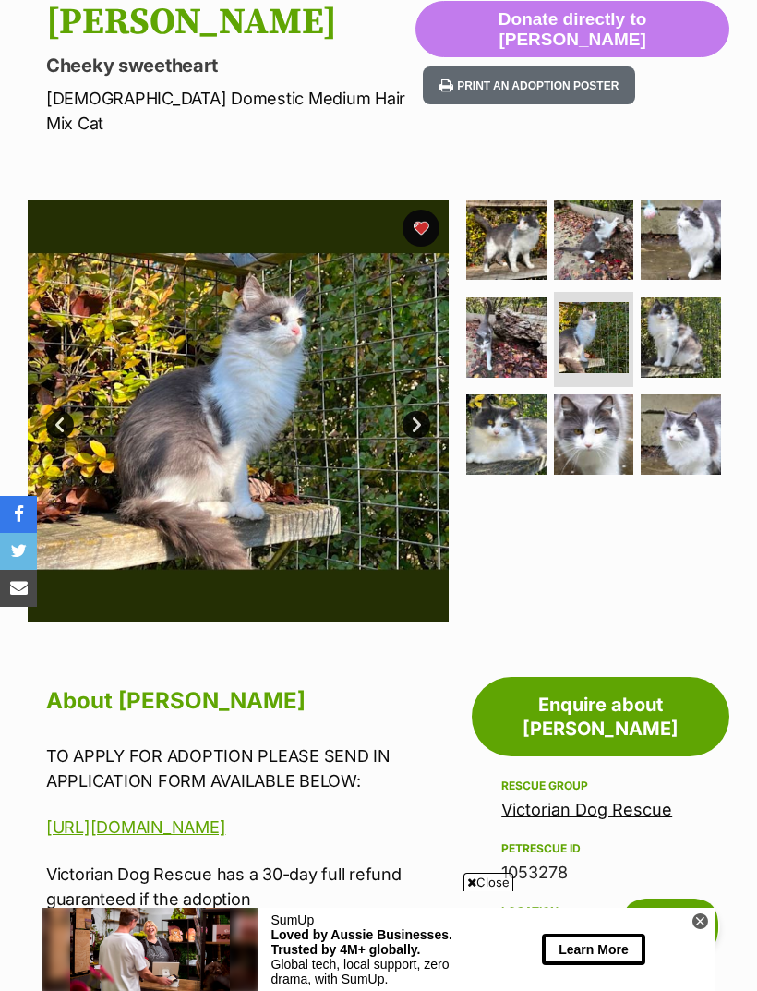
scroll to position [0, 0]
click at [685, 317] on img at bounding box center [681, 337] width 80 height 80
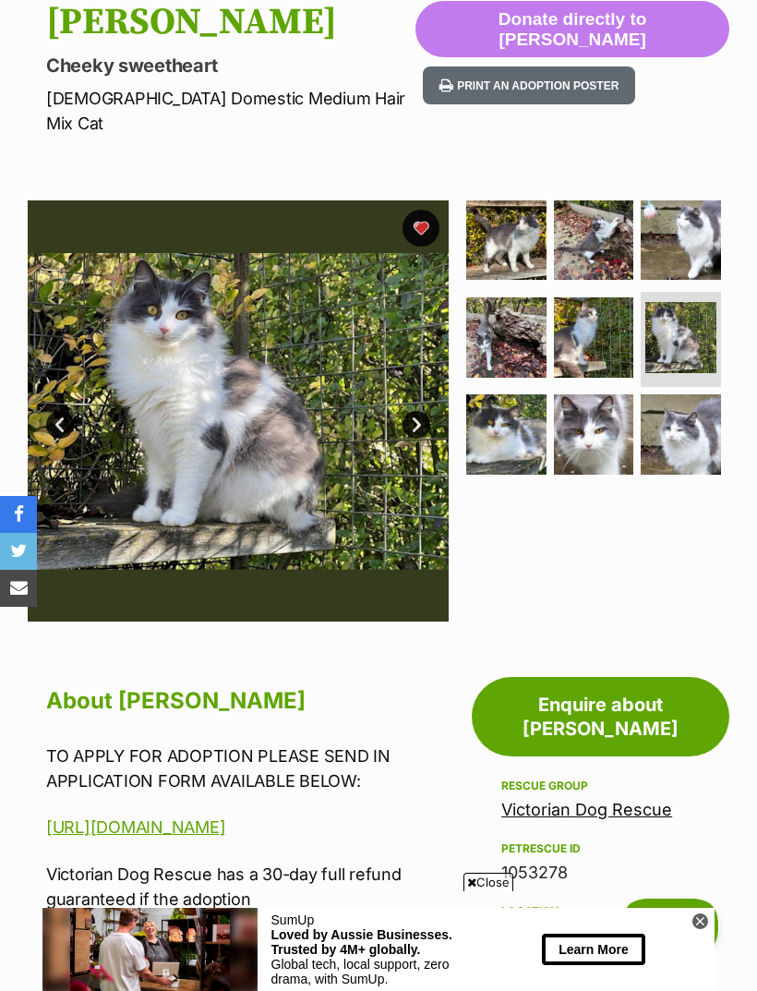
click at [604, 415] on img at bounding box center [594, 434] width 80 height 80
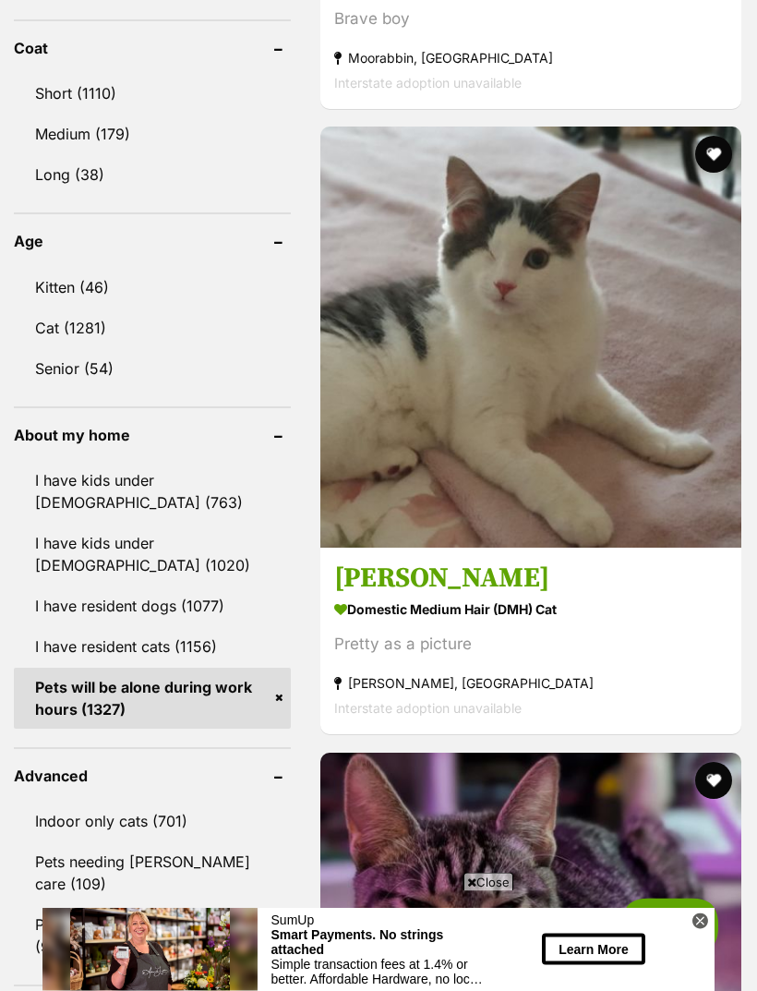
scroll to position [1910, 0]
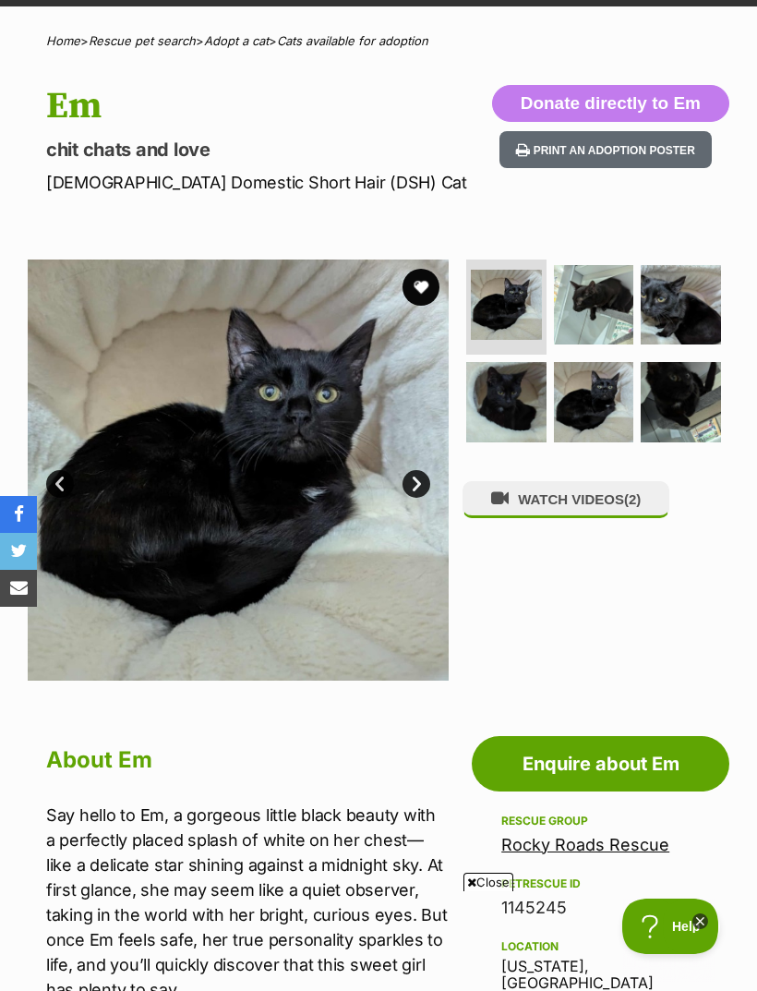
scroll to position [74, 0]
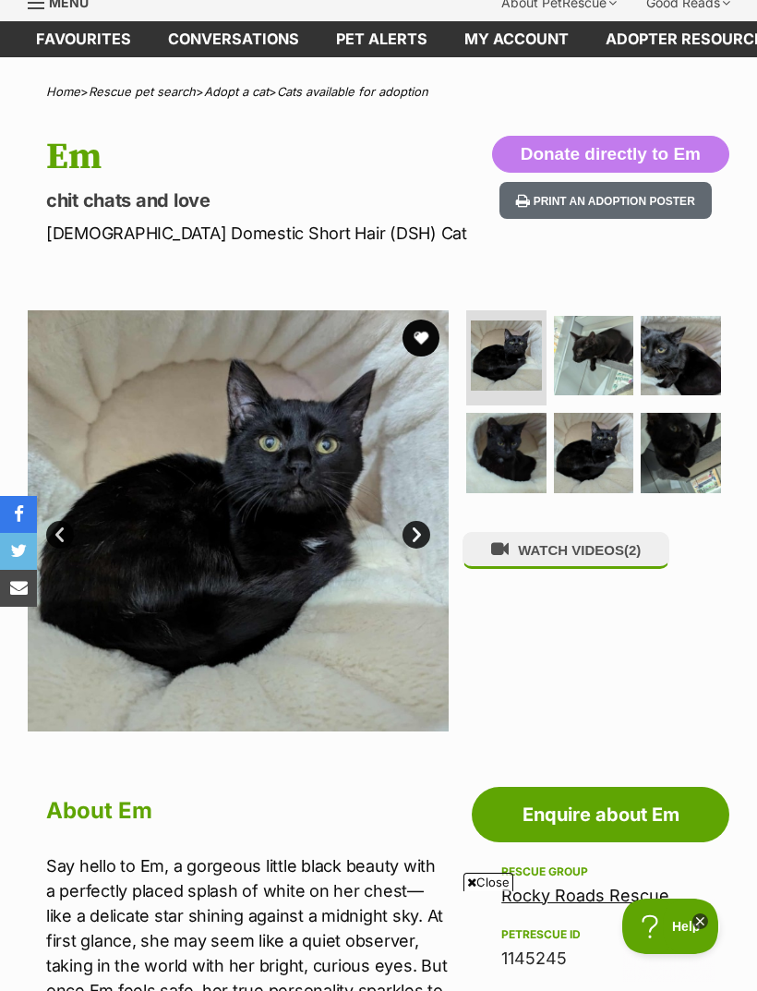
click at [433, 331] on button "favourite" at bounding box center [421, 337] width 37 height 37
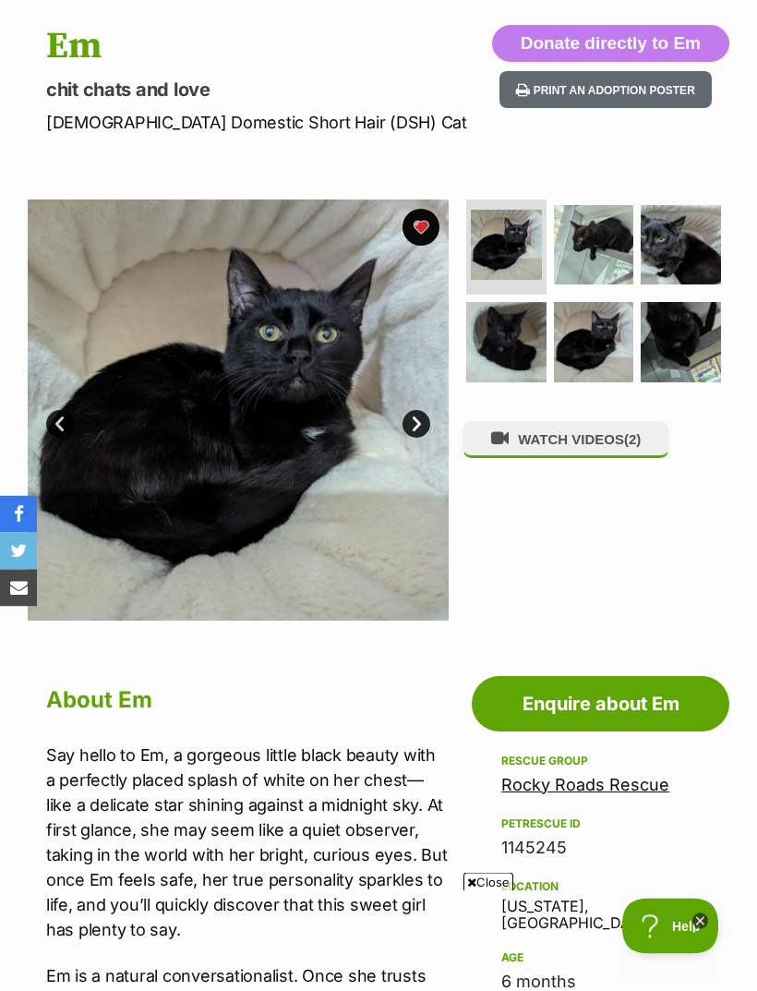
scroll to position [192, 0]
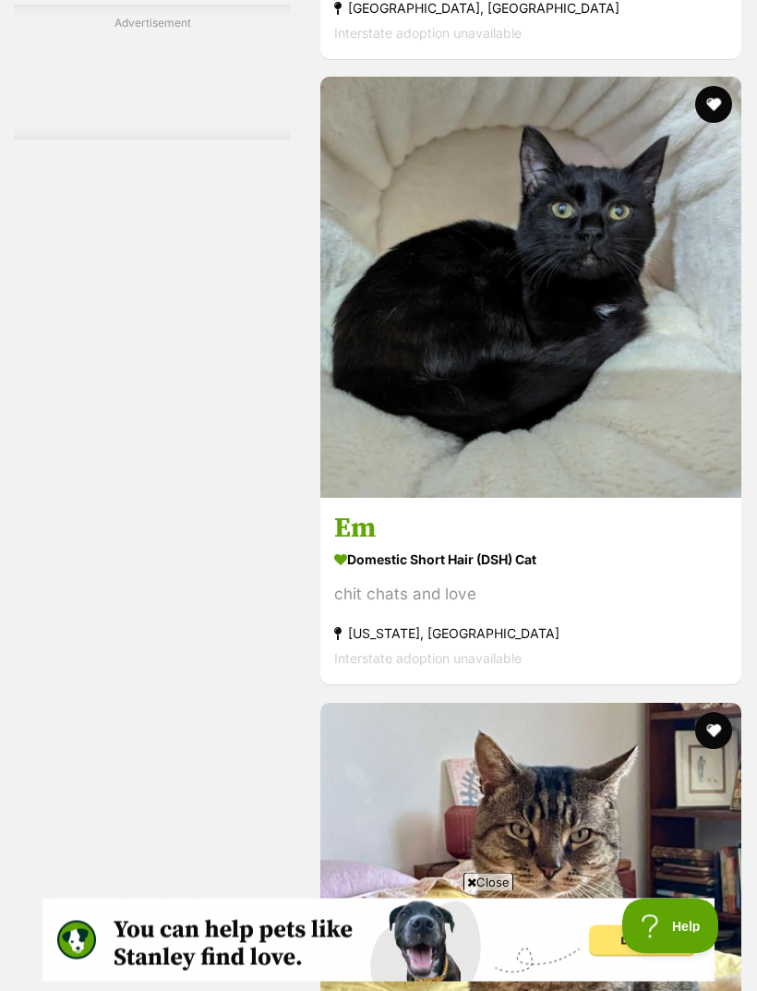
scroll to position [5288, 0]
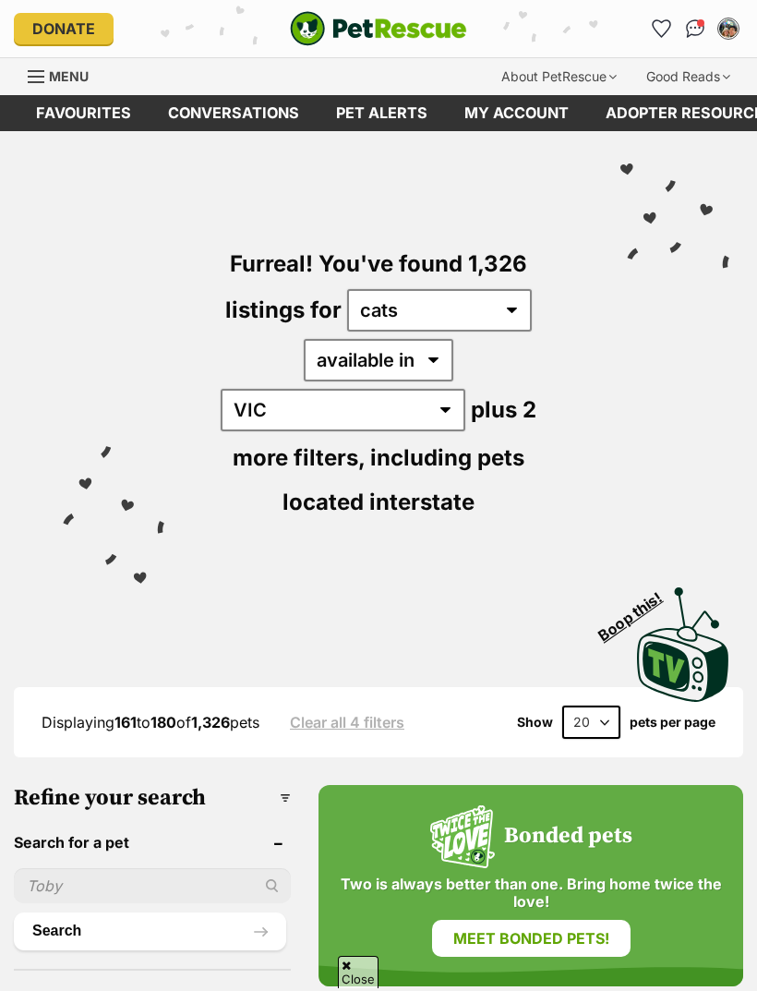
scroll to position [572, 0]
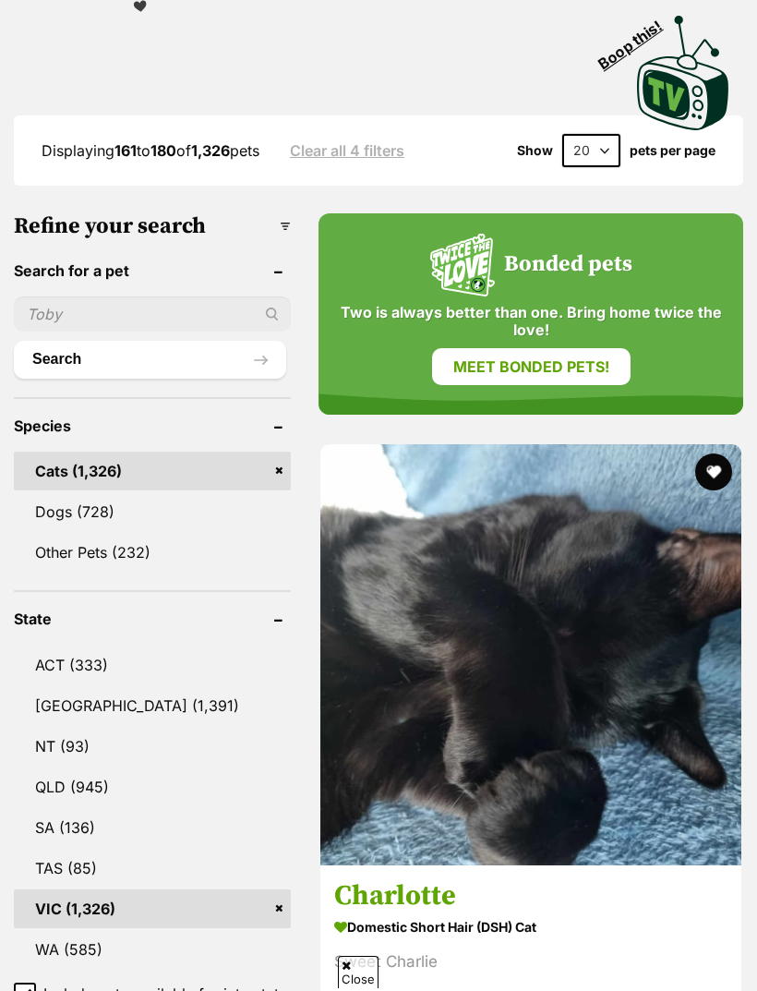
click at [373, 504] on img at bounding box center [530, 654] width 421 height 421
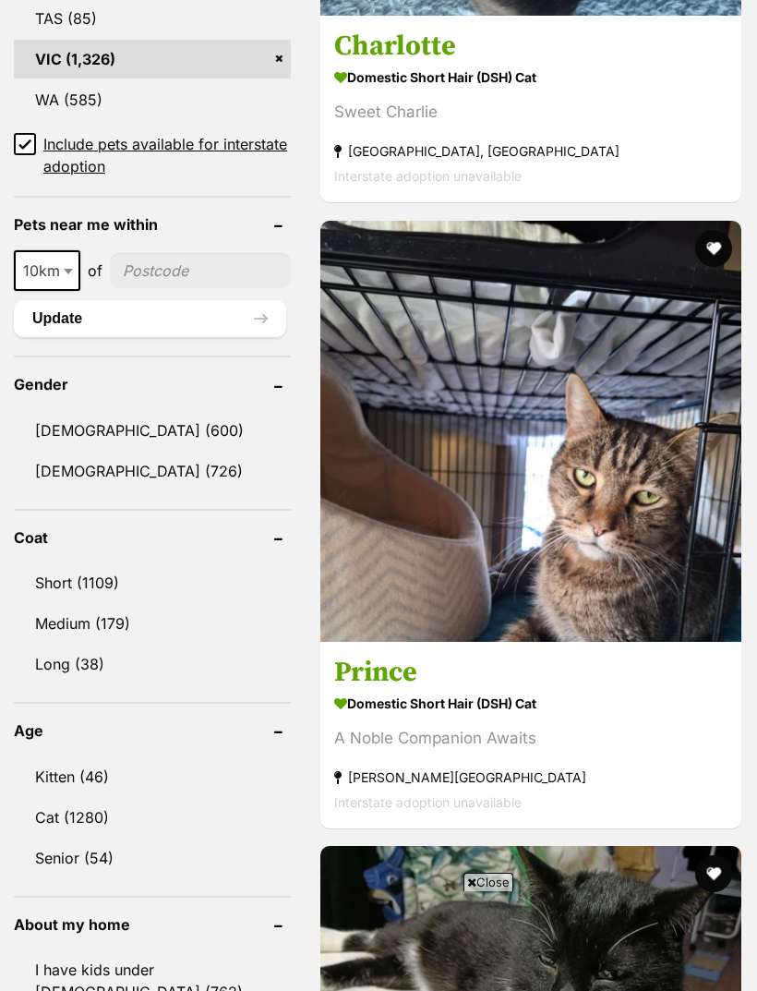
scroll to position [0, 0]
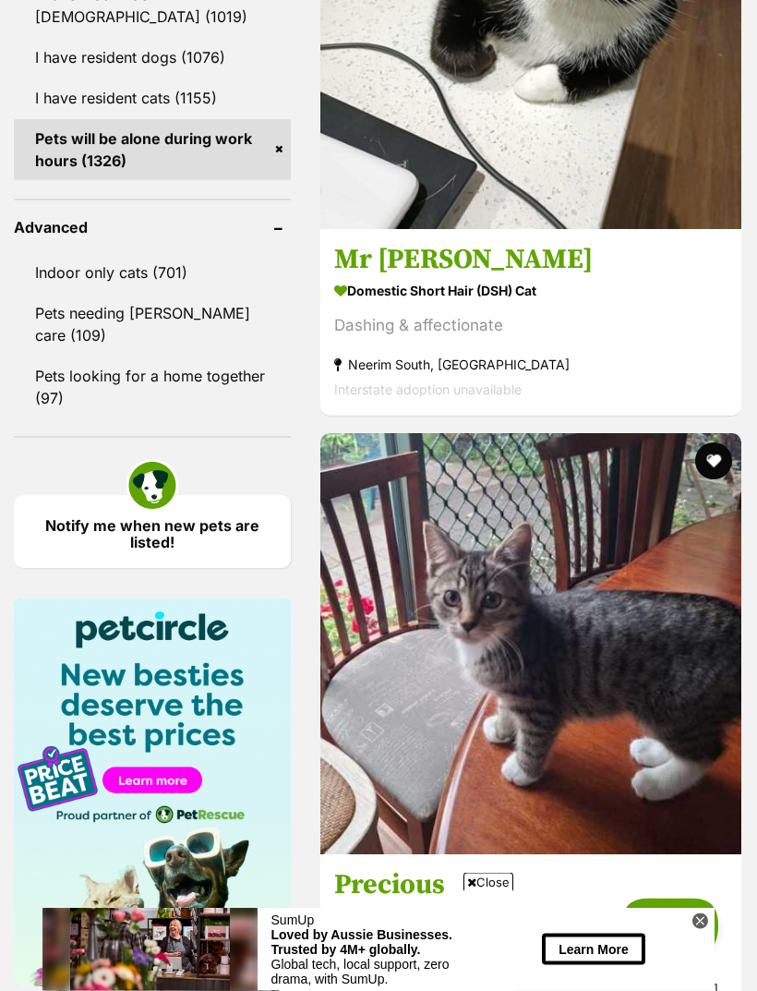
scroll to position [2459, 0]
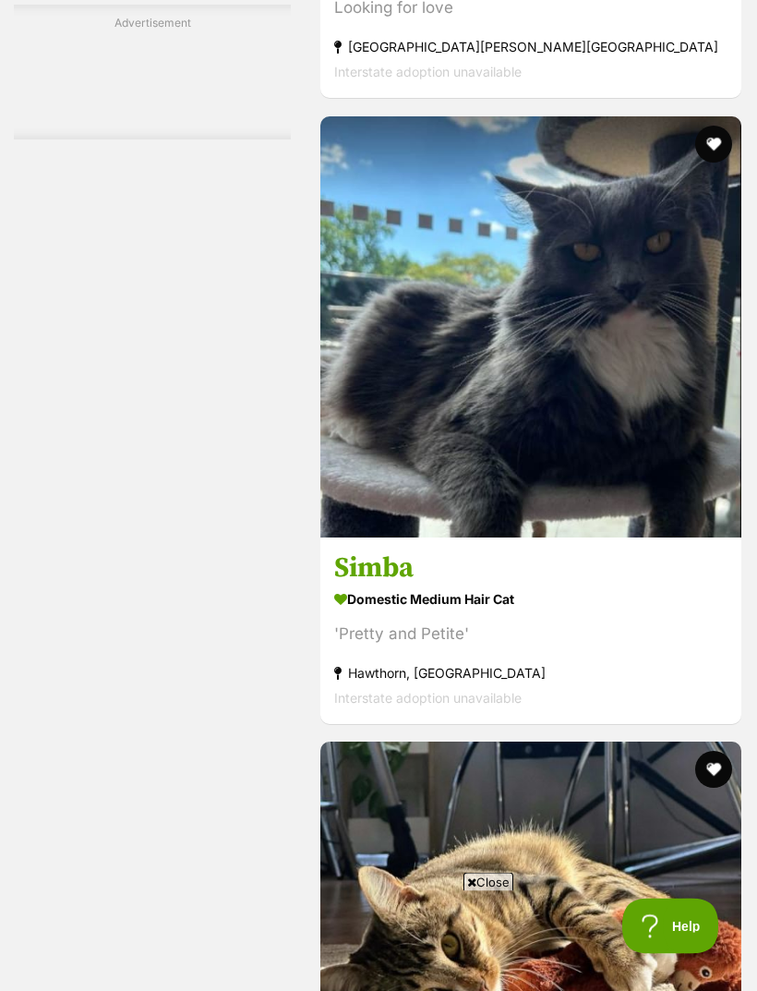
scroll to position [5604, 0]
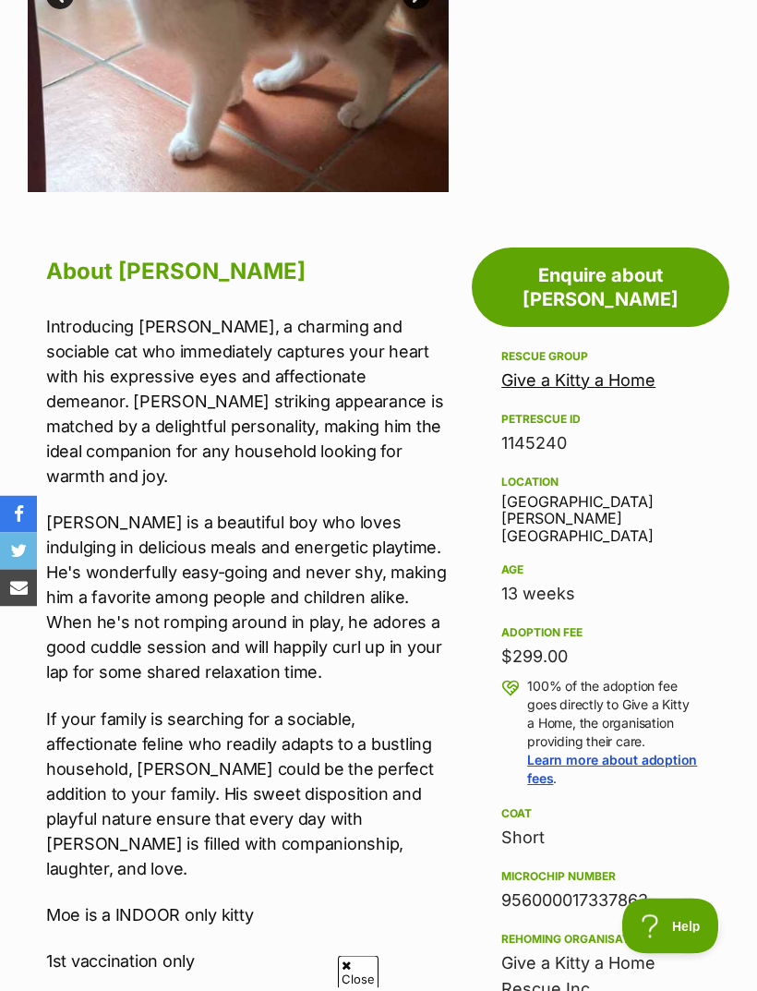
scroll to position [630, 0]
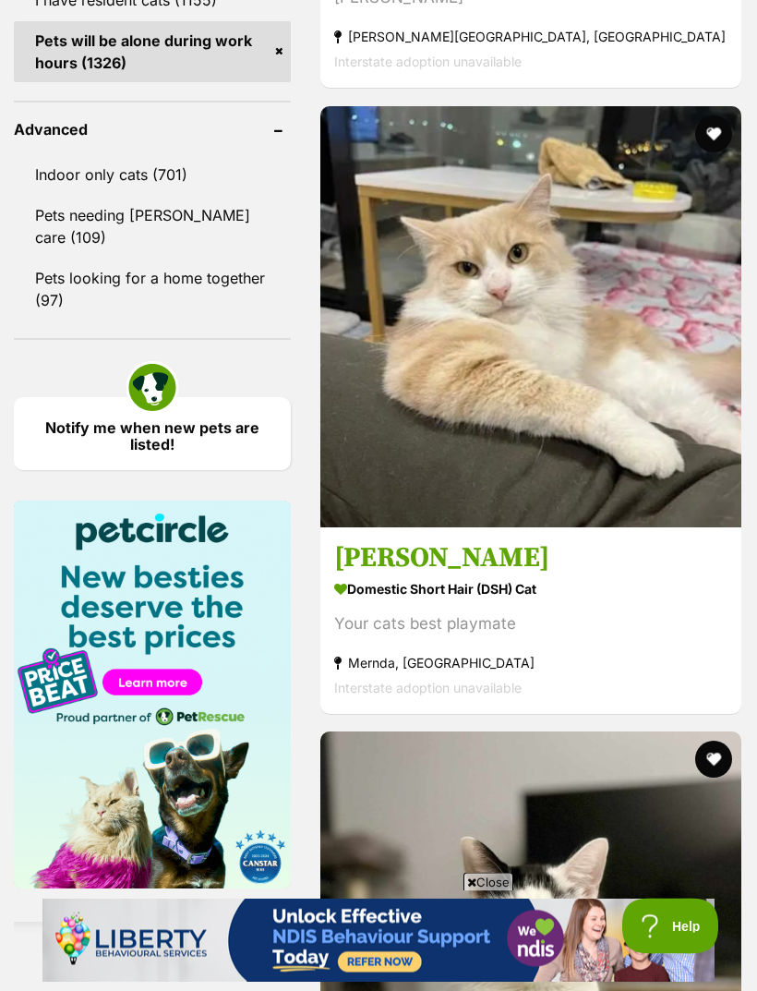
scroll to position [2557, 0]
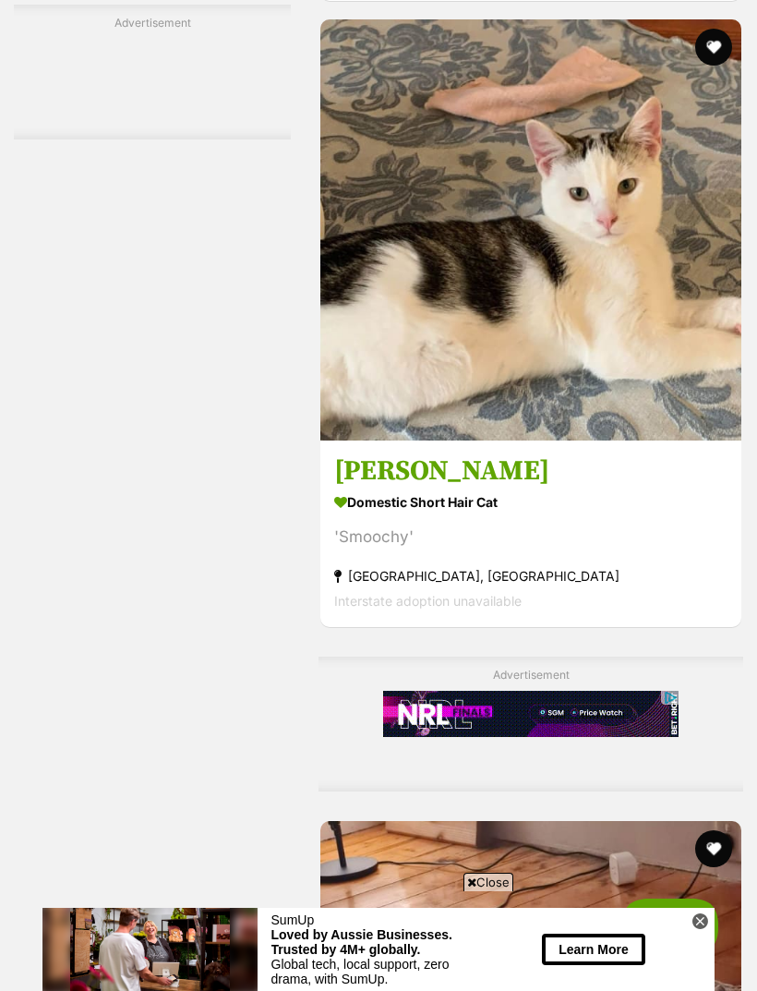
scroll to position [0, 0]
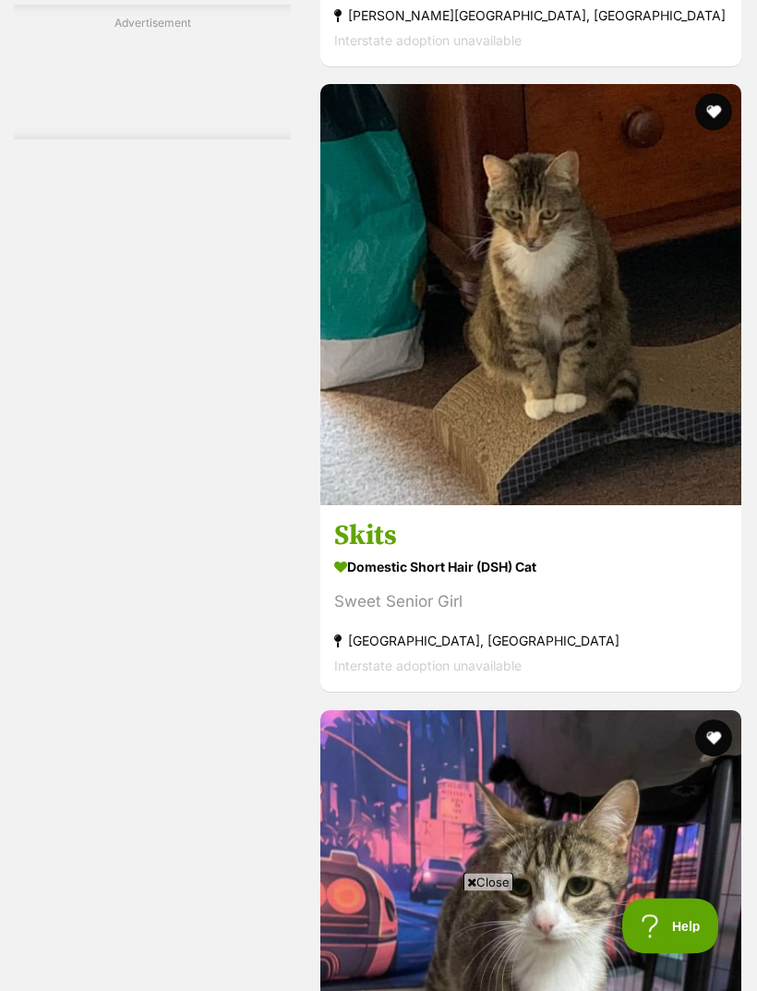
scroll to position [5256, 0]
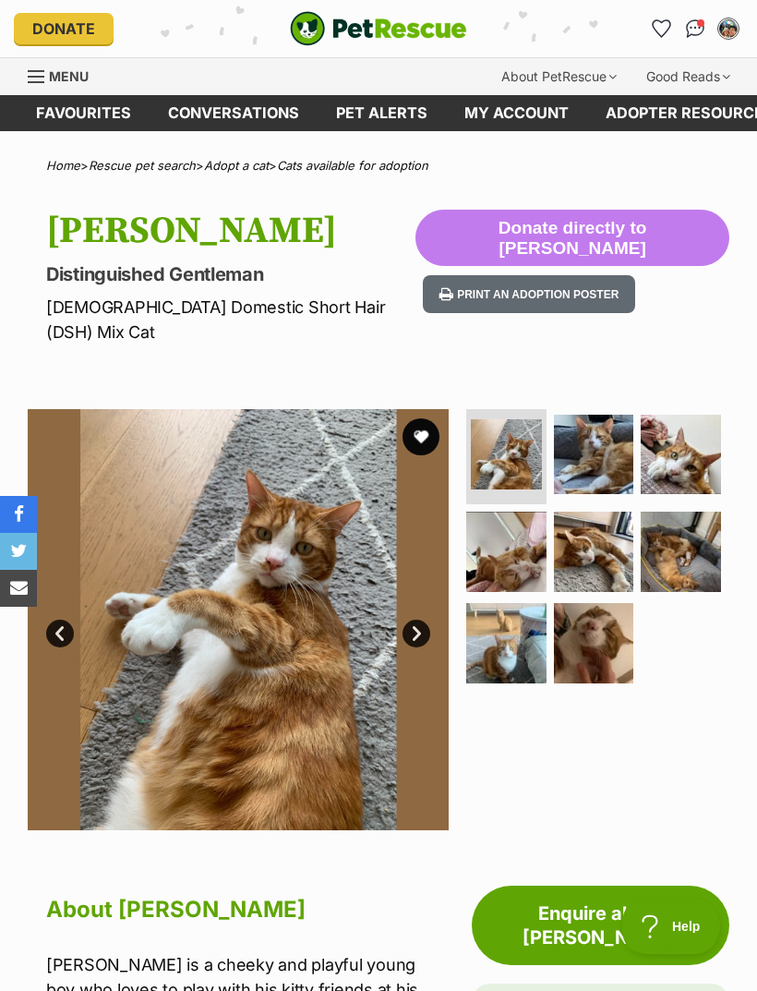
click at [599, 615] on img at bounding box center [594, 643] width 80 height 80
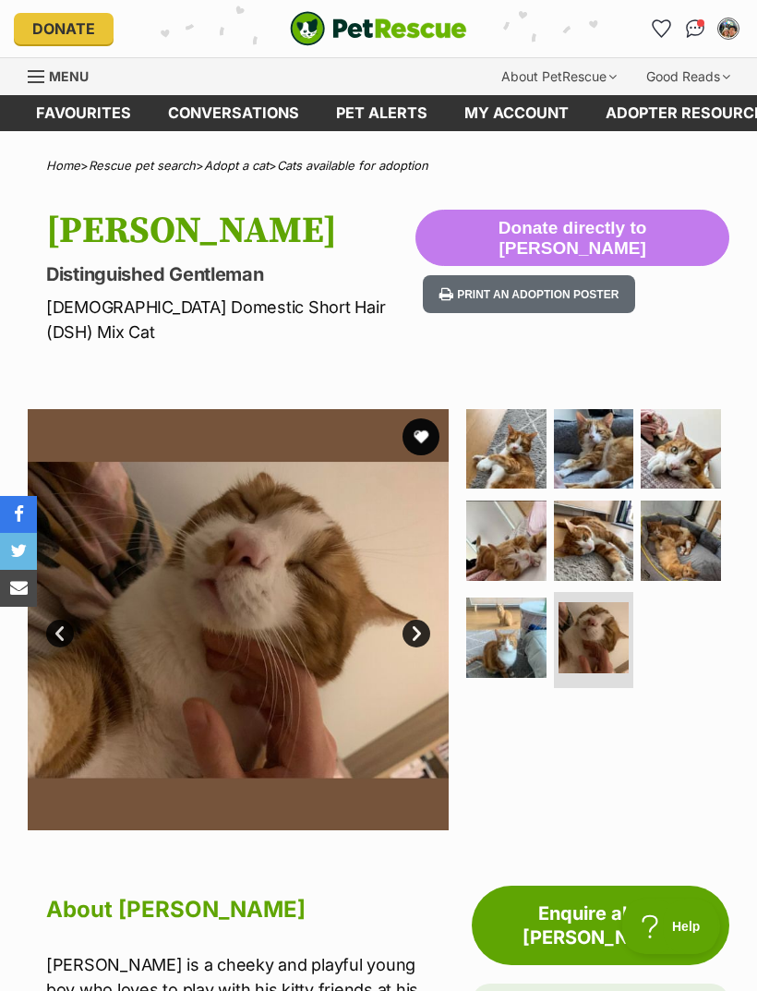
click at [593, 505] on img at bounding box center [594, 540] width 80 height 80
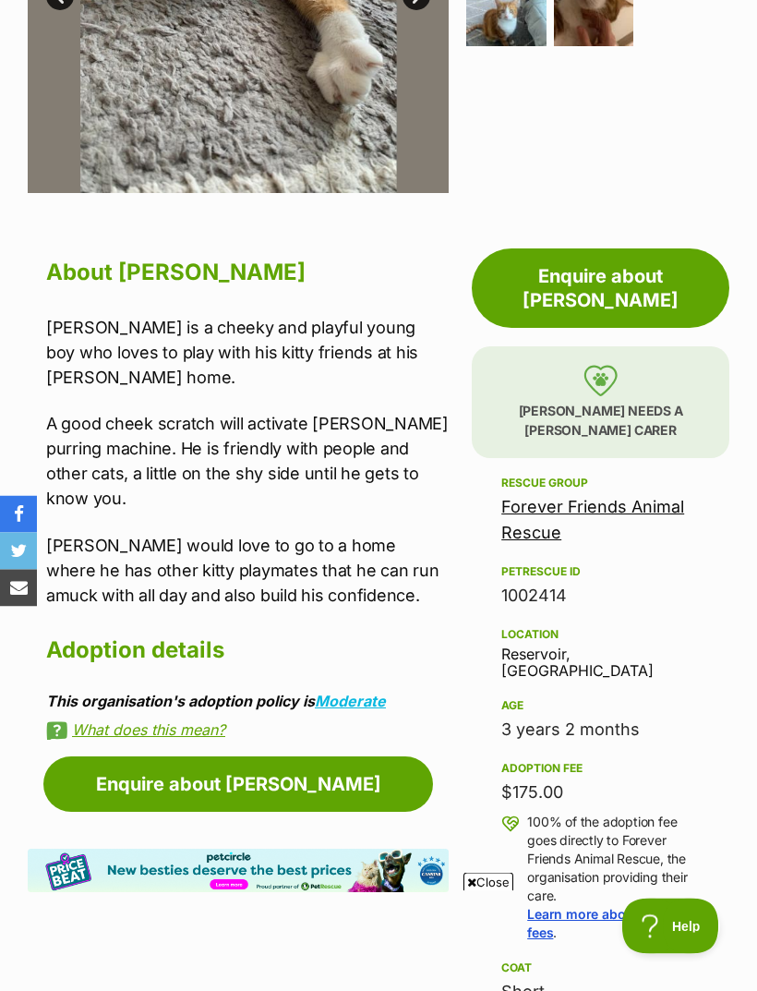
scroll to position [638, 0]
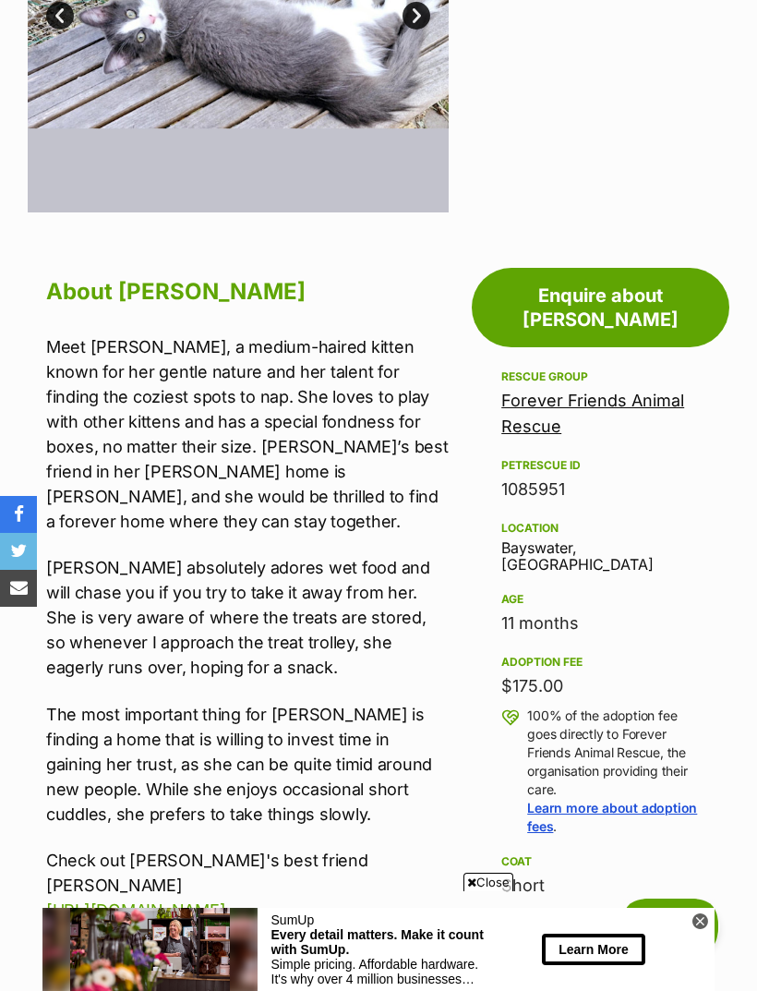
scroll to position [626, 0]
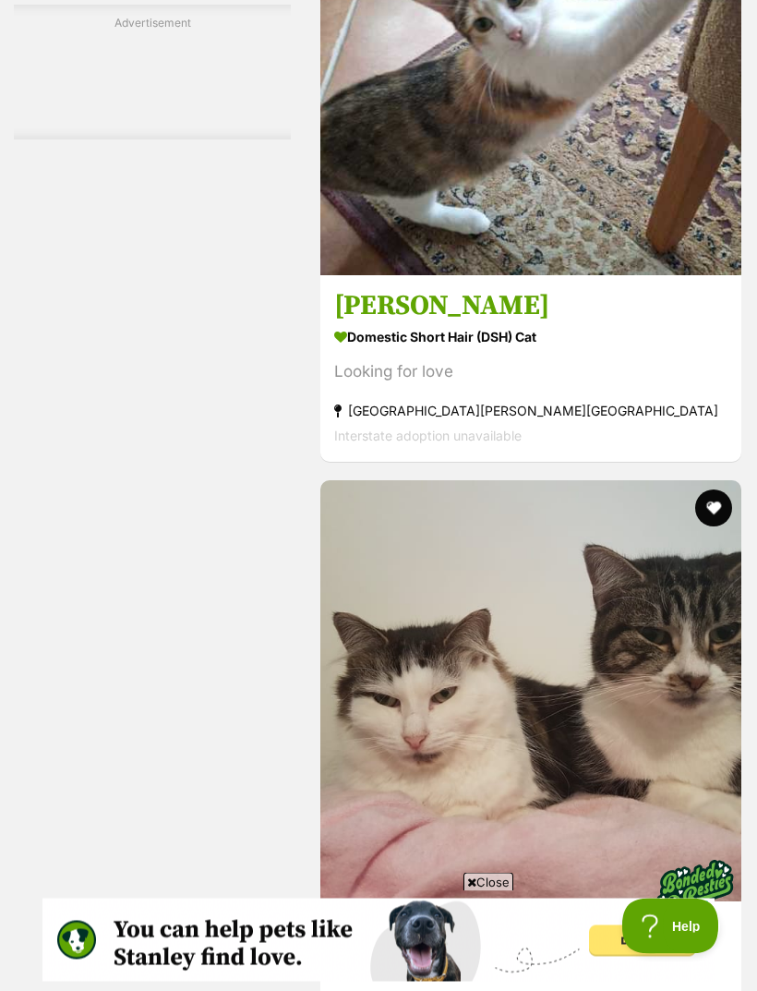
scroll to position [5534, 0]
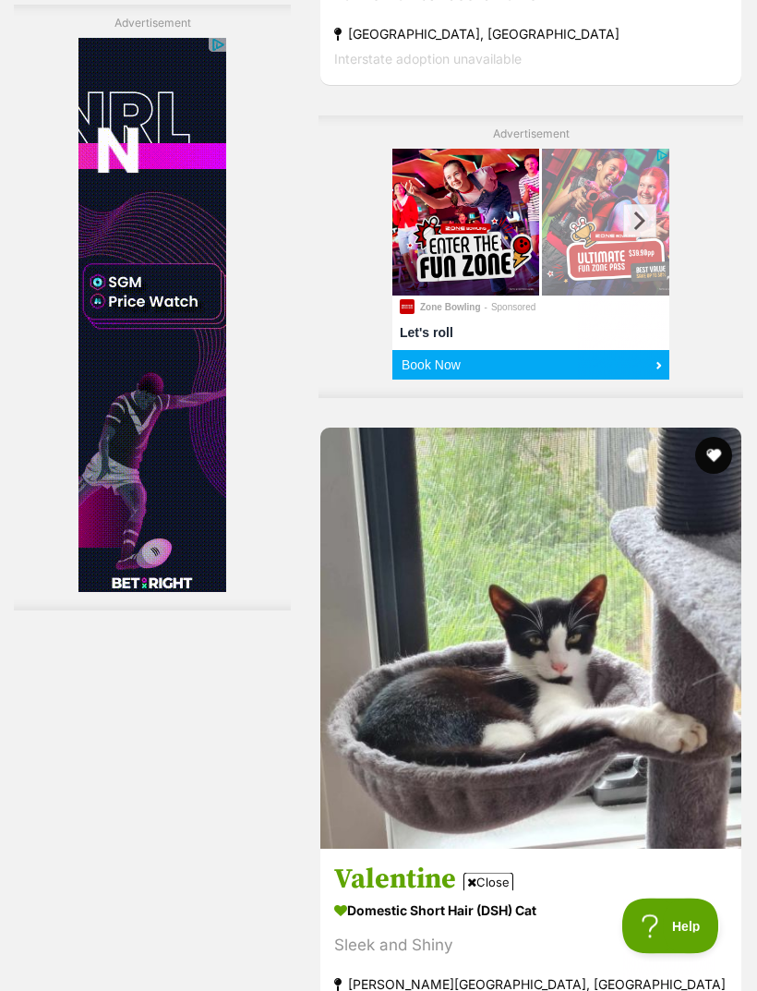
scroll to position [4666, 0]
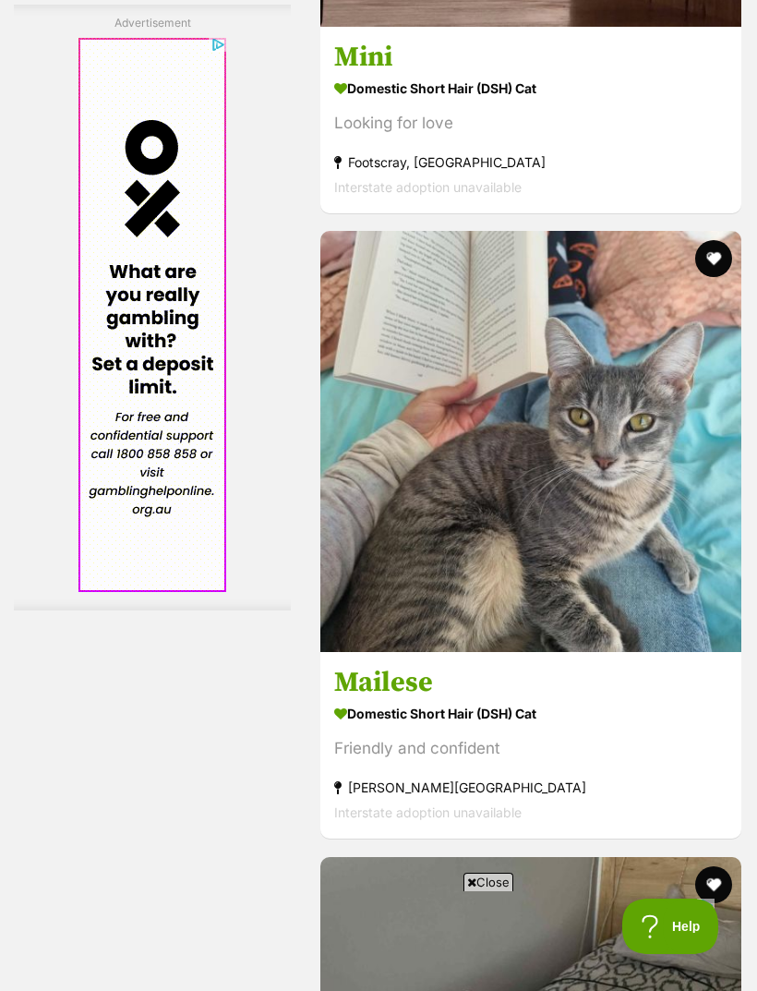
scroll to position [0, 0]
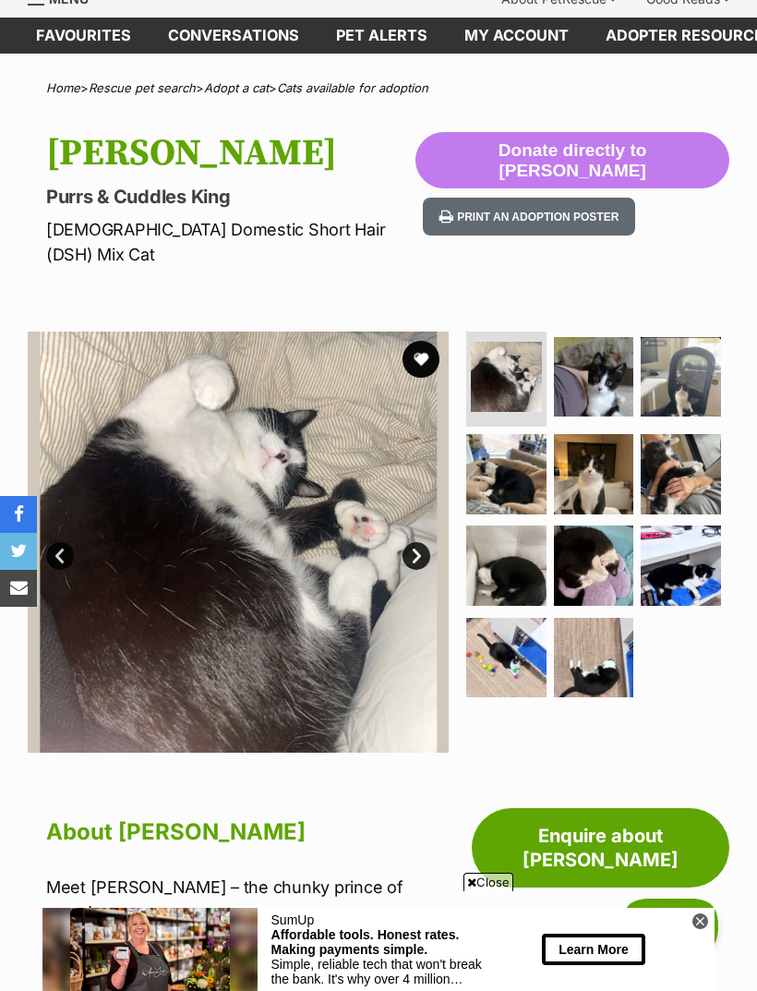
scroll to position [77, 0]
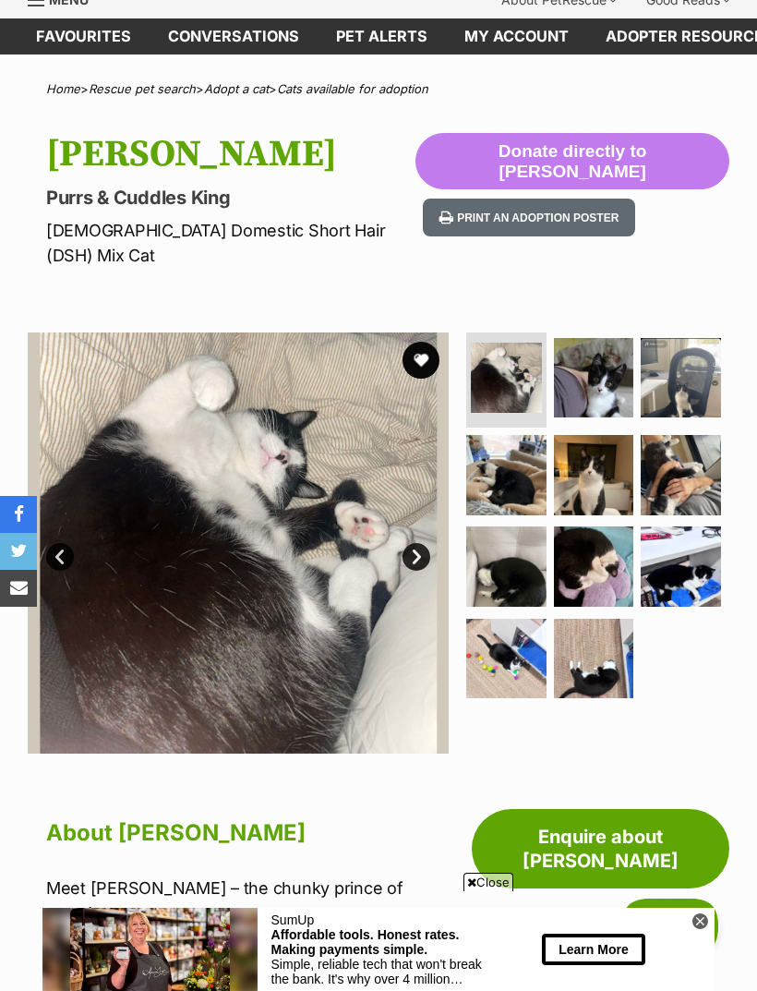
click at [596, 345] on img at bounding box center [594, 378] width 80 height 80
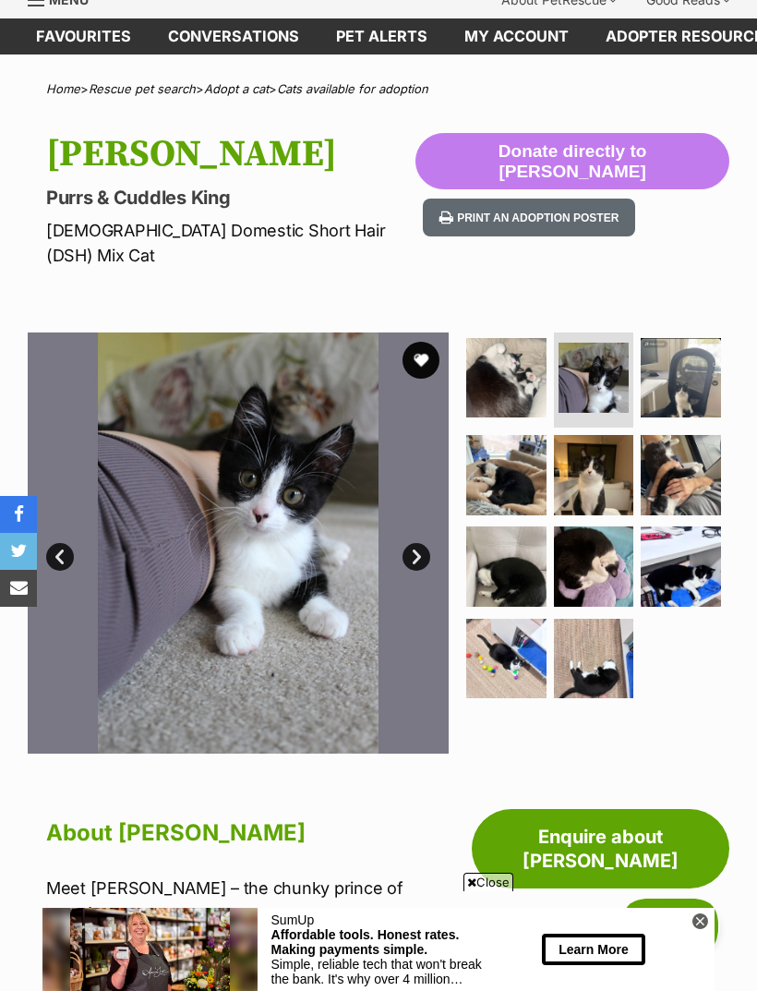
click at [676, 367] on img at bounding box center [681, 378] width 80 height 80
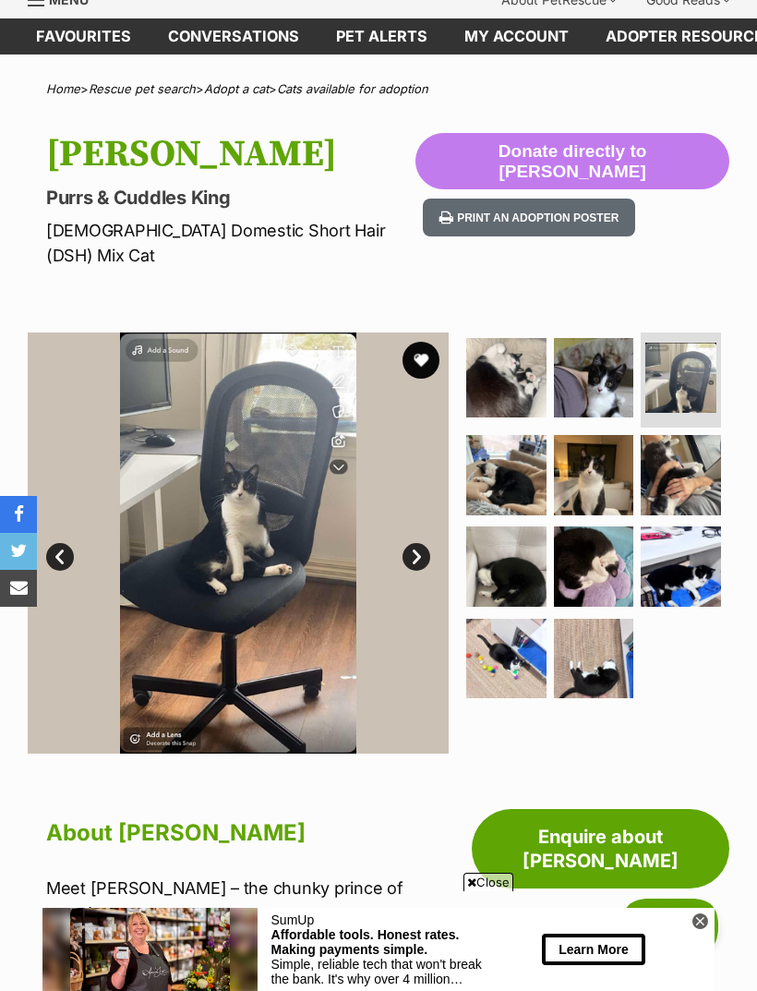
click at [599, 438] on img at bounding box center [594, 475] width 80 height 80
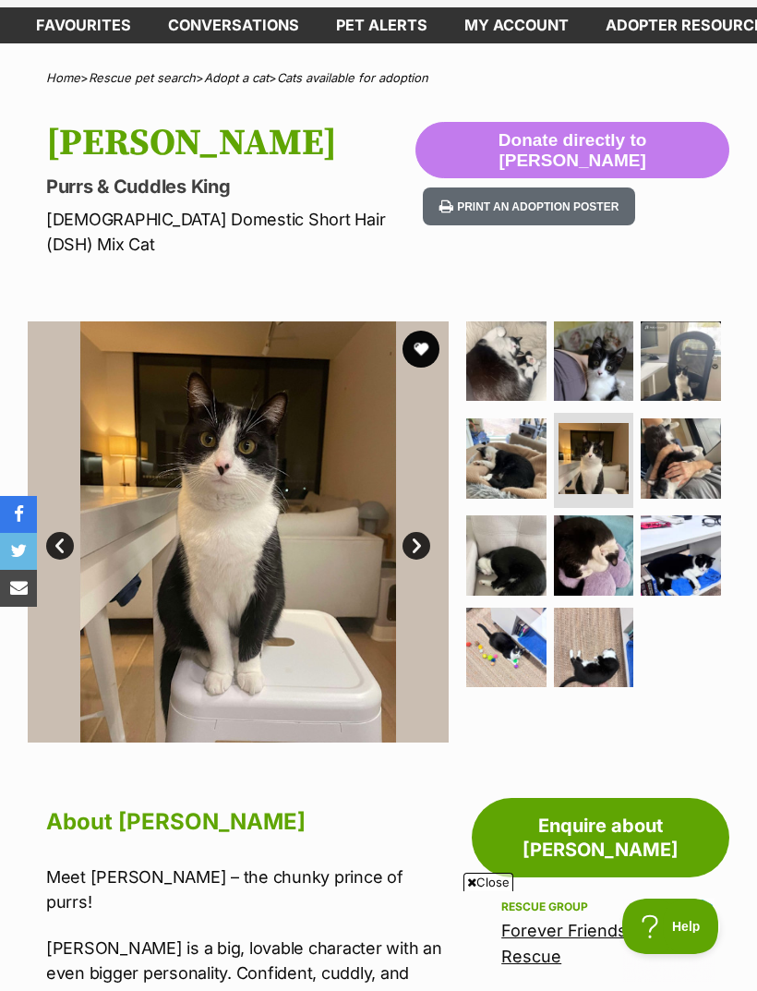
scroll to position [76, 0]
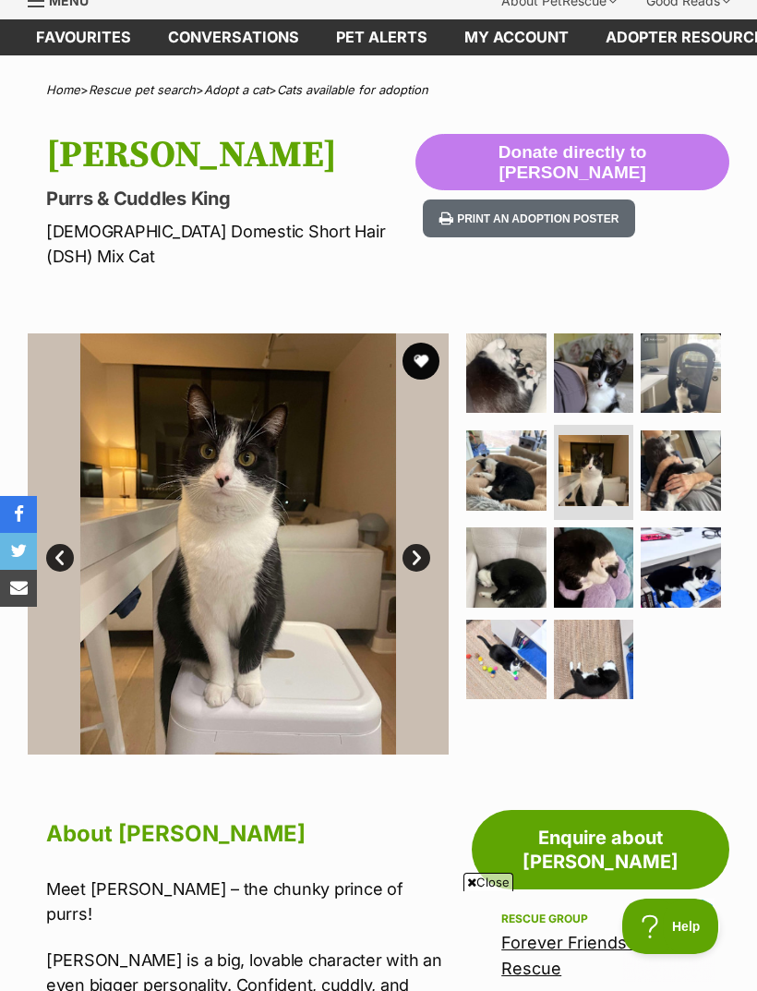
click at [692, 536] on img at bounding box center [681, 567] width 80 height 80
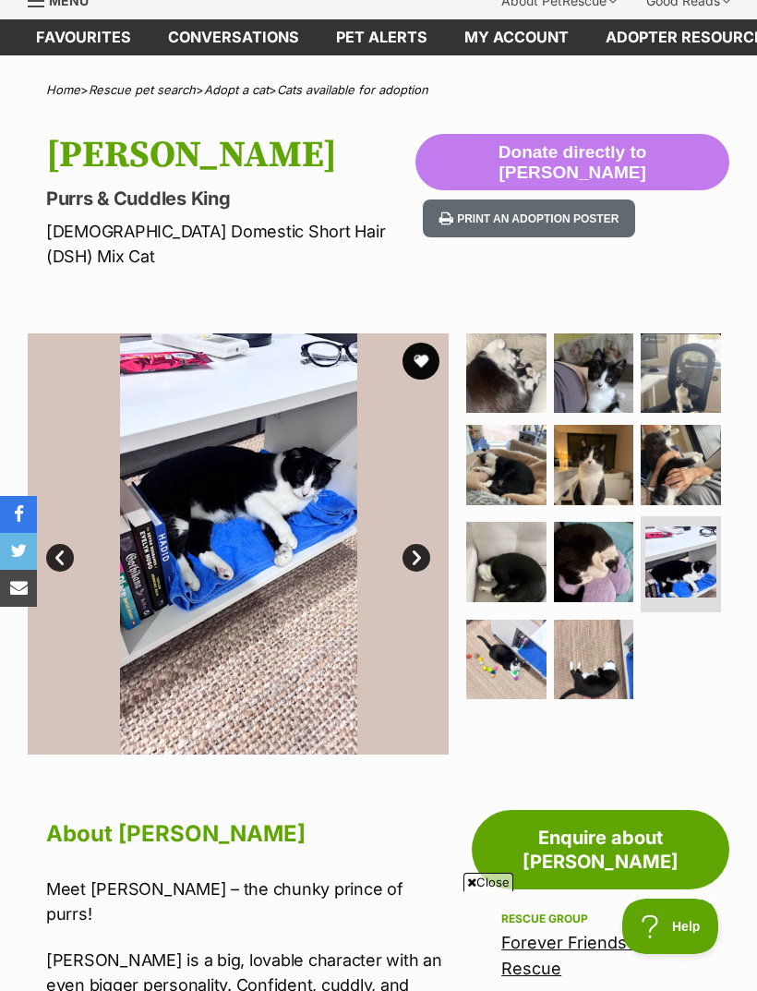
click at [497, 644] on img at bounding box center [506, 660] width 80 height 80
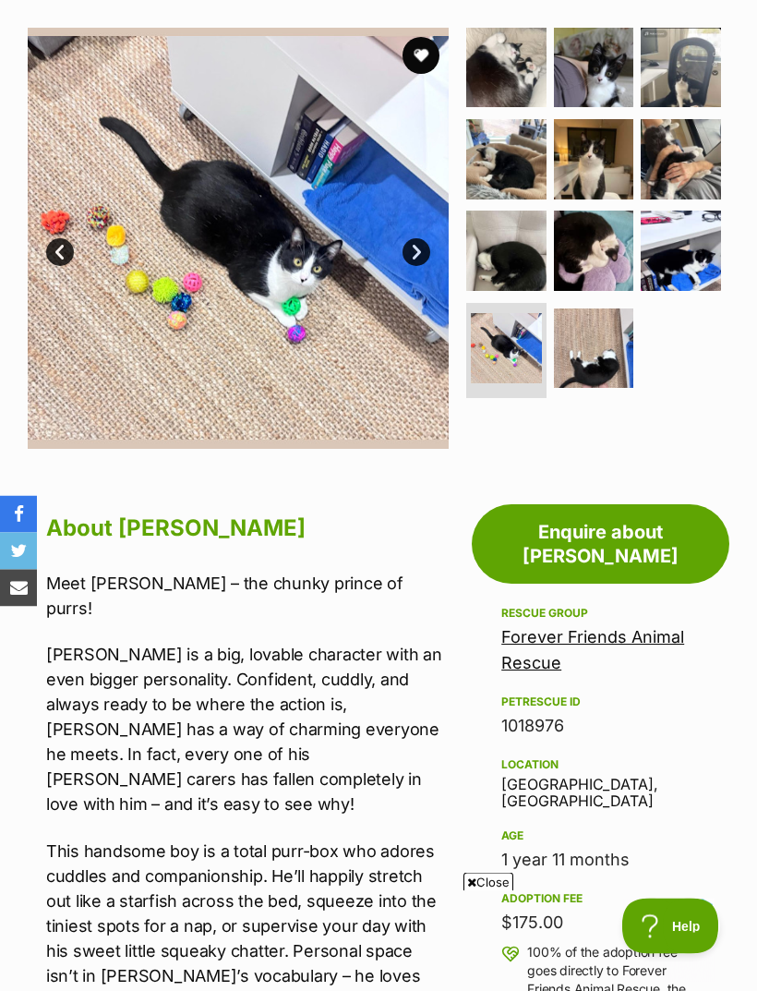
scroll to position [384, 0]
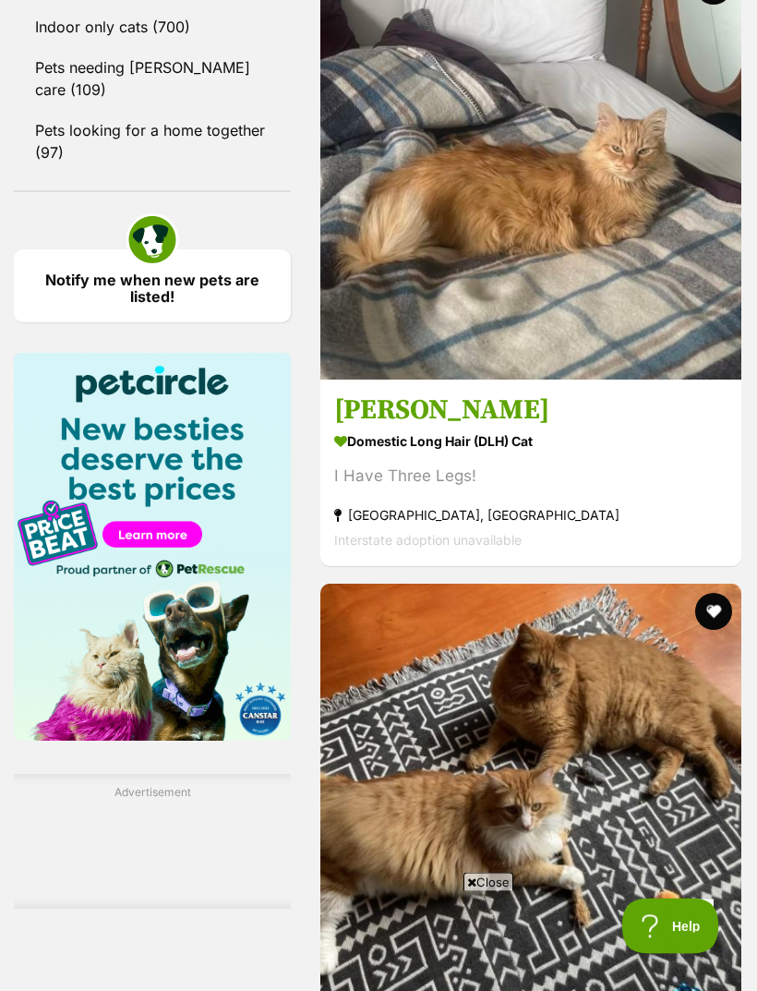
scroll to position [2704, 0]
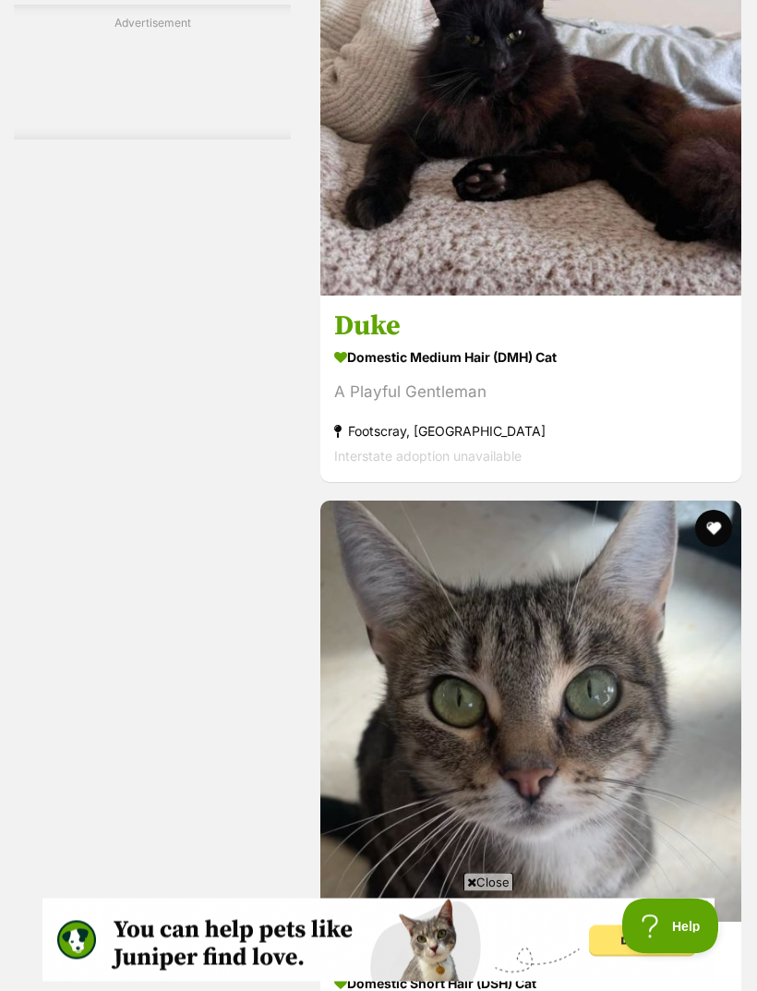
scroll to position [5466, 0]
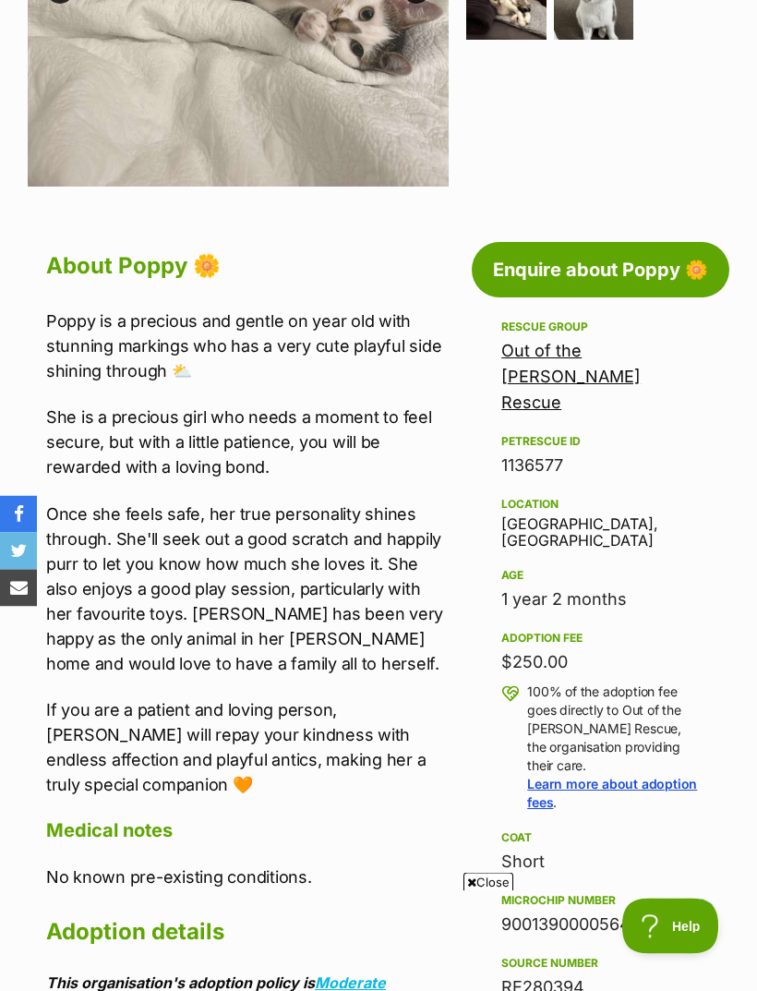
scroll to position [644, 0]
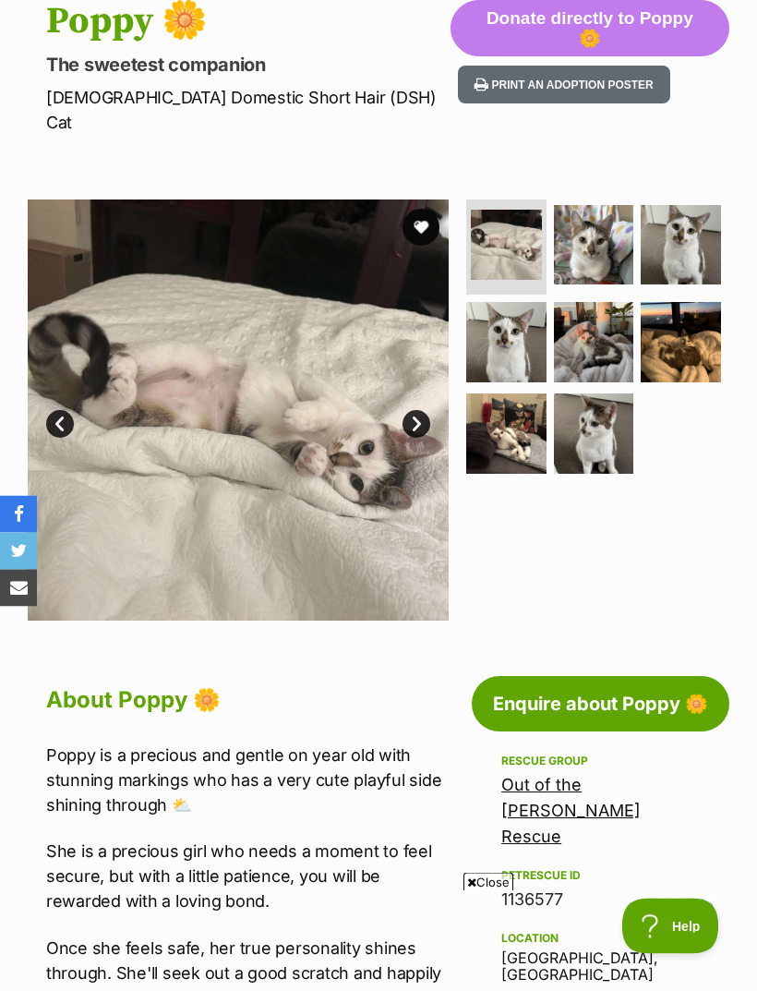
click at [411, 210] on button "favourite" at bounding box center [421, 228] width 37 height 37
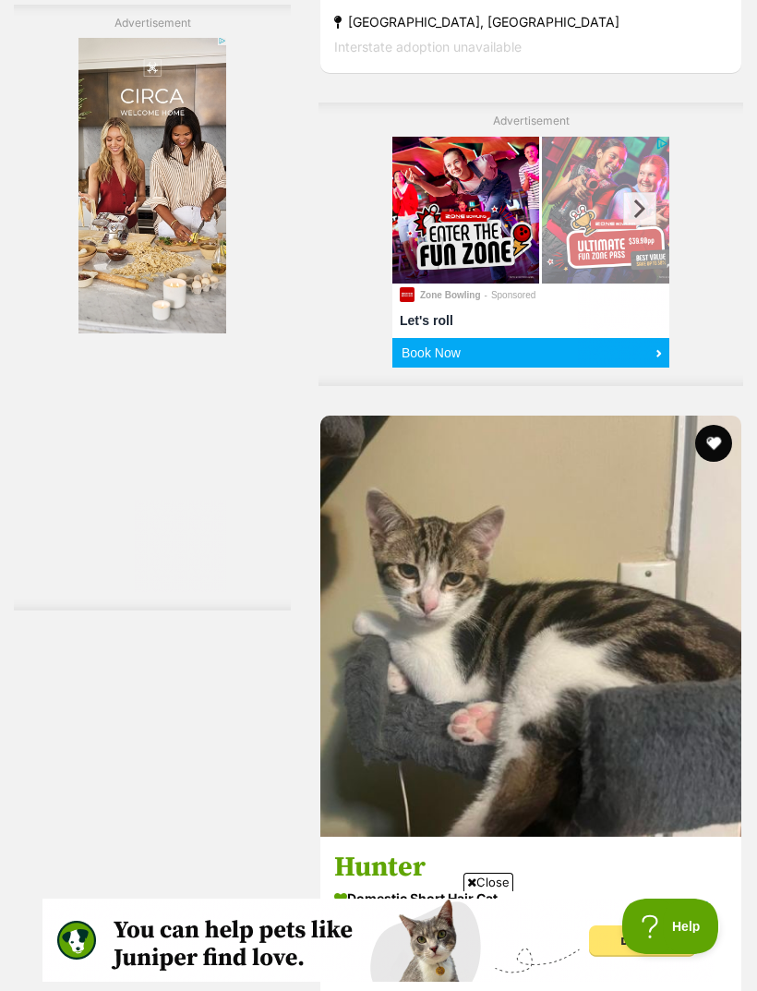
scroll to position [4451, 0]
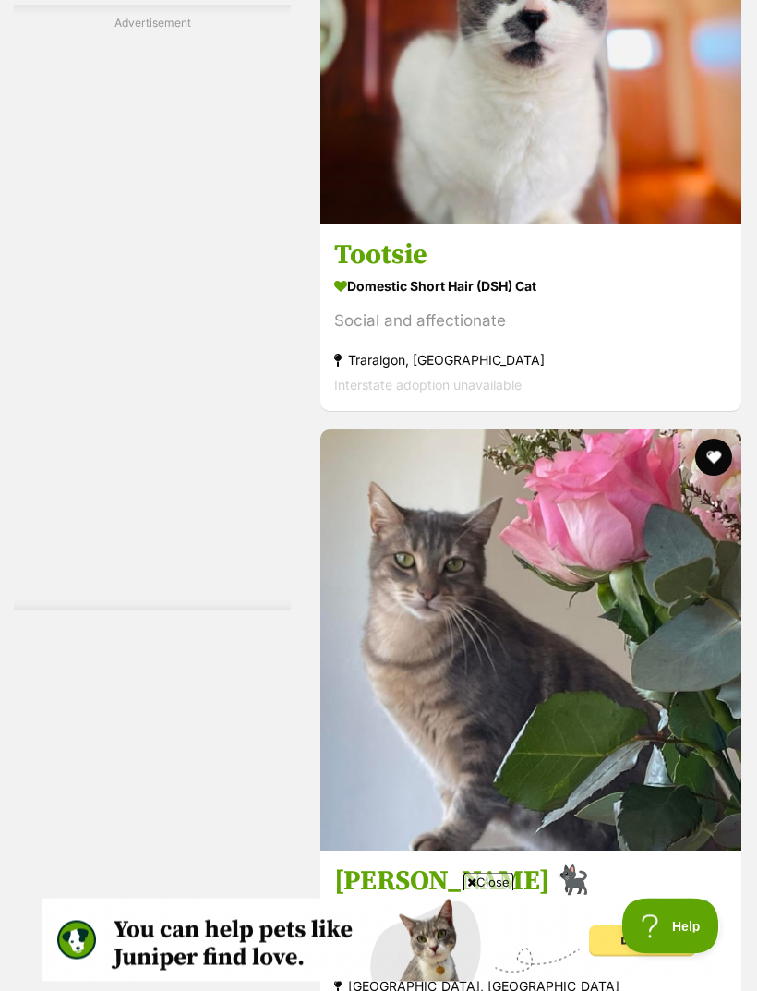
scroll to position [5688, 0]
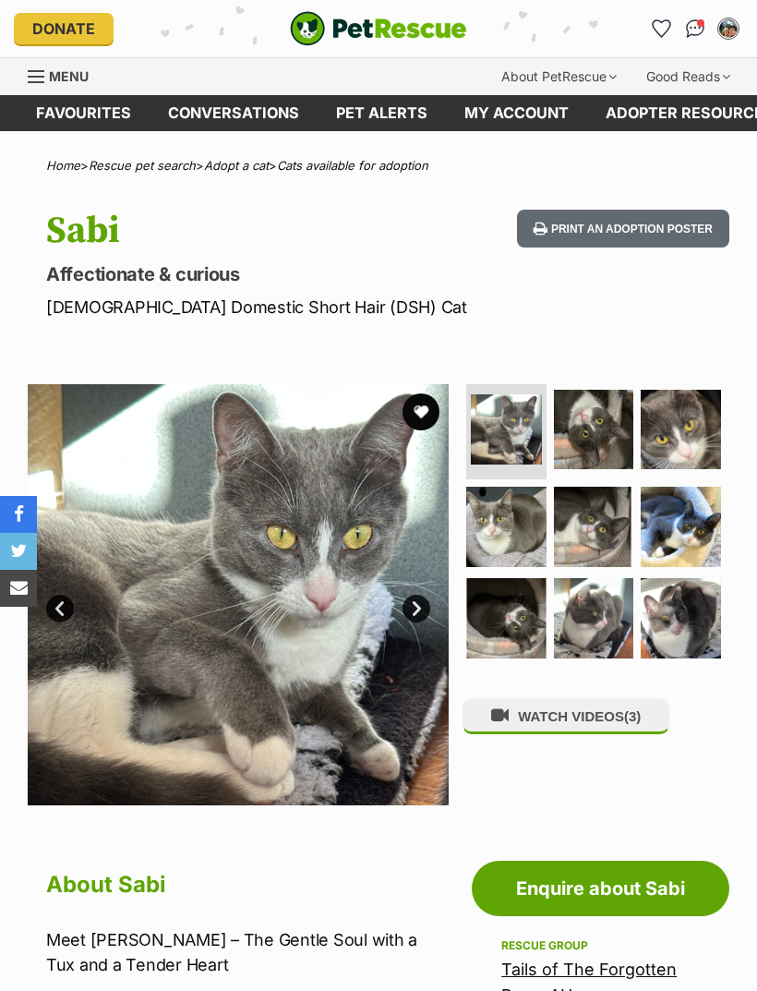
click at [587, 532] on img at bounding box center [594, 527] width 80 height 80
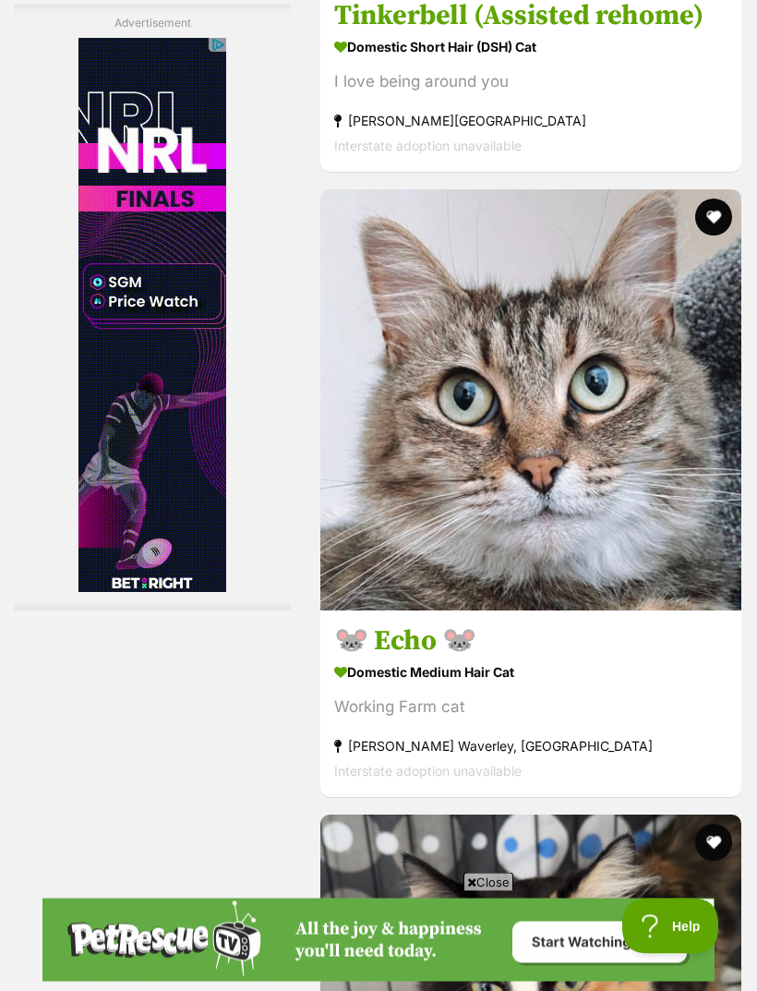
scroll to position [5389, 0]
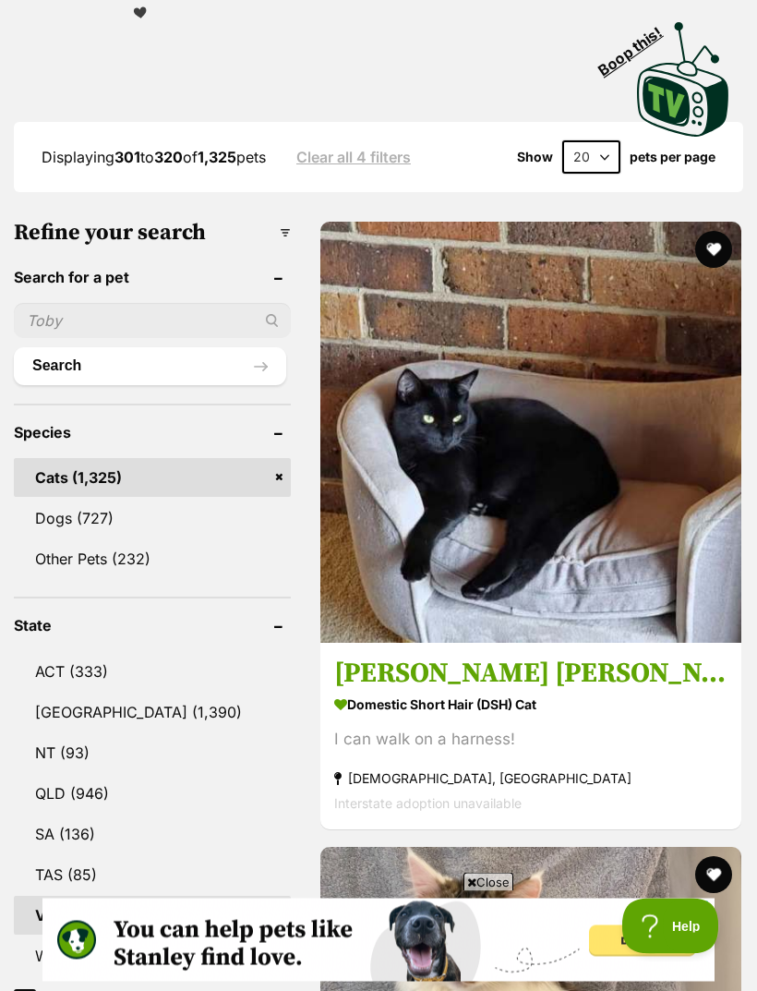
scroll to position [565, 0]
click at [695, 231] on button "favourite" at bounding box center [713, 249] width 37 height 37
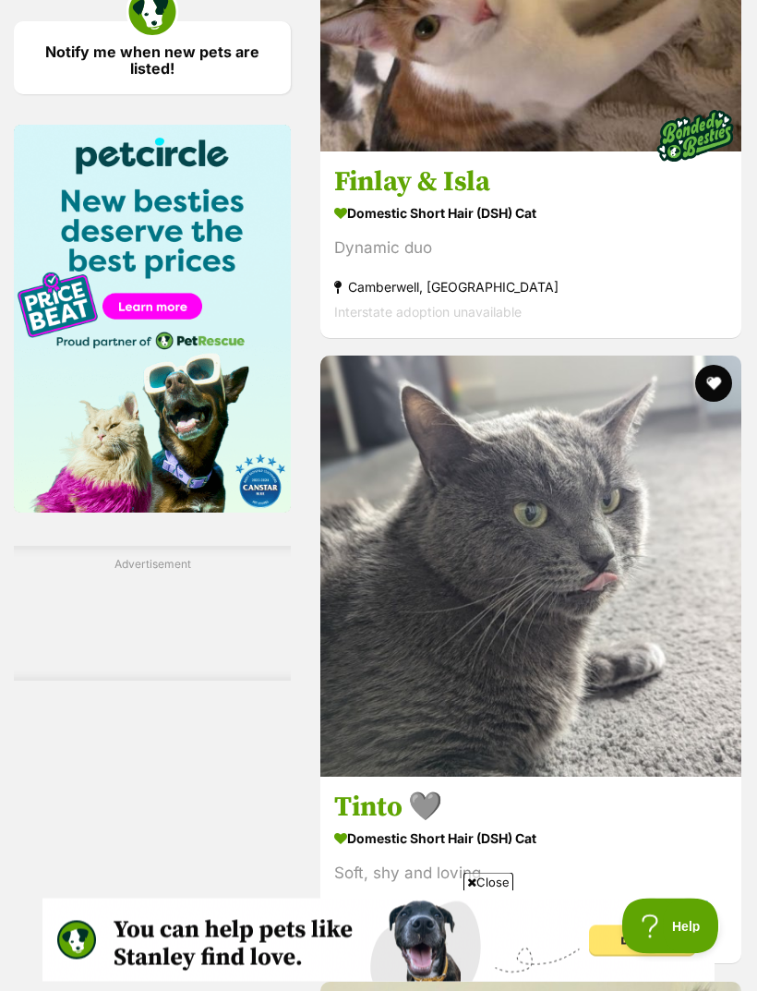
scroll to position [2932, 0]
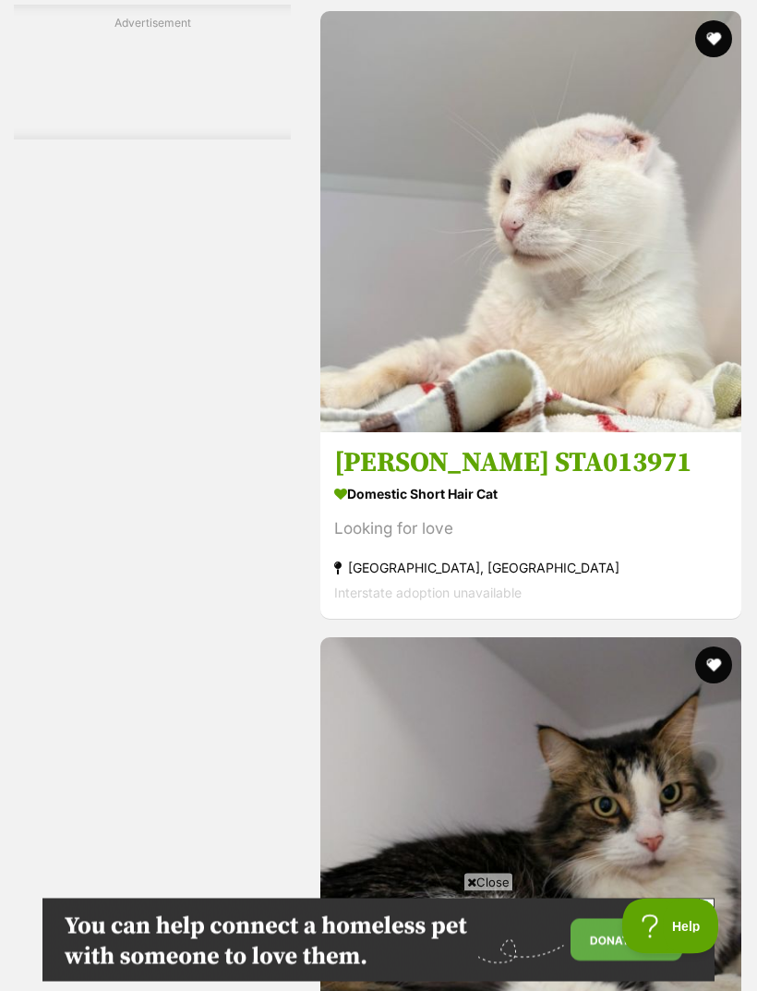
scroll to position [5478, 0]
